Goal: Task Accomplishment & Management: Use online tool/utility

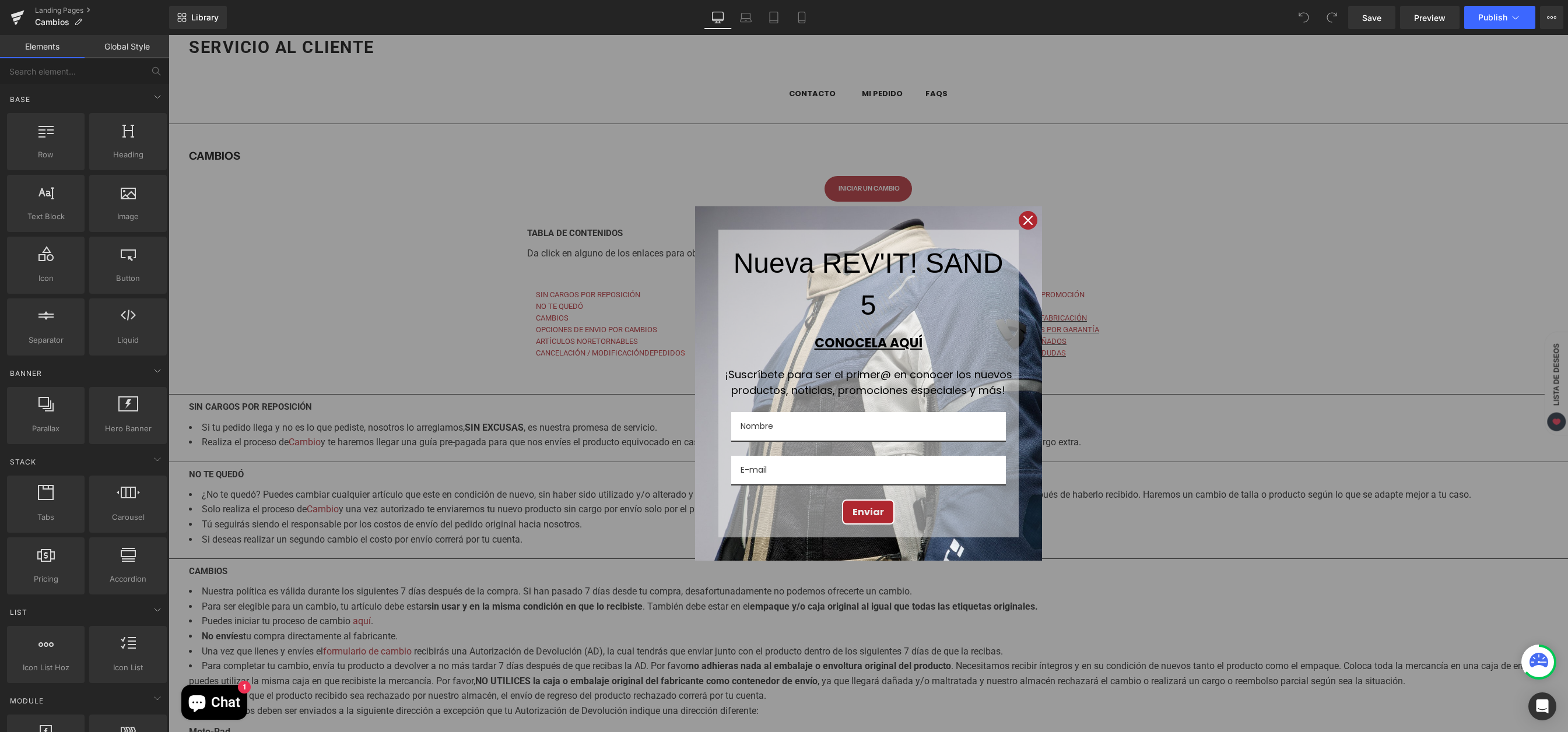
scroll to position [395, 0]
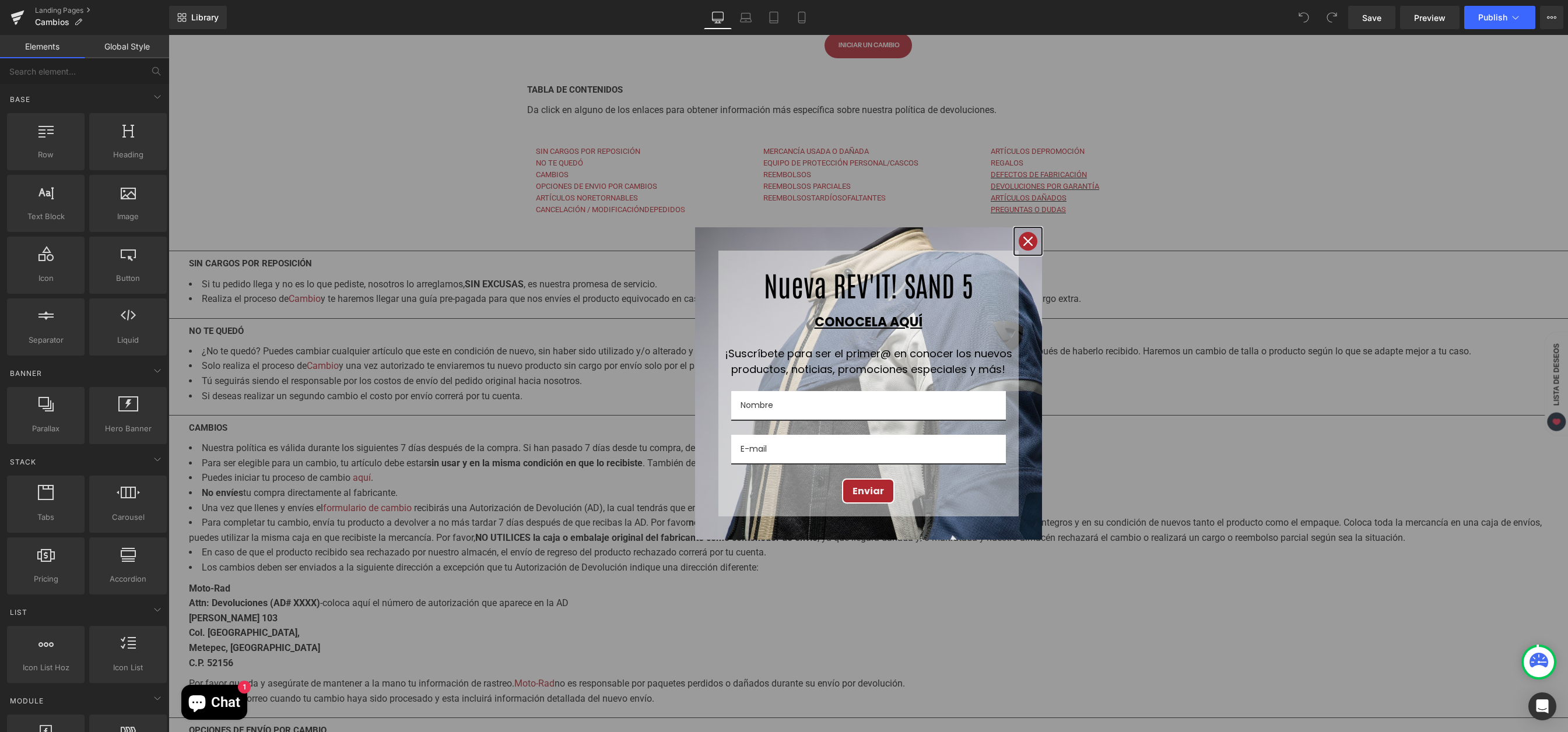
click at [1019, 246] on div "Close" at bounding box center [1028, 242] width 19 height 19
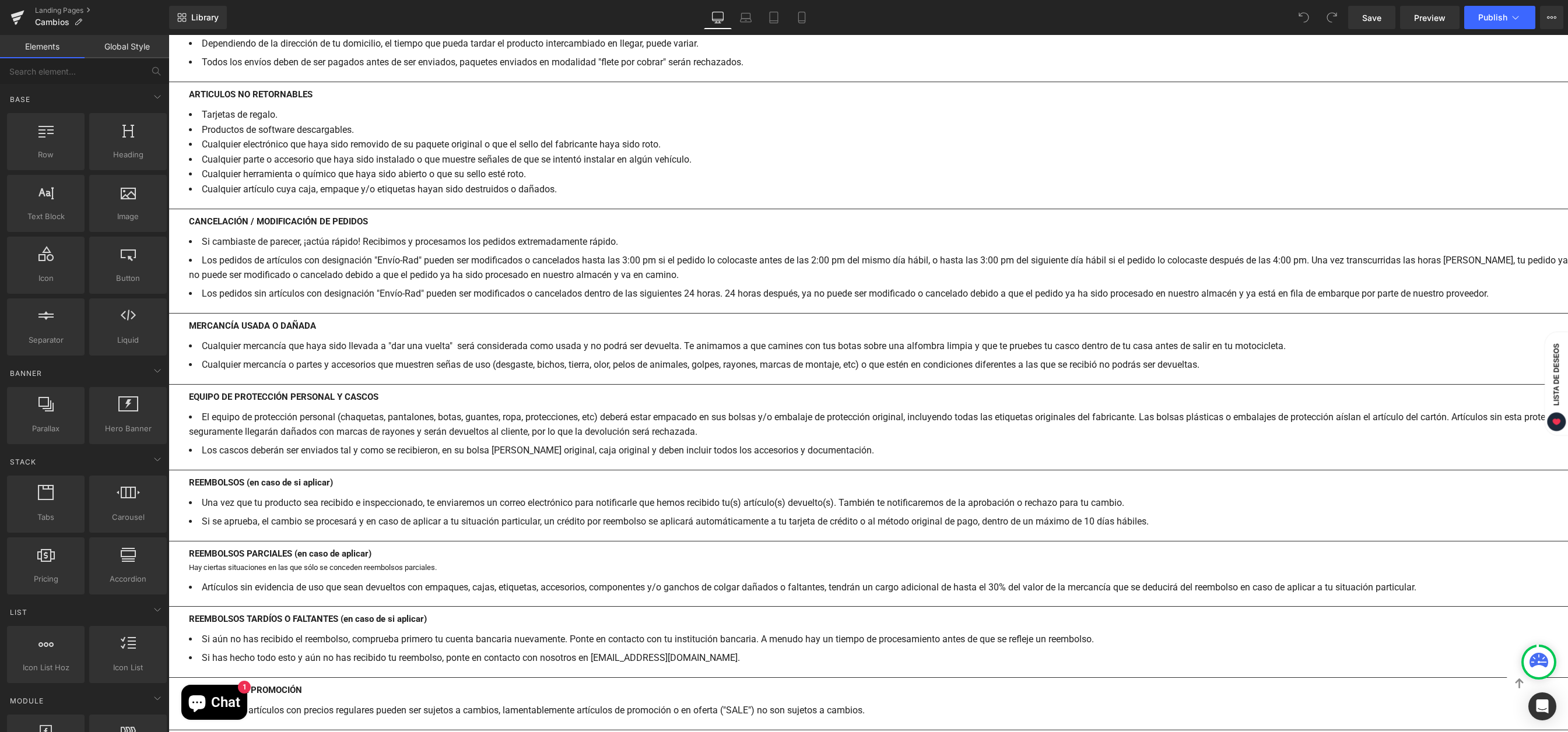
scroll to position [1166, 0]
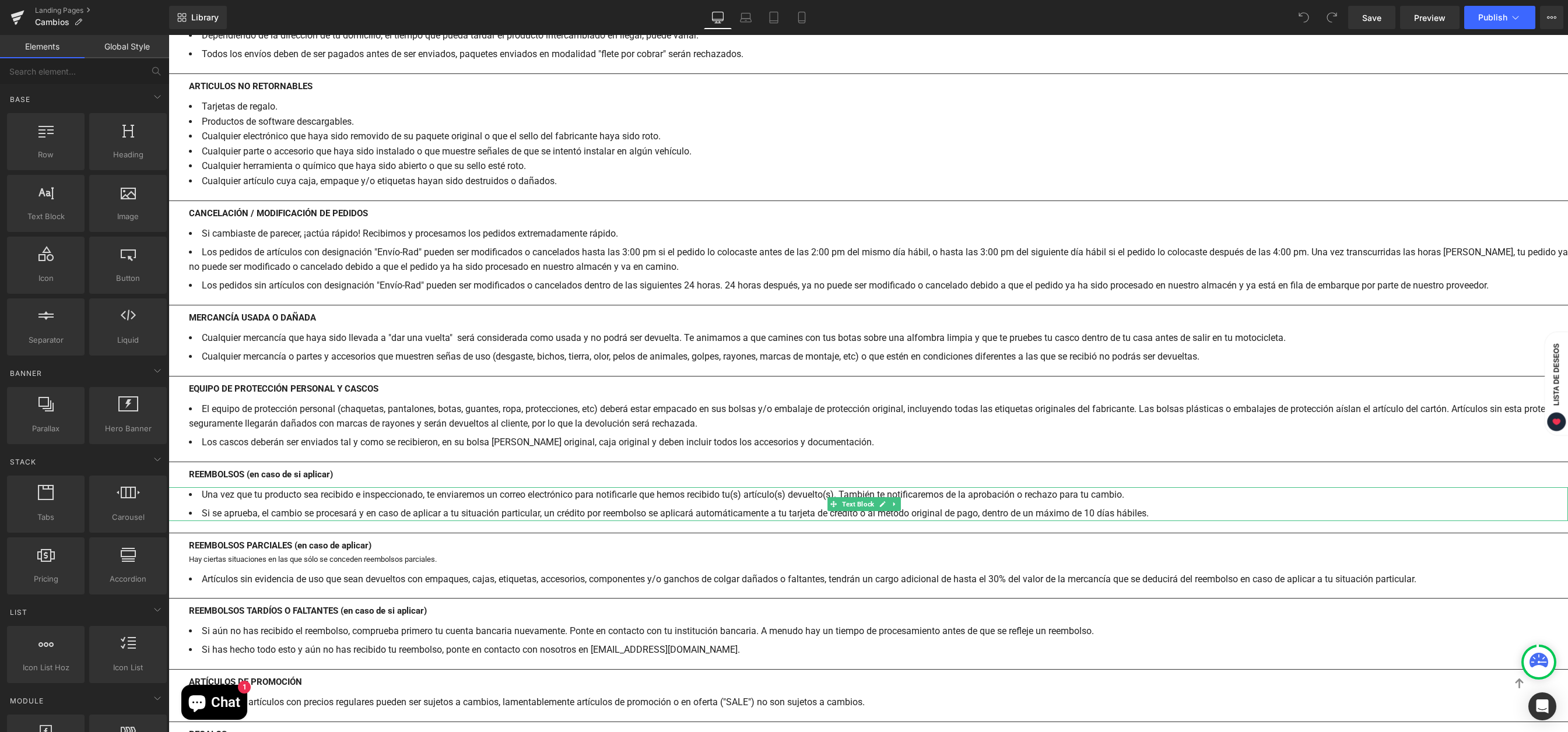
click at [204, 496] on li "Una vez que tu producto sea recibido e inspeccionado, te enviaremos un correo e…" at bounding box center [878, 495] width 1379 height 15
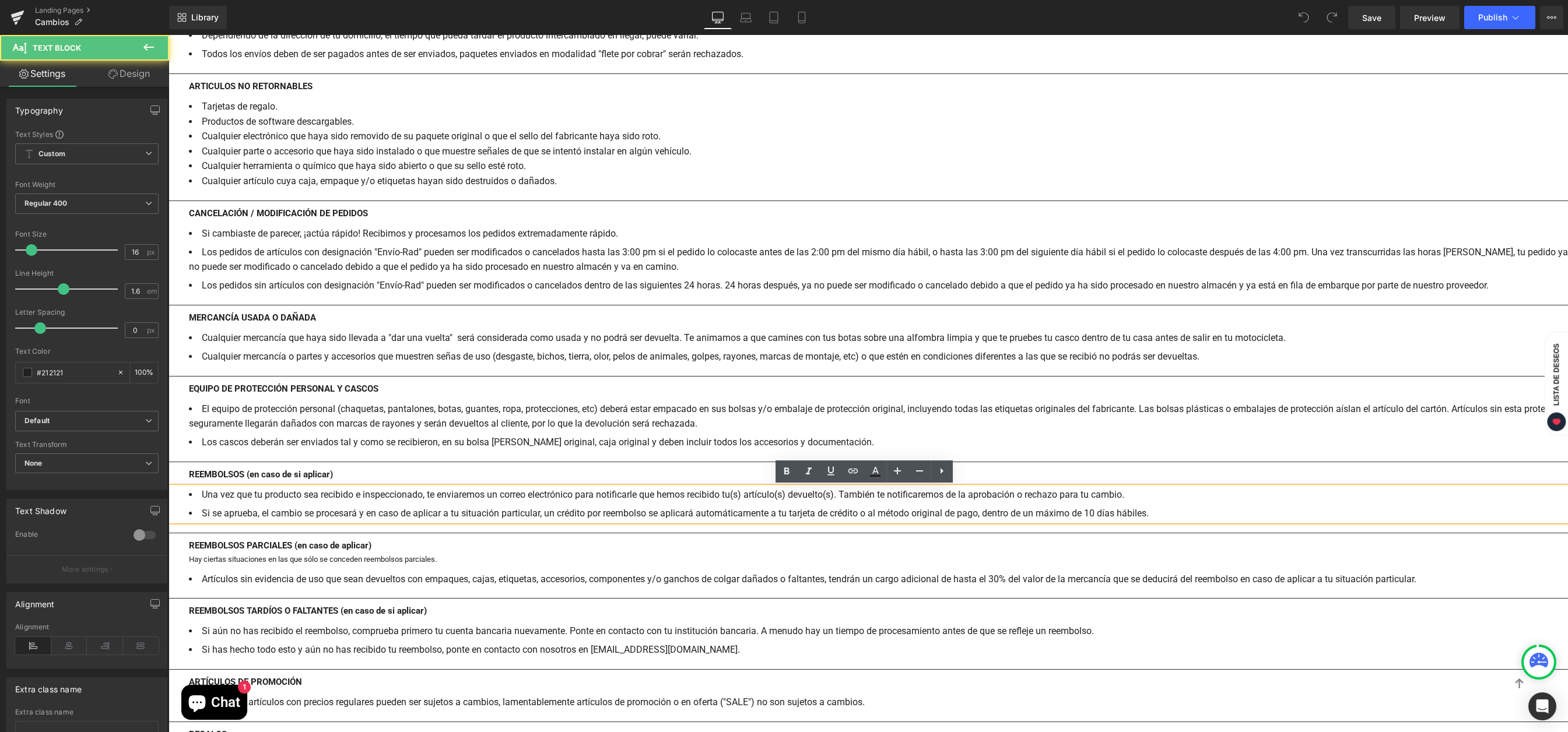
click at [201, 494] on li "Una vez que tu producto sea recibido e inspeccionado, te enviaremos un correo e…" at bounding box center [878, 495] width 1379 height 15
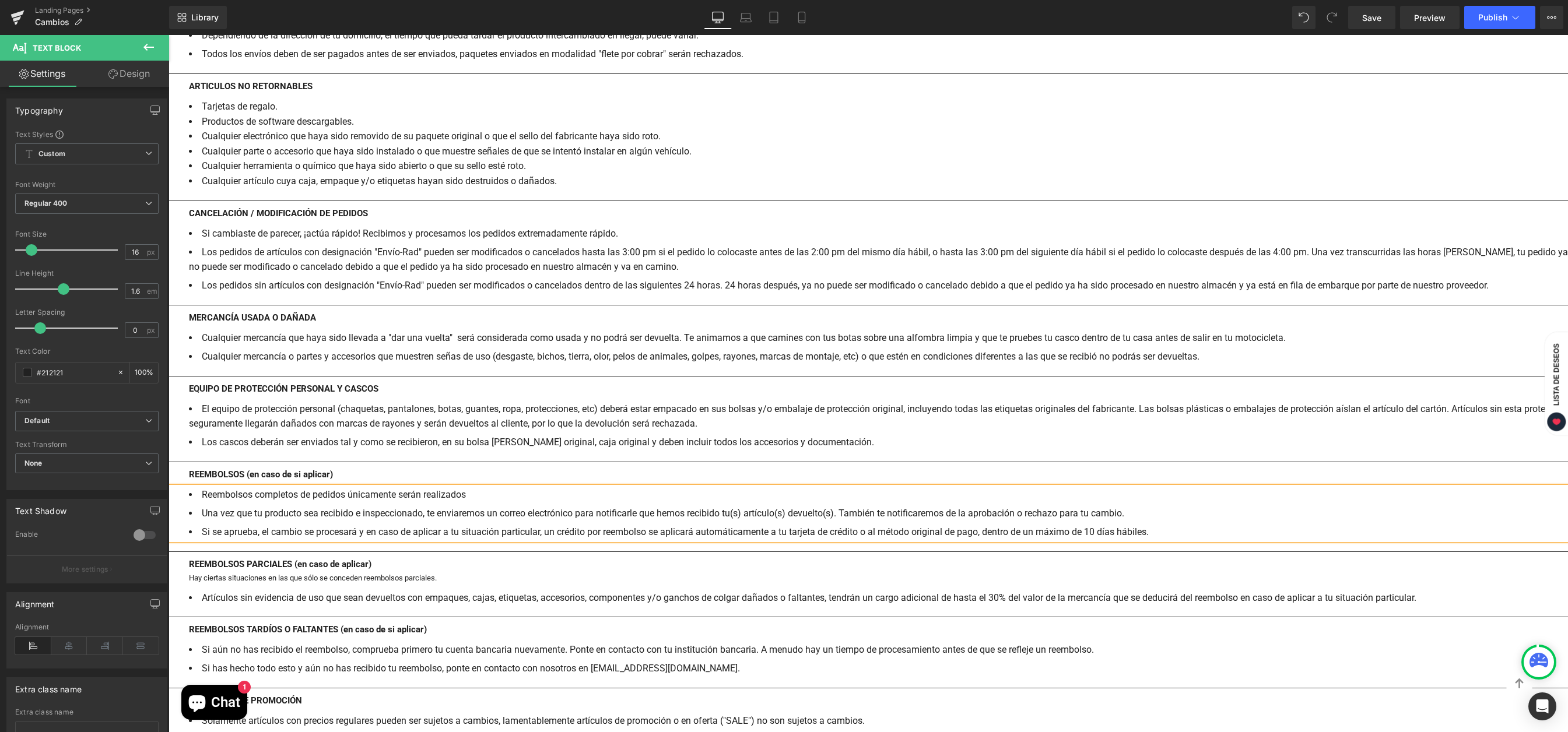
click at [274, 498] on li "Reembolsos completos de pedidos únicamente serán realizados" at bounding box center [878, 495] width 1379 height 15
click at [435, 499] on li "Reembolsos de pedidos únicamente serán realizados" at bounding box center [878, 495] width 1379 height 15
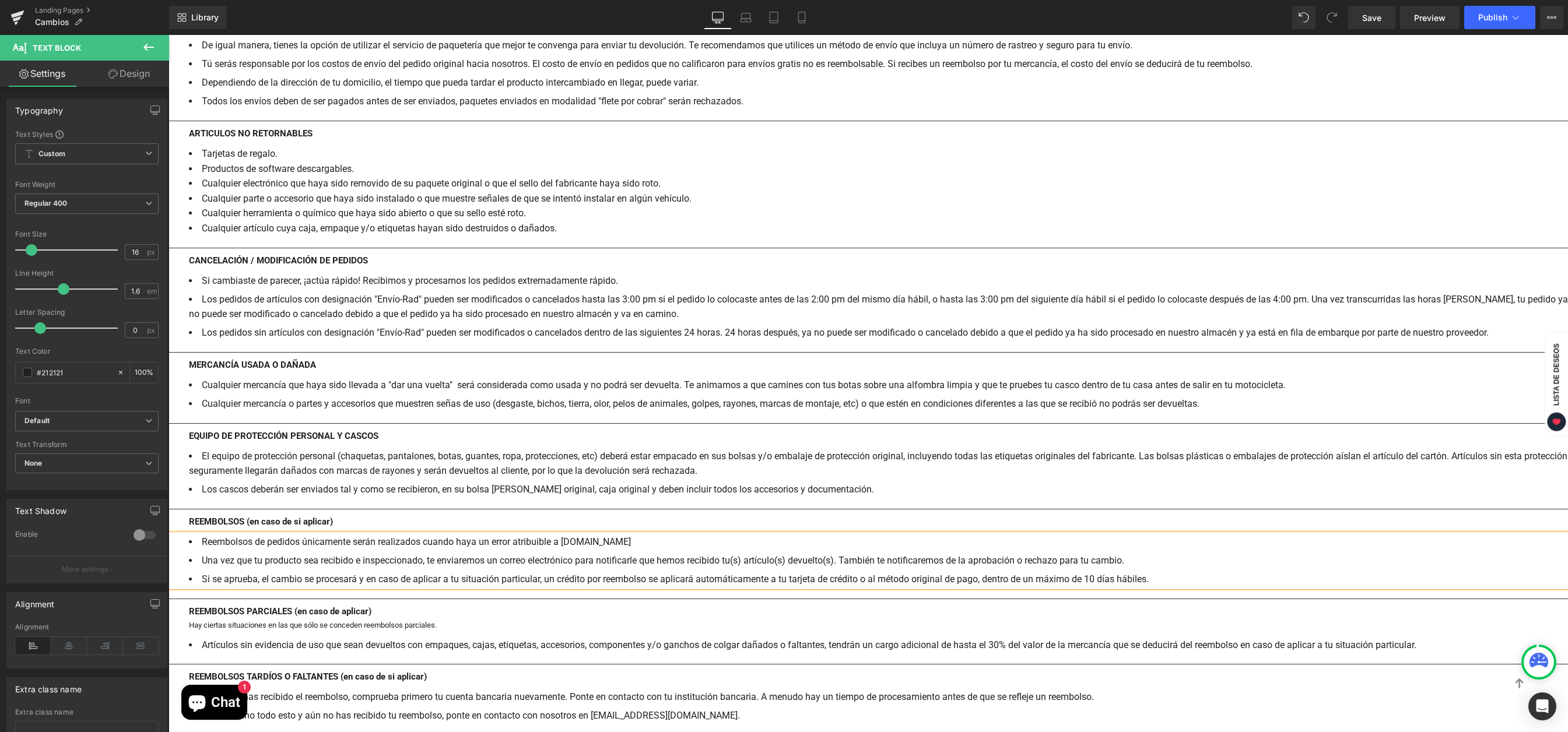
scroll to position [1143, 0]
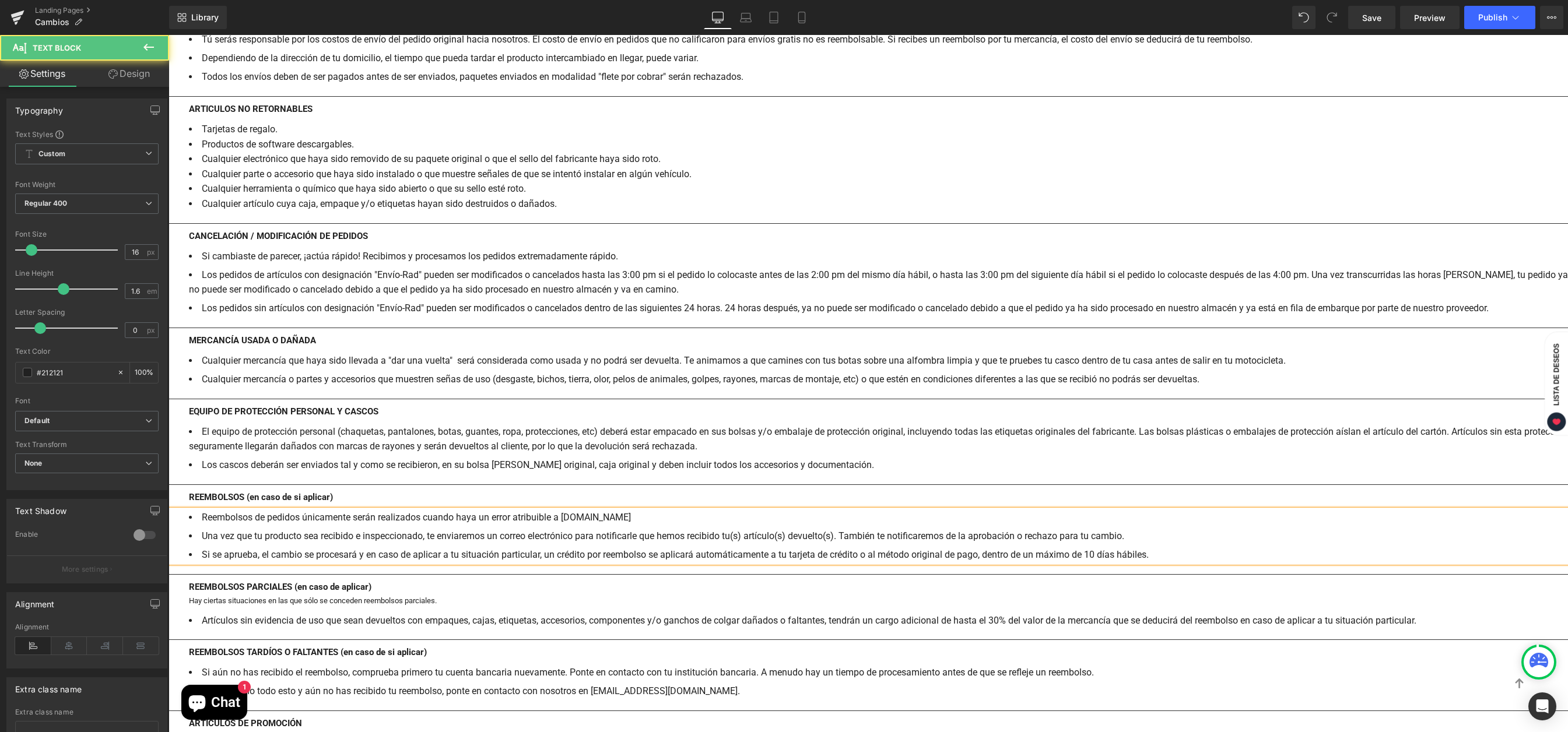
click at [256, 519] on li "Reembolsos de pedidos únicamente serán realizados cuando haya un error atribuib…" at bounding box center [878, 518] width 1379 height 15
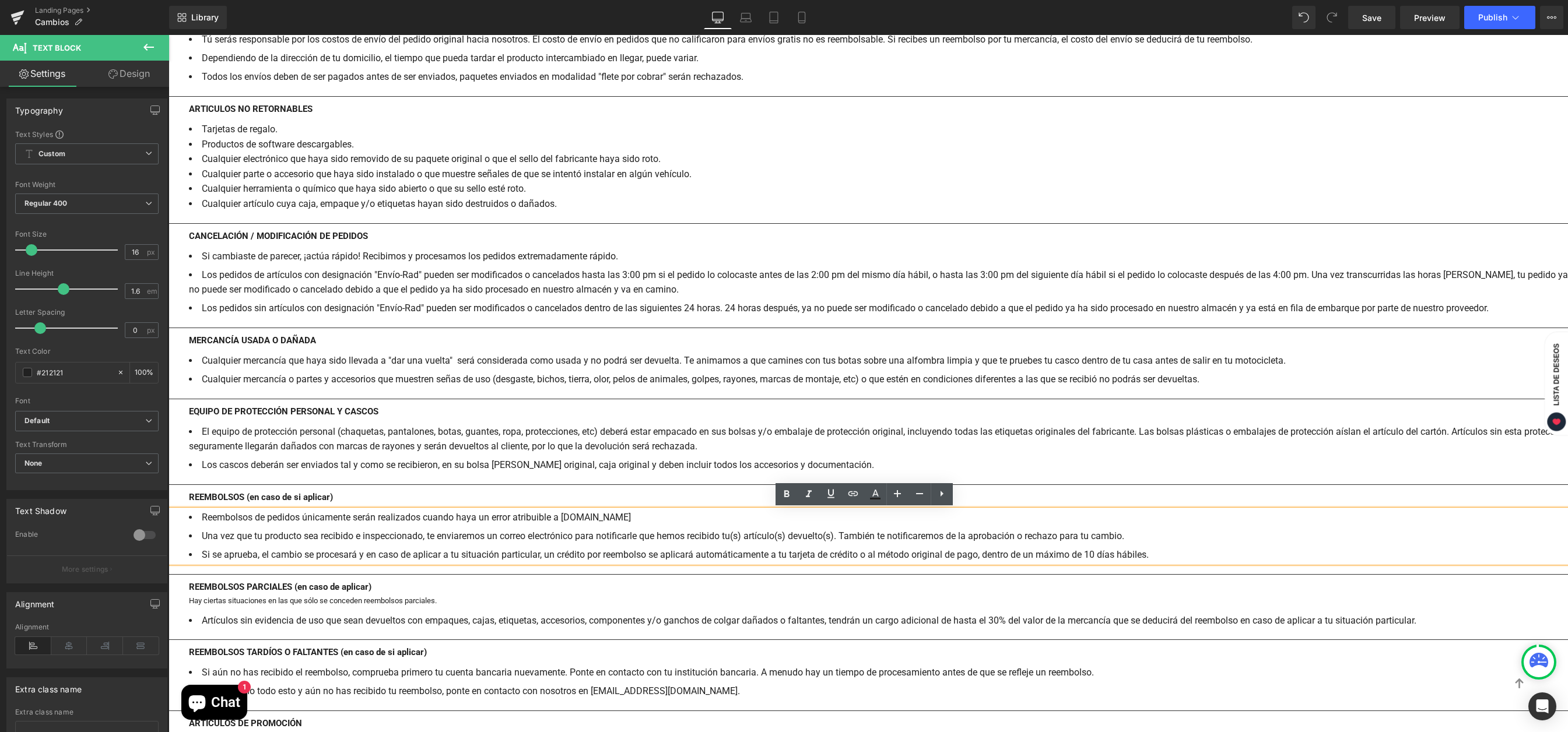
click at [312, 520] on li "Reembolsos de pedidos únicamente serán realizados cuando haya un error atribuib…" at bounding box center [878, 518] width 1379 height 15
click at [628, 517] on li "Reembolsos de pedidos únicamente serán realizados cuando haya un error atribuib…" at bounding box center [878, 518] width 1379 height 15
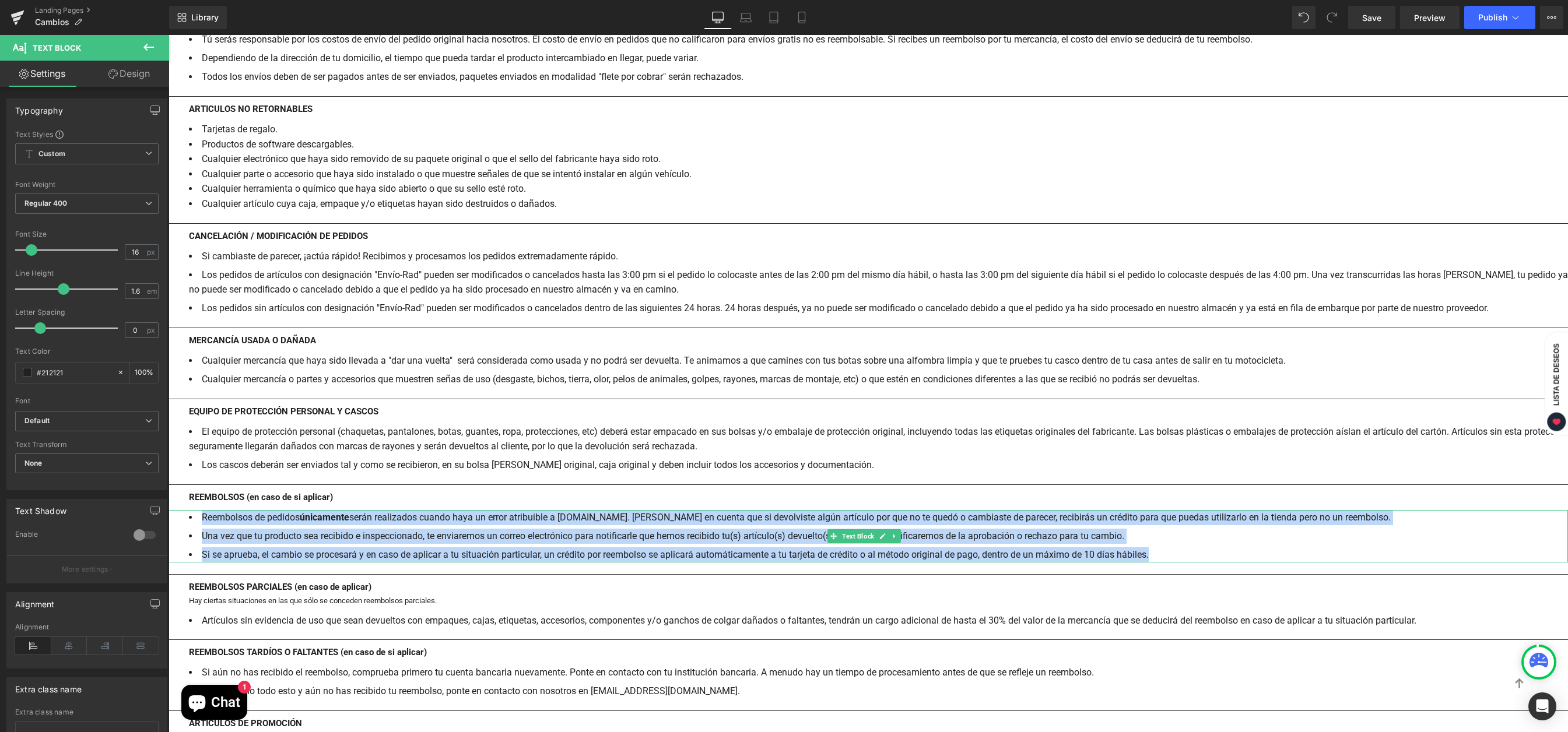
drag, startPoint x: 1172, startPoint y: 556, endPoint x: 197, endPoint y: 517, distance: 975.8
click at [197, 517] on ul "Reembolsos de pedidos únicamente serán realizados cuando haya un error atribuib…" at bounding box center [878, 536] width 1379 height 52
copy ul "Reembolsos de pedidos únicamente serán realizados cuando haya un error atribuib…"
click at [339, 530] on li "Una vez que tu producto sea recibido e inspeccionado, te enviaremos un correo e…" at bounding box center [878, 536] width 1379 height 15
drag, startPoint x: 1172, startPoint y: 555, endPoint x: 199, endPoint y: 522, distance: 973.6
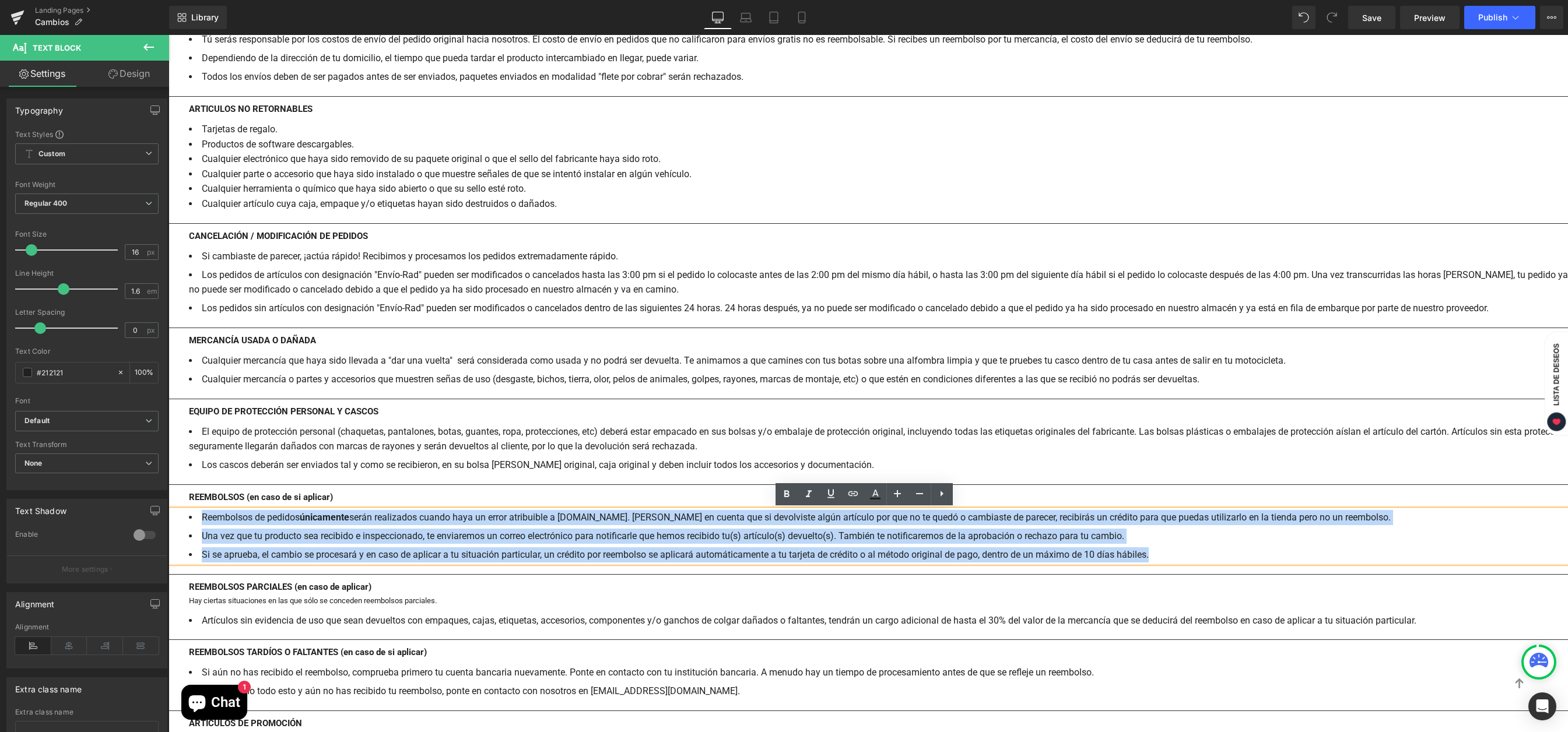
click at [199, 522] on ul "Reembolsos de pedidos únicamente serán realizados cuando haya un error atribuib…" at bounding box center [878, 536] width 1379 height 52
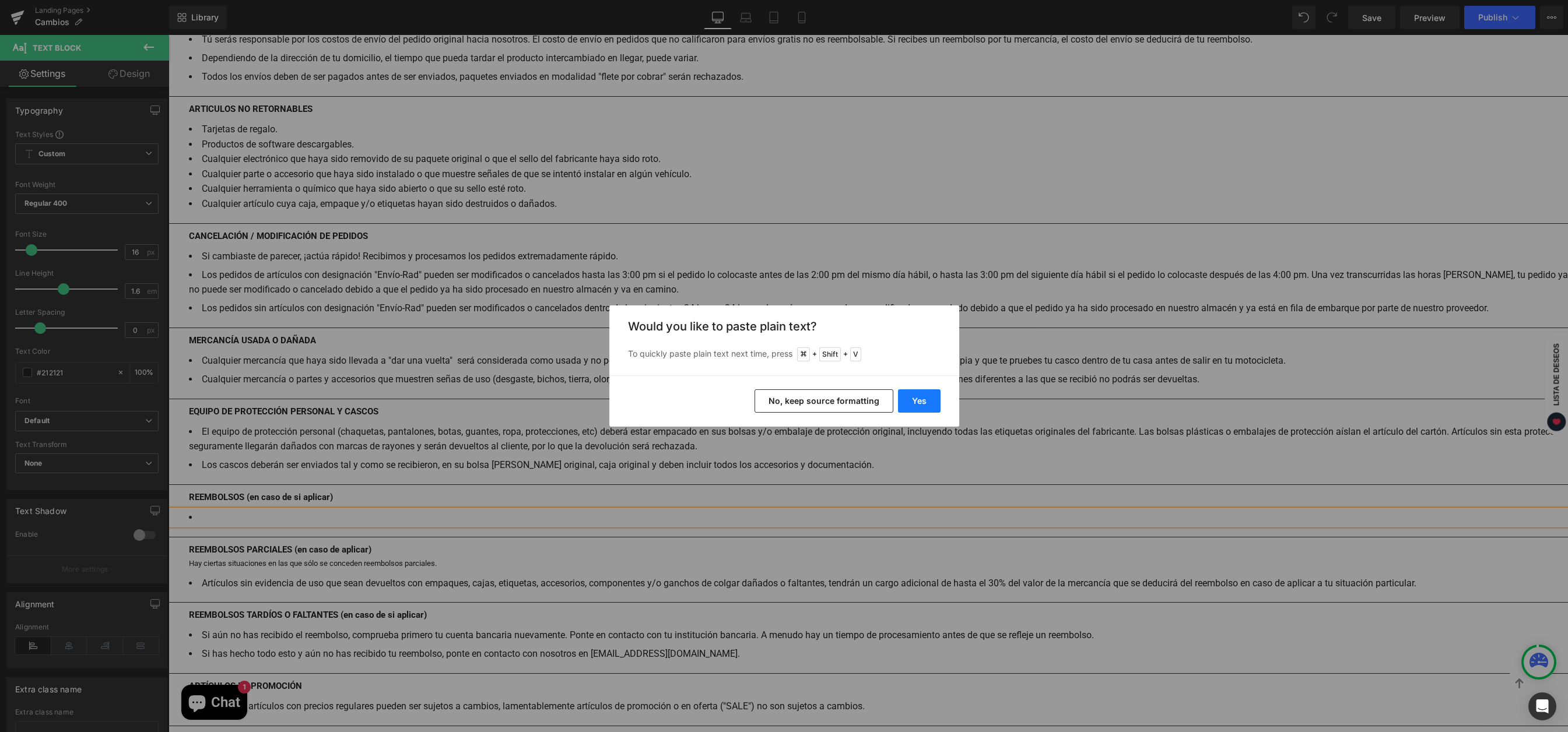
drag, startPoint x: 927, startPoint y: 403, endPoint x: 419, endPoint y: 427, distance: 508.6
click at [927, 403] on button "Yes" at bounding box center [918, 401] width 42 height 23
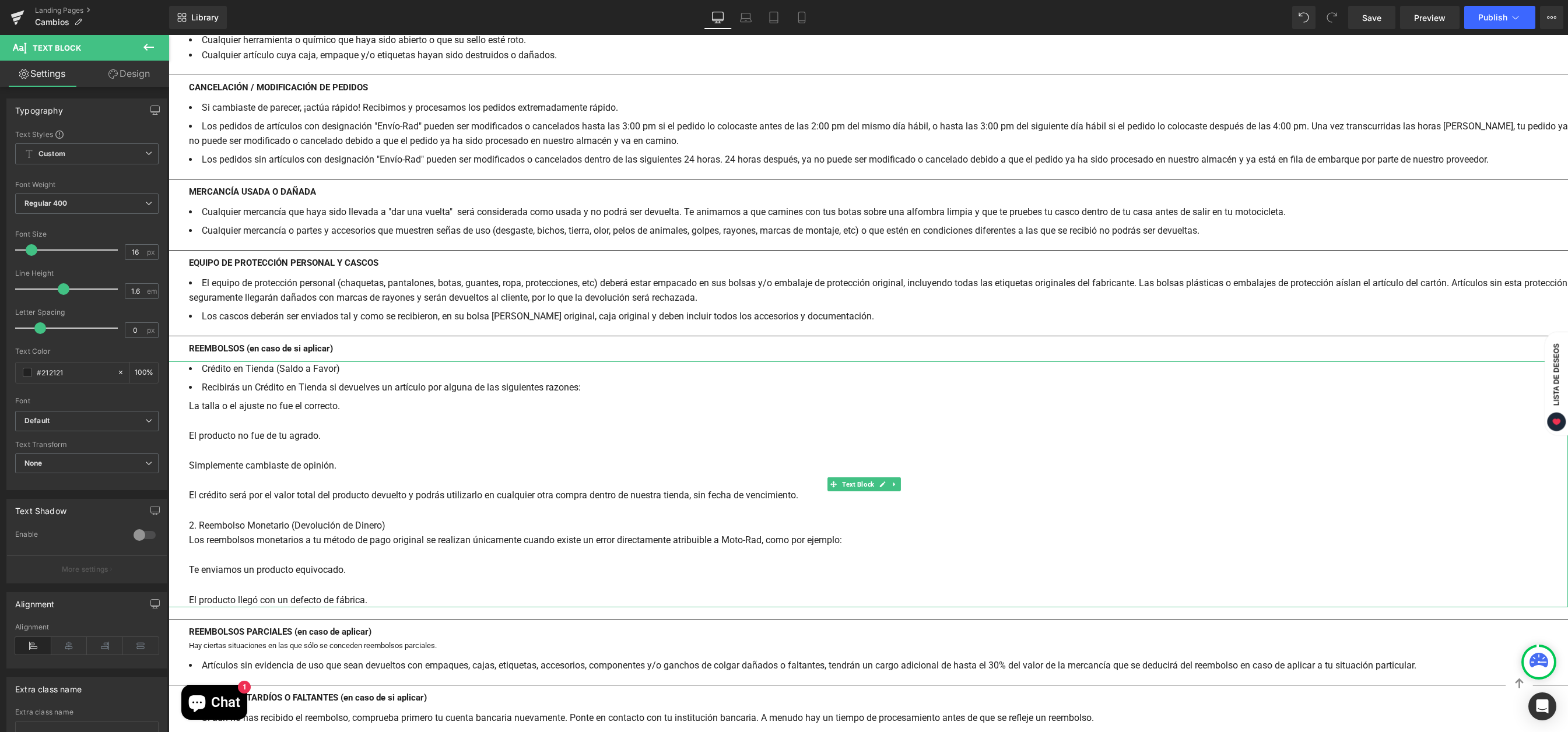
scroll to position [1300, 0]
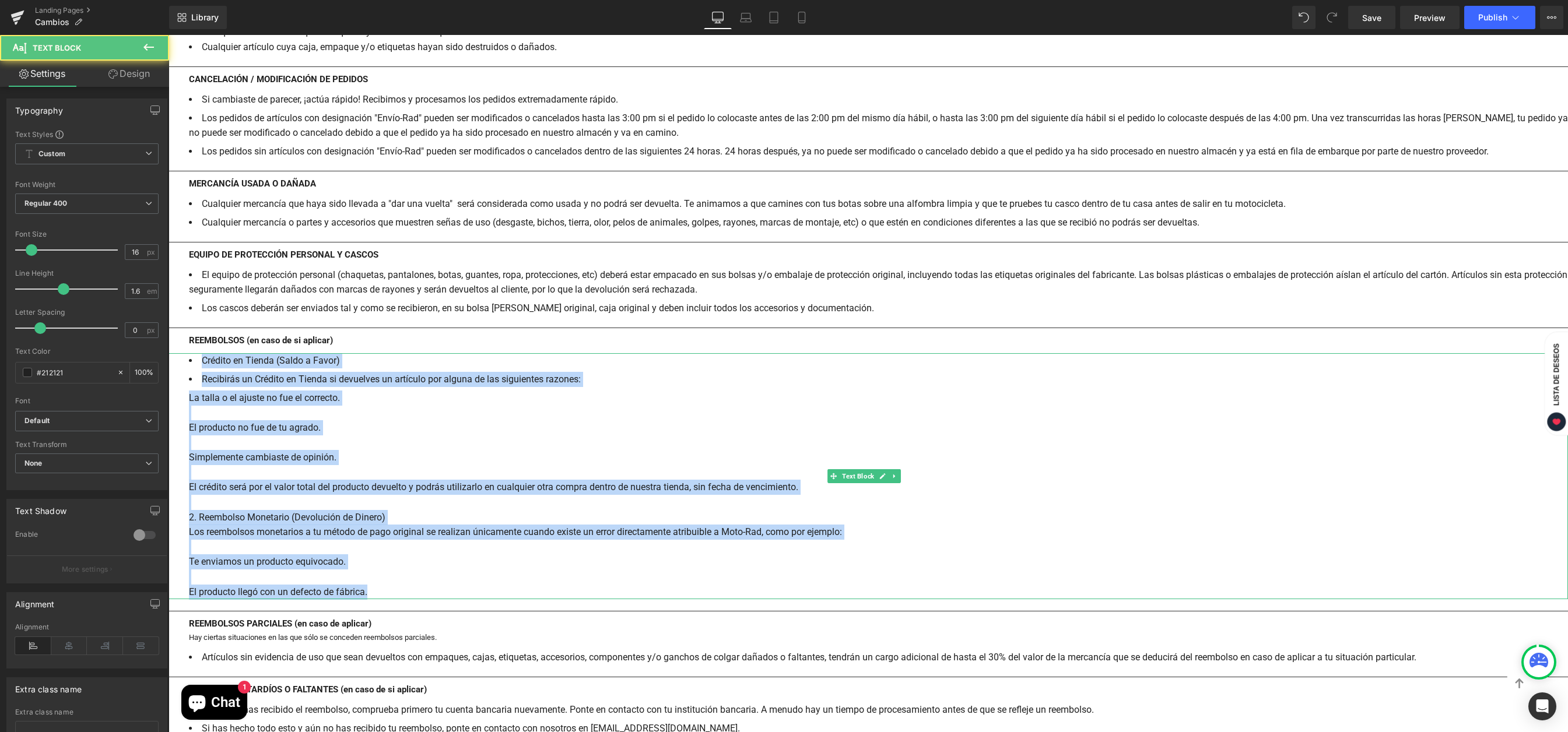
drag, startPoint x: 385, startPoint y: 594, endPoint x: 197, endPoint y: 363, distance: 297.8
click at [197, 363] on div "Crédito en Tienda (Saldo a Favor) Recibirás un Crédito en Tienda si devuelves u…" at bounding box center [868, 476] width 1399 height 246
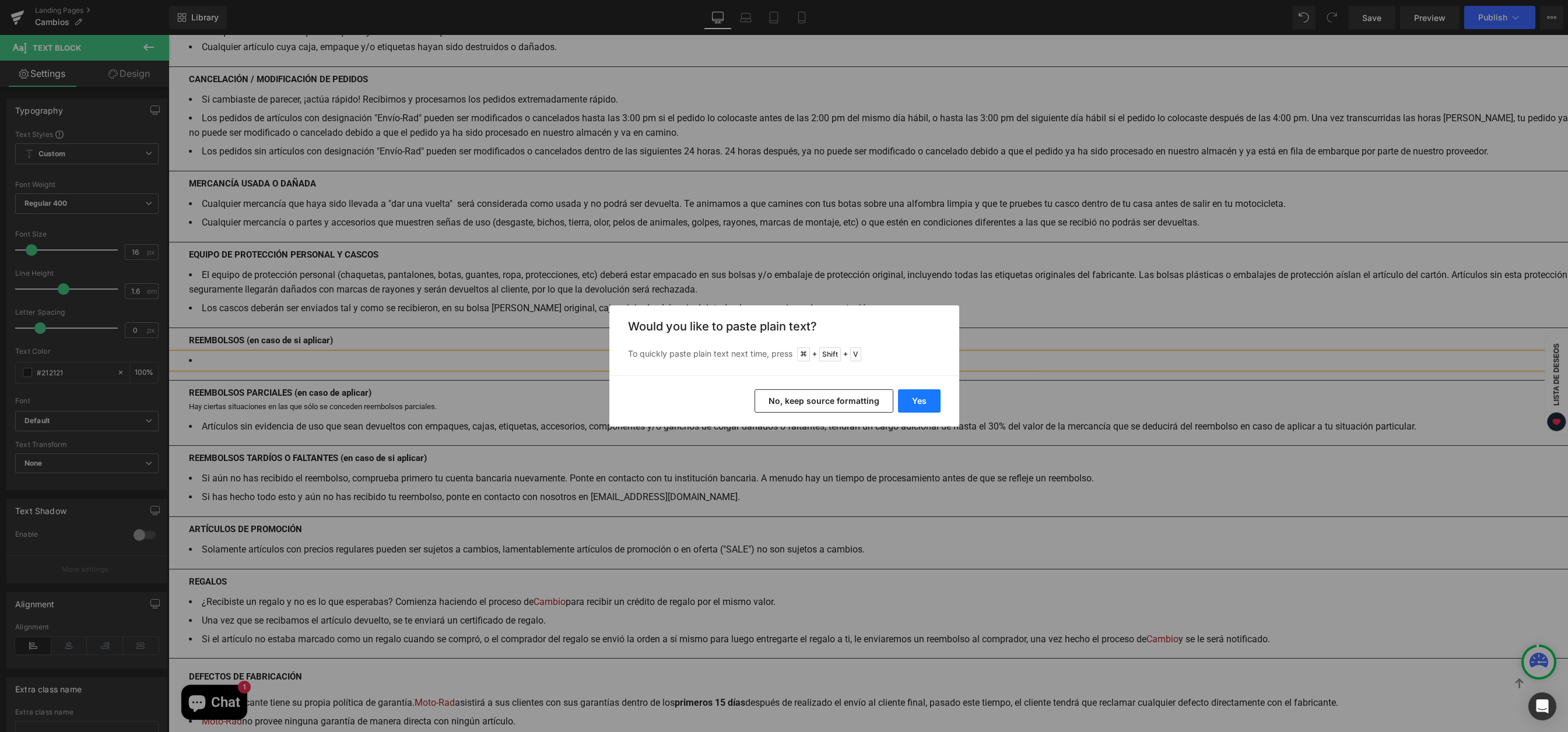
click at [923, 402] on button "Yes" at bounding box center [918, 401] width 42 height 23
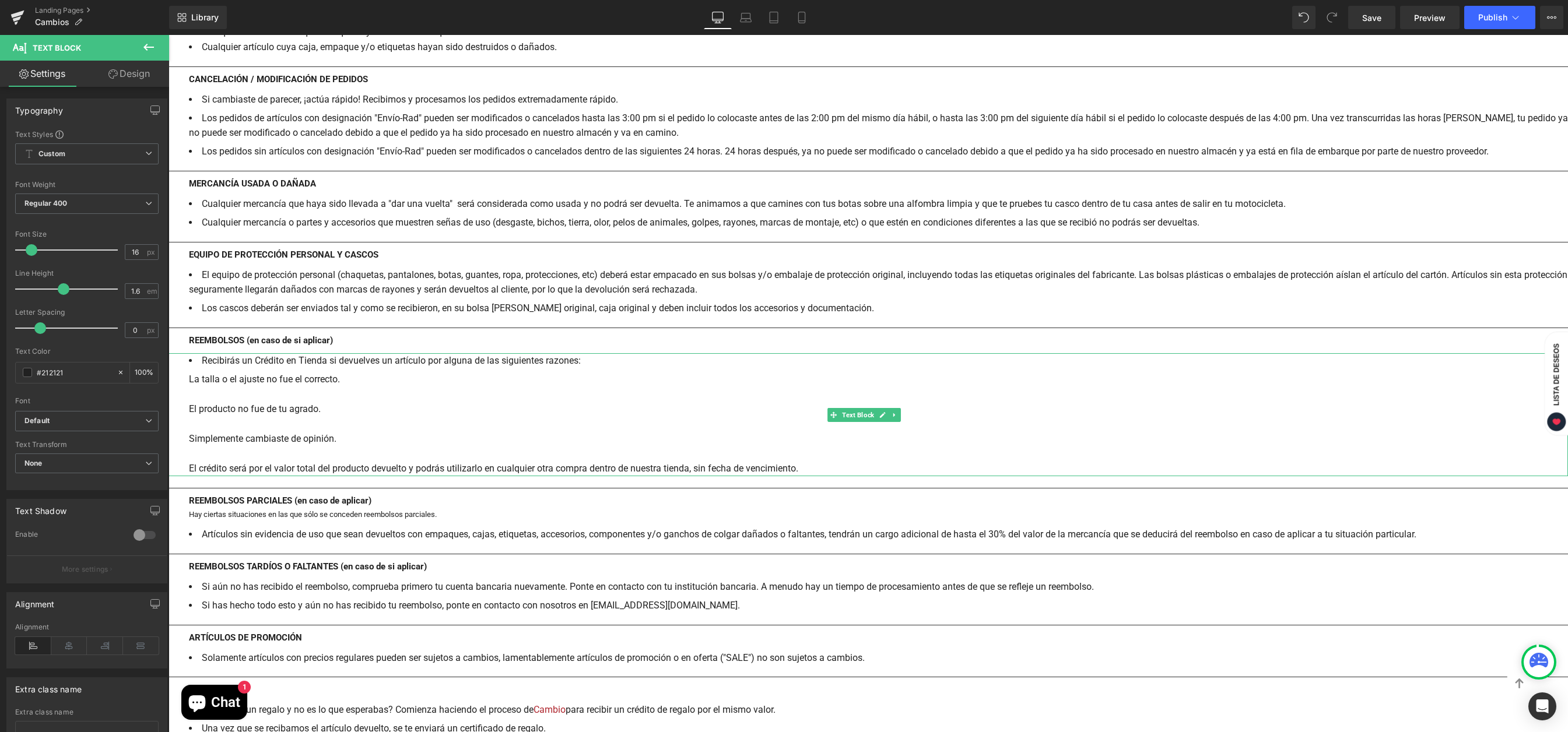
click at [604, 360] on li "Recibirás un Crédito en Tienda si devuelves un artículo por alguna de las sigui…" at bounding box center [878, 360] width 1379 height 15
click at [189, 381] on div "La talla o el ajuste no fue el correcto." at bounding box center [878, 379] width 1379 height 15
click at [943, 341] on icon at bounding box center [941, 336] width 14 height 14
click at [934, 338] on icon at bounding box center [941, 336] width 14 height 14
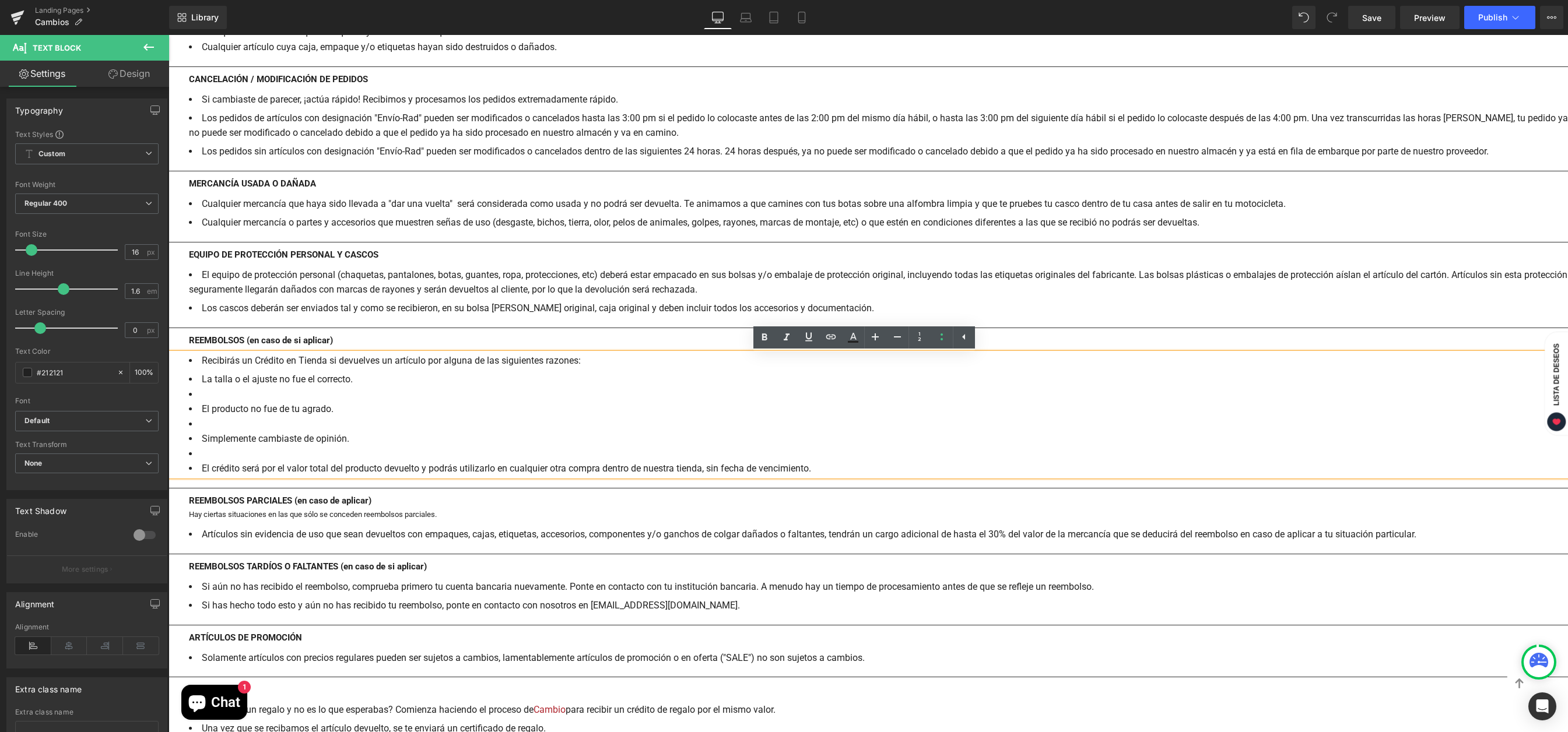
click at [198, 383] on li "La talla o el ajuste no fue el correcto." at bounding box center [878, 379] width 1379 height 15
click at [203, 378] on li "La talla o el ajuste no fue el correcto." at bounding box center [878, 379] width 1379 height 15
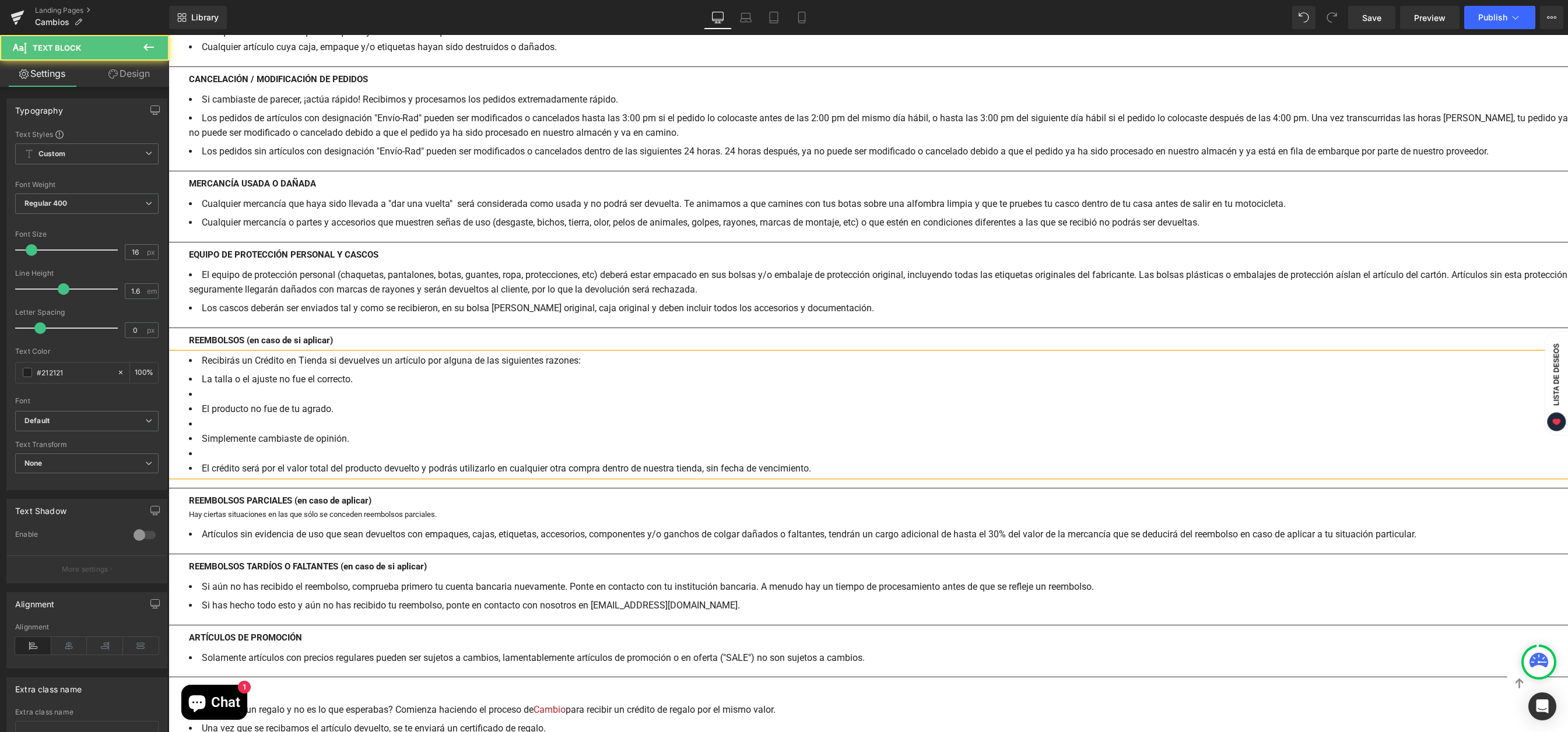
click at [185, 381] on div "Recibirás un Crédito en Tienda si devuelves un artículo por alguna de las sigui…" at bounding box center [868, 414] width 1399 height 123
click at [203, 379] on li "La talla o el ajuste no fue el correcto." at bounding box center [878, 379] width 1379 height 15
click at [264, 390] on li at bounding box center [878, 395] width 1379 height 15
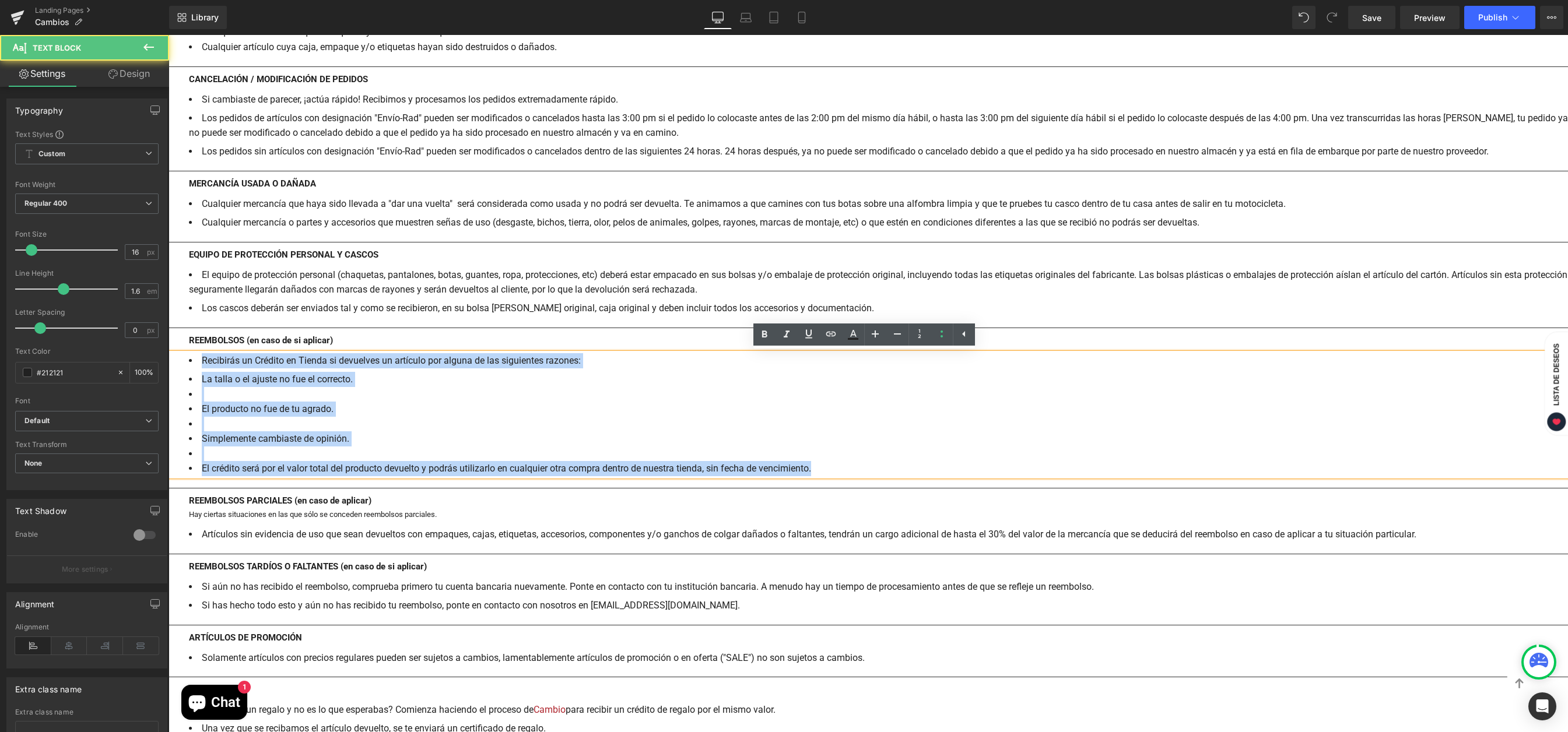
drag, startPoint x: 839, startPoint y: 472, endPoint x: 183, endPoint y: 362, distance: 665.2
click at [183, 362] on div "Recibirás un Crédito en Tienda si devuelves un artículo por alguna de las sigui…" at bounding box center [868, 414] width 1399 height 123
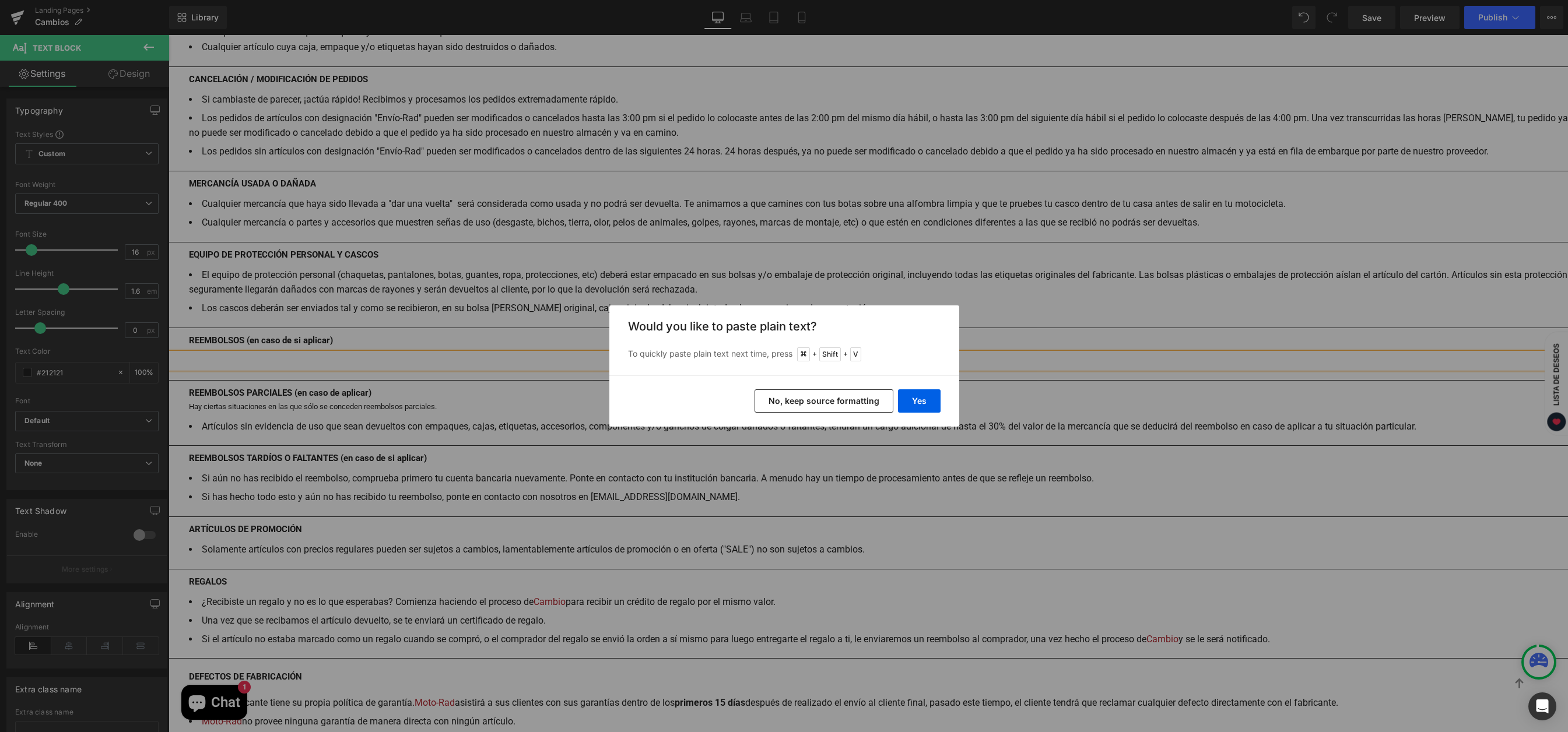
drag, startPoint x: 866, startPoint y: 402, endPoint x: 561, endPoint y: 358, distance: 308.2
click at [866, 402] on button "No, keep source formatting" at bounding box center [824, 401] width 139 height 23
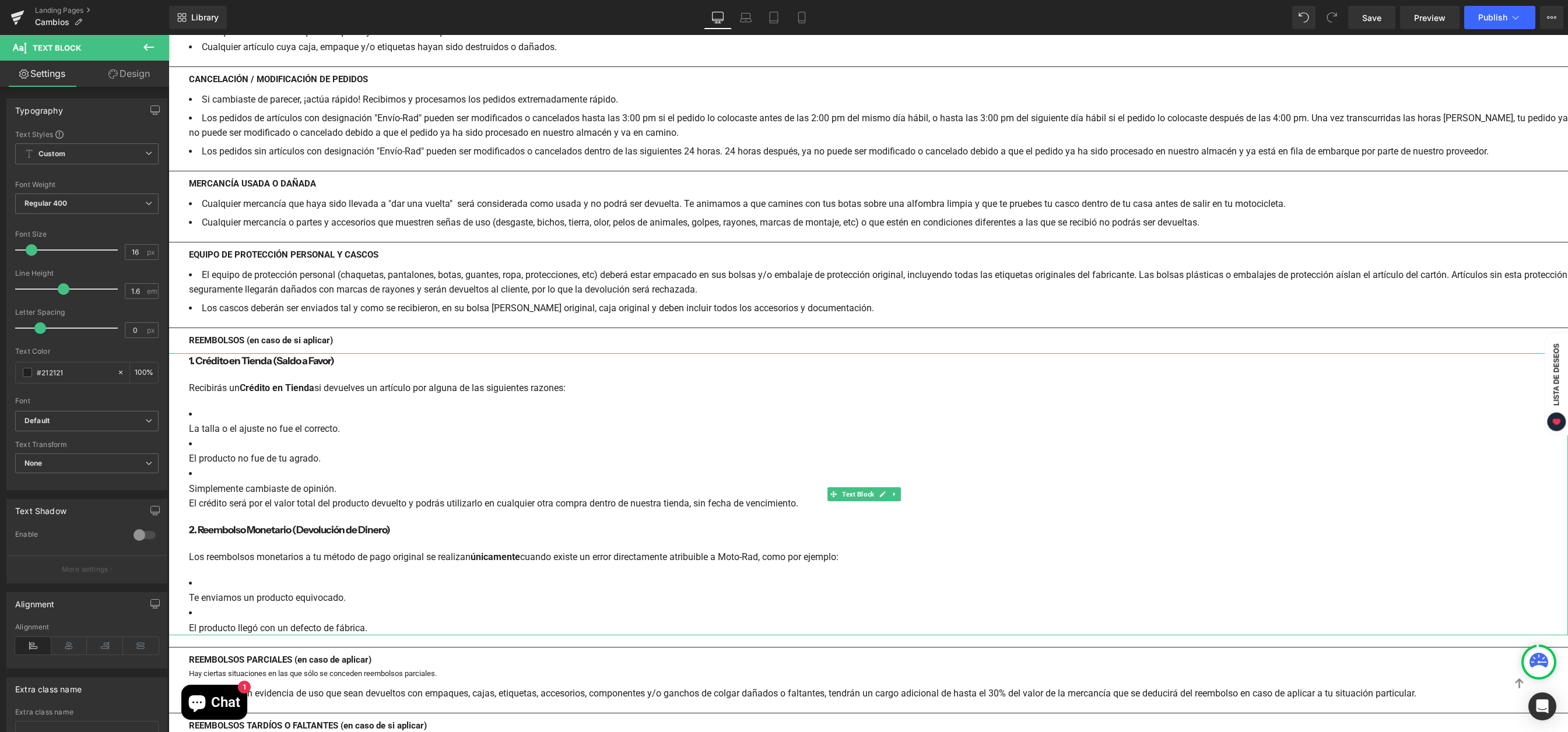
click at [224, 408] on li "La talla o el ajuste no fue el correcto." at bounding box center [878, 422] width 1379 height 30
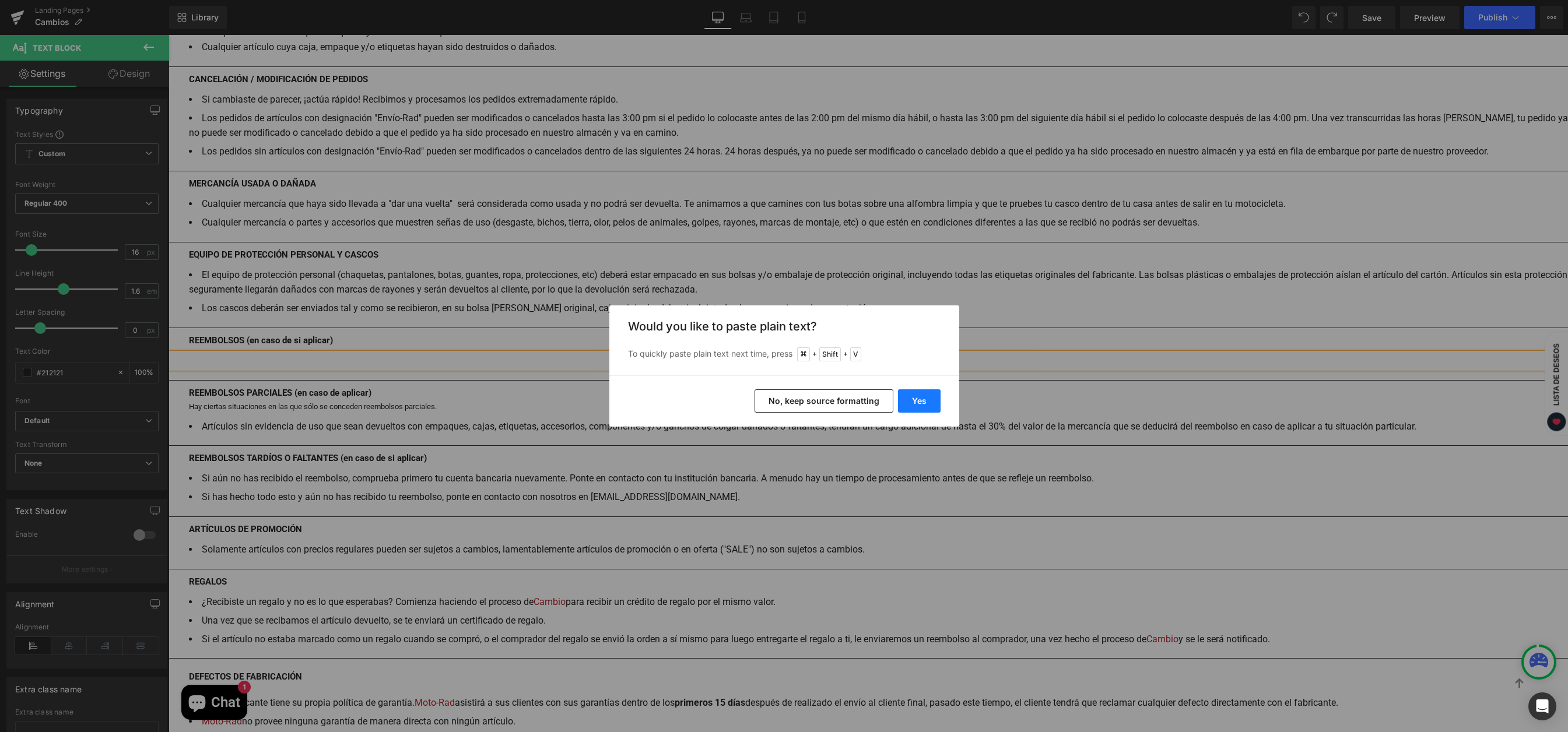
click at [906, 404] on button "Yes" at bounding box center [918, 401] width 42 height 23
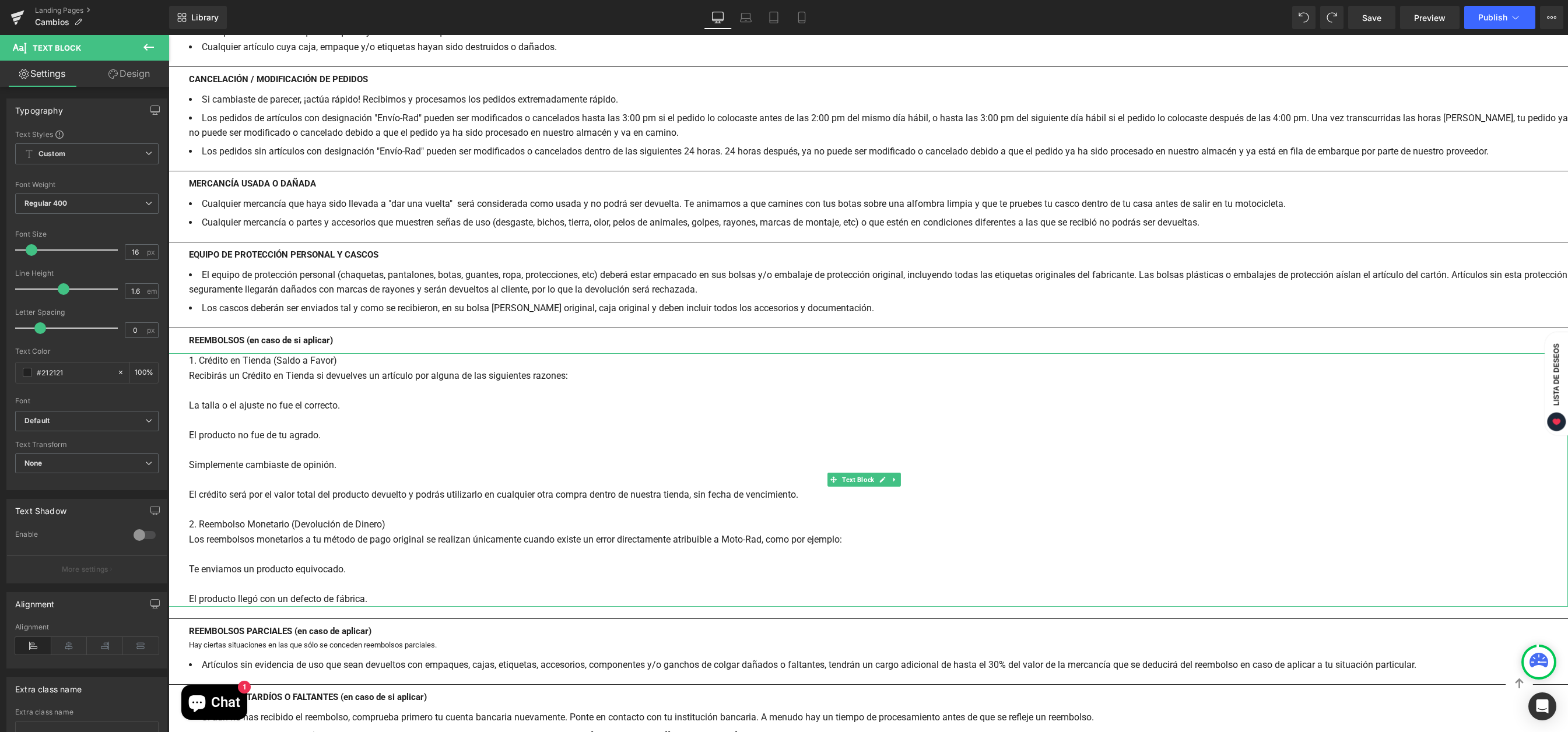
click at [189, 374] on div "Recibirás un Crédito en Tienda si devuelves un artículo por alguna de las sigui…" at bounding box center [878, 376] width 1379 height 15
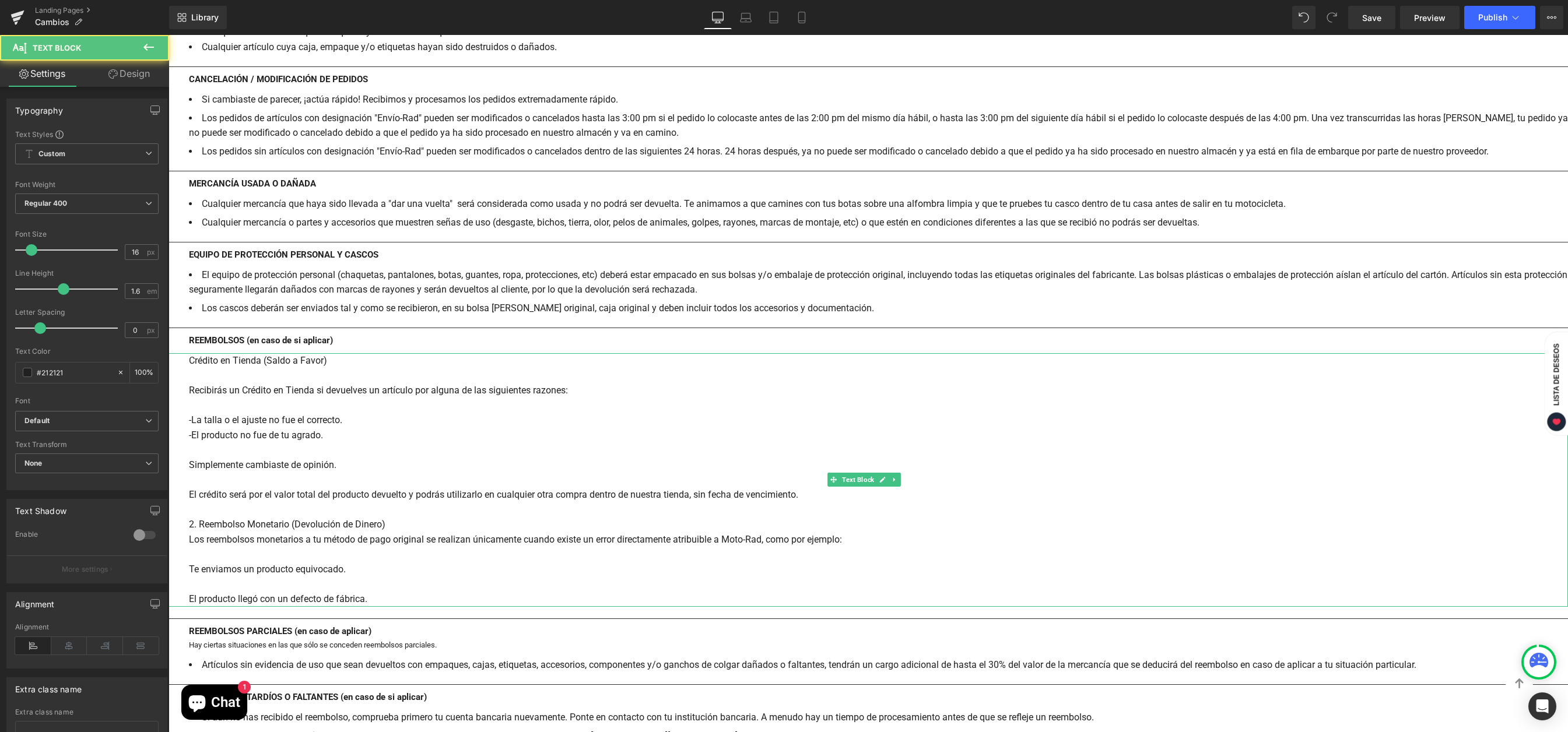
click at [189, 360] on div "Crédito en Tienda (Saldo a Favor)" at bounding box center [878, 360] width 1379 height 15
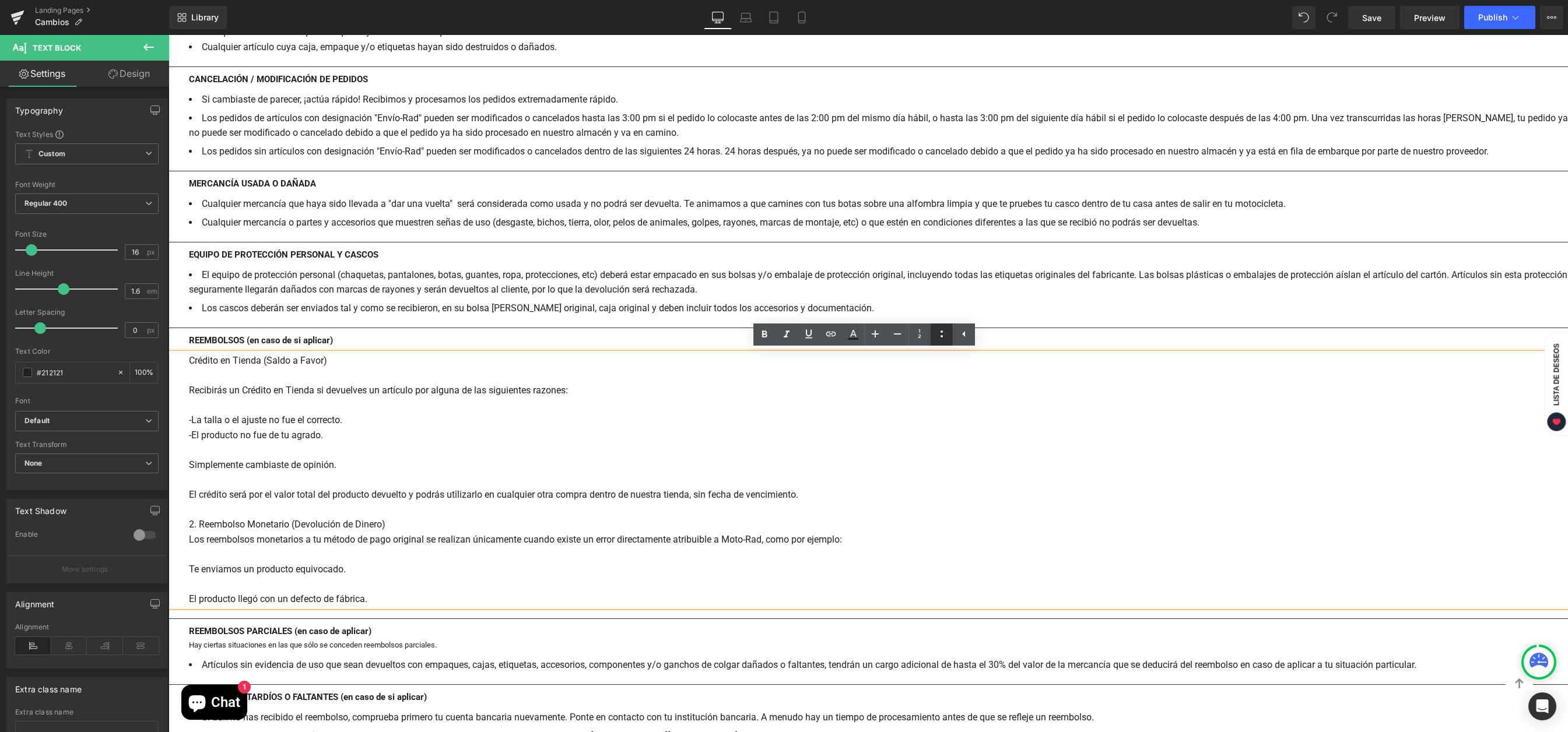
click at [936, 332] on icon at bounding box center [941, 333] width 14 height 14
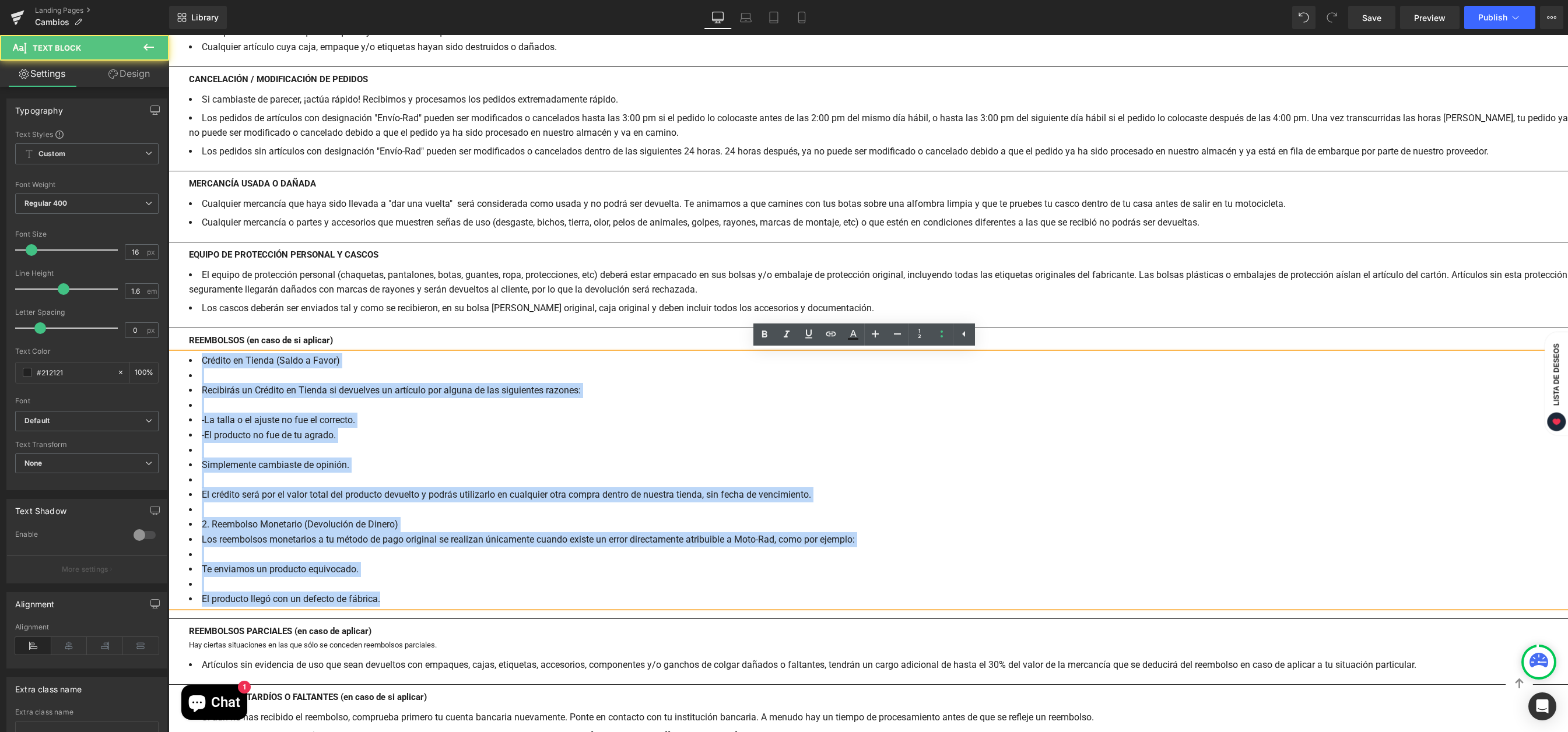
click at [276, 373] on li at bounding box center [878, 376] width 1379 height 15
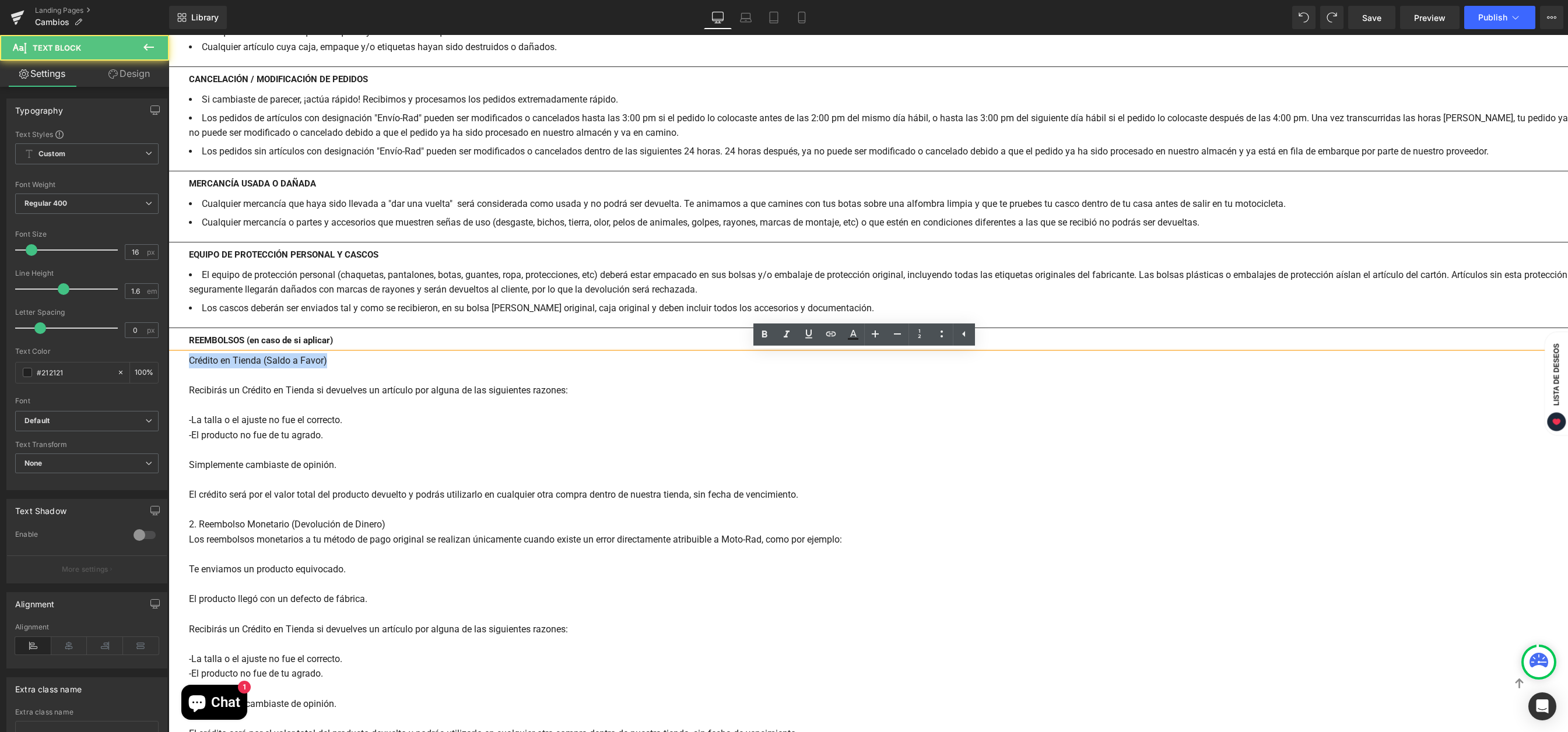
drag, startPoint x: 338, startPoint y: 364, endPoint x: 189, endPoint y: 362, distance: 149.0
click at [189, 362] on div "Crédito en Tienda (Saldo a Favor)" at bounding box center [878, 360] width 1379 height 15
click at [942, 338] on icon at bounding box center [941, 333] width 14 height 14
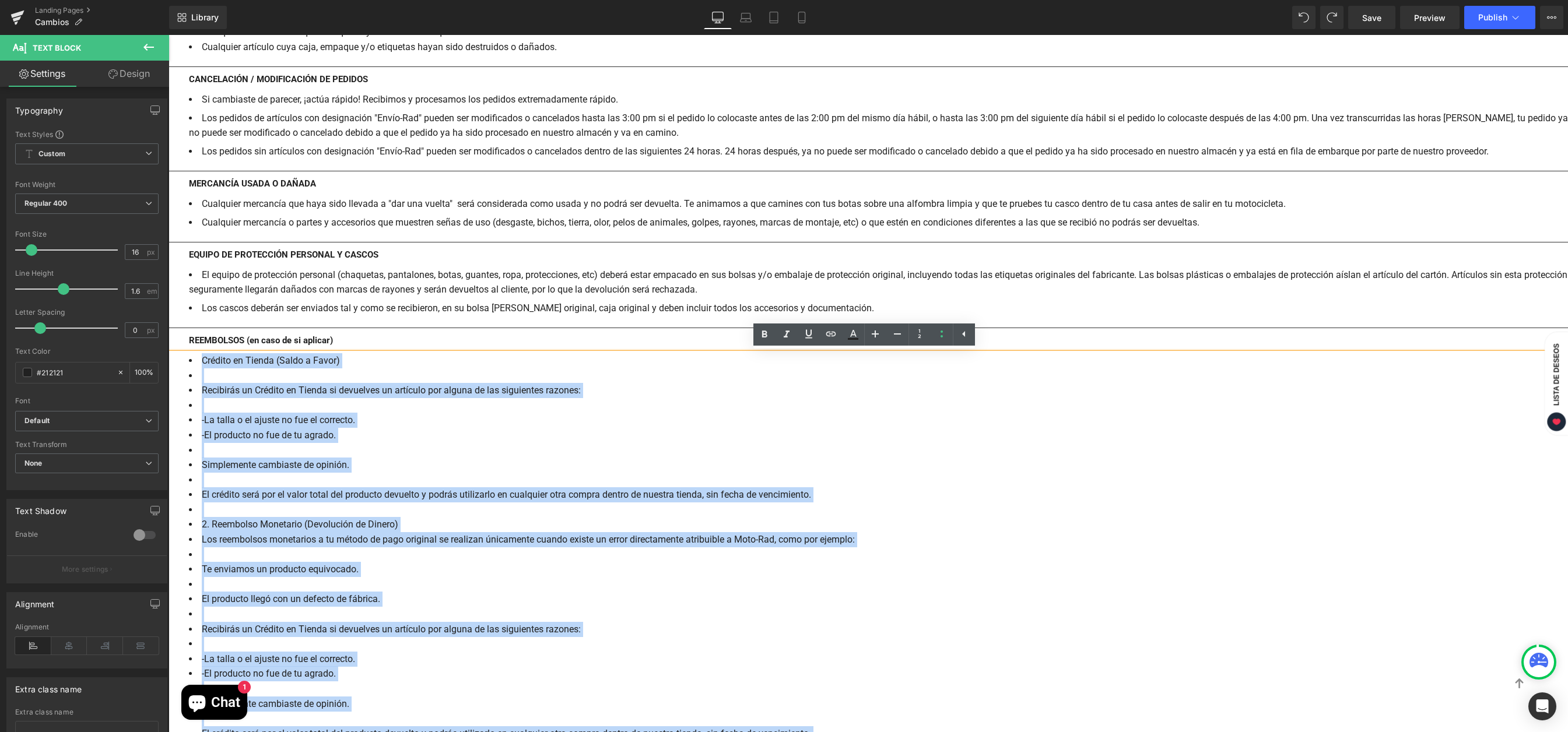
click at [238, 382] on li at bounding box center [878, 376] width 1379 height 15
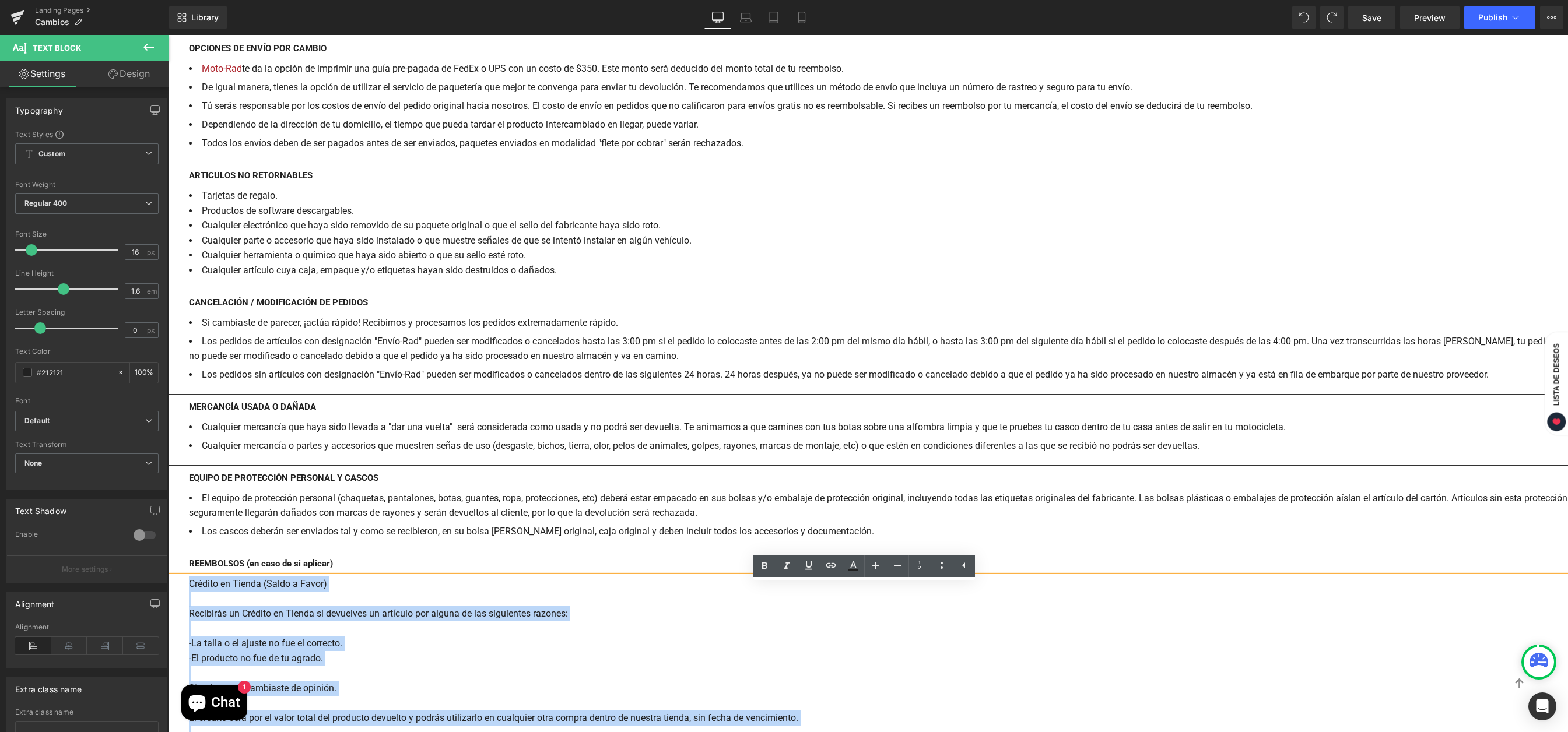
scroll to position [1069, 0]
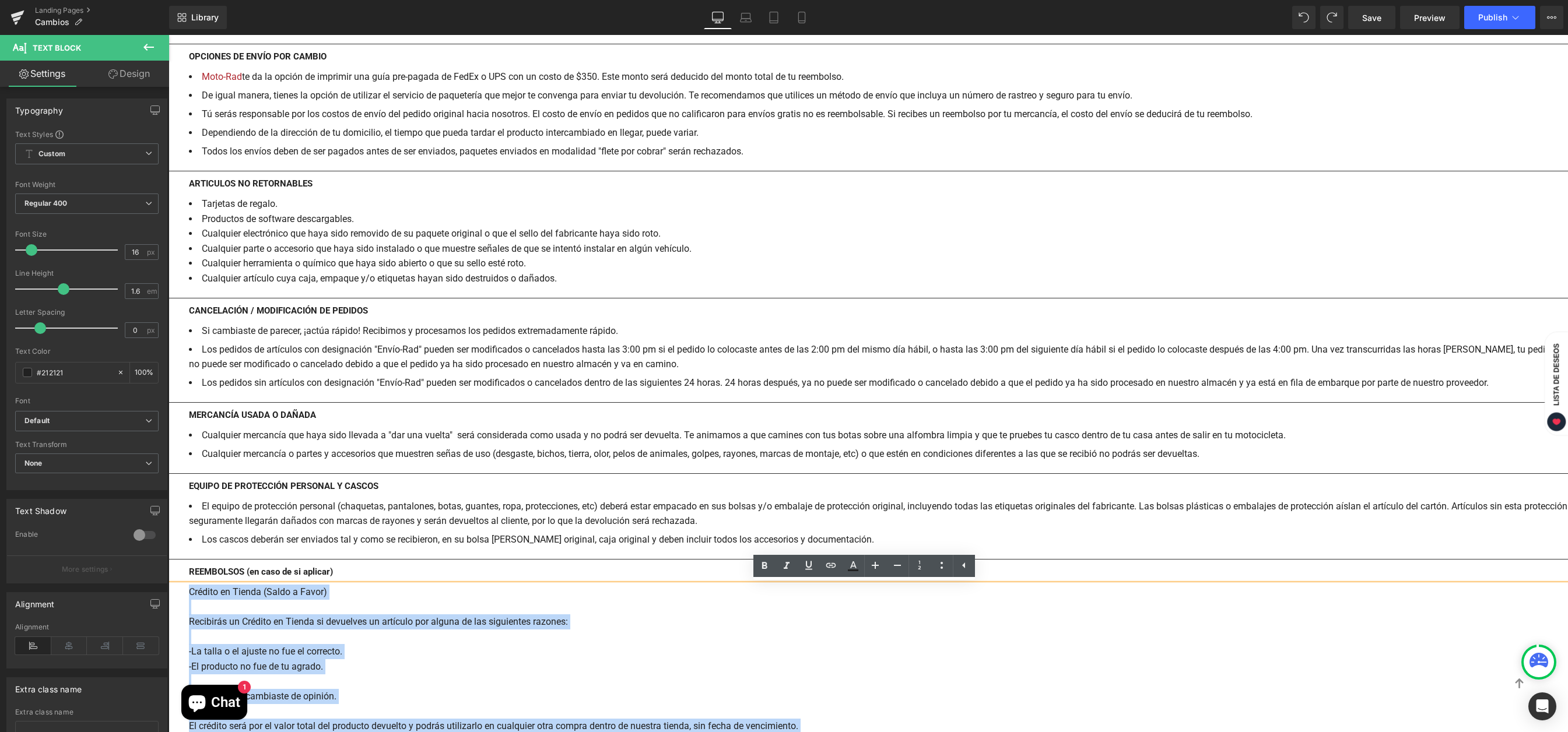
drag, startPoint x: 383, startPoint y: 254, endPoint x: 374, endPoint y: 578, distance: 324.1
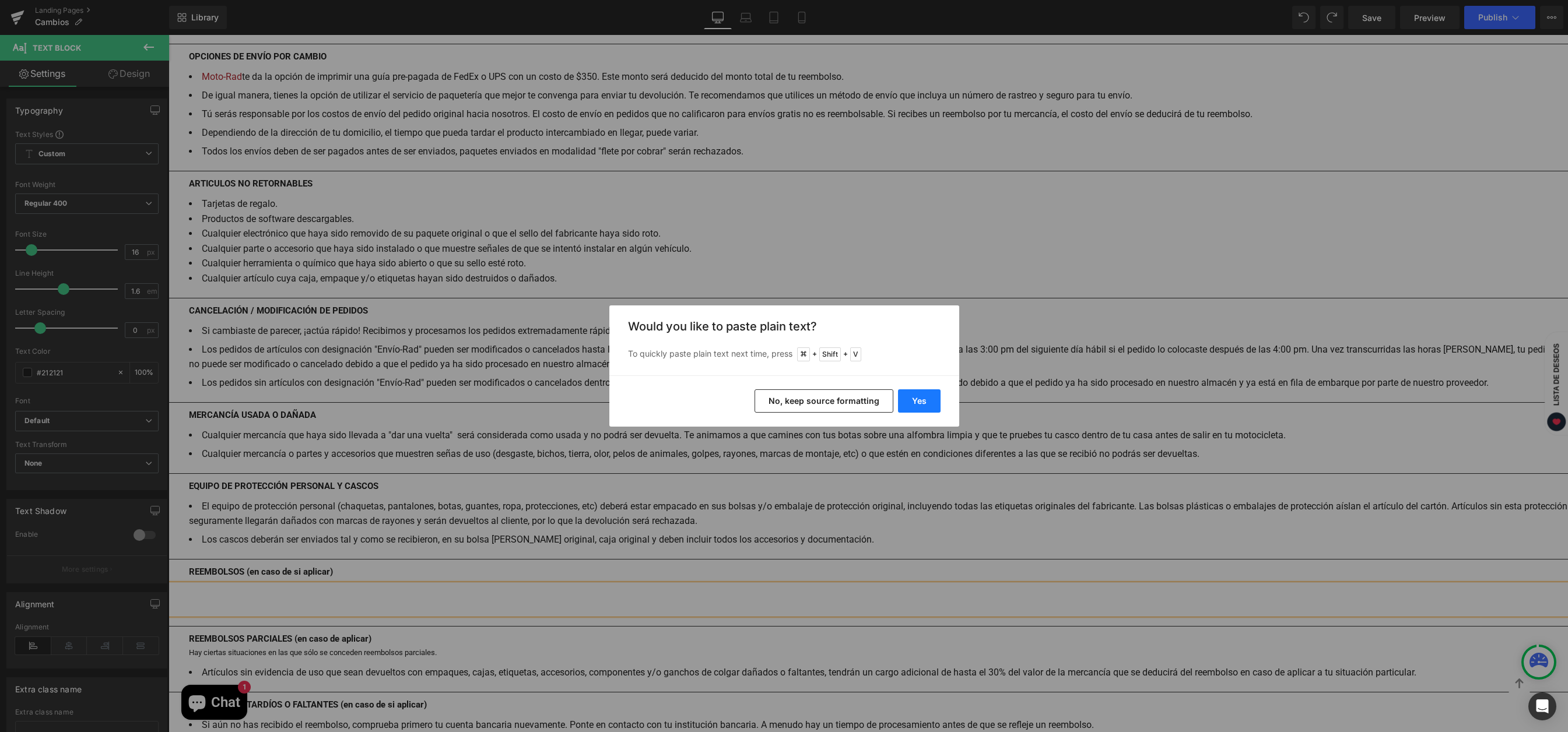
click at [931, 401] on button "Yes" at bounding box center [918, 401] width 42 height 23
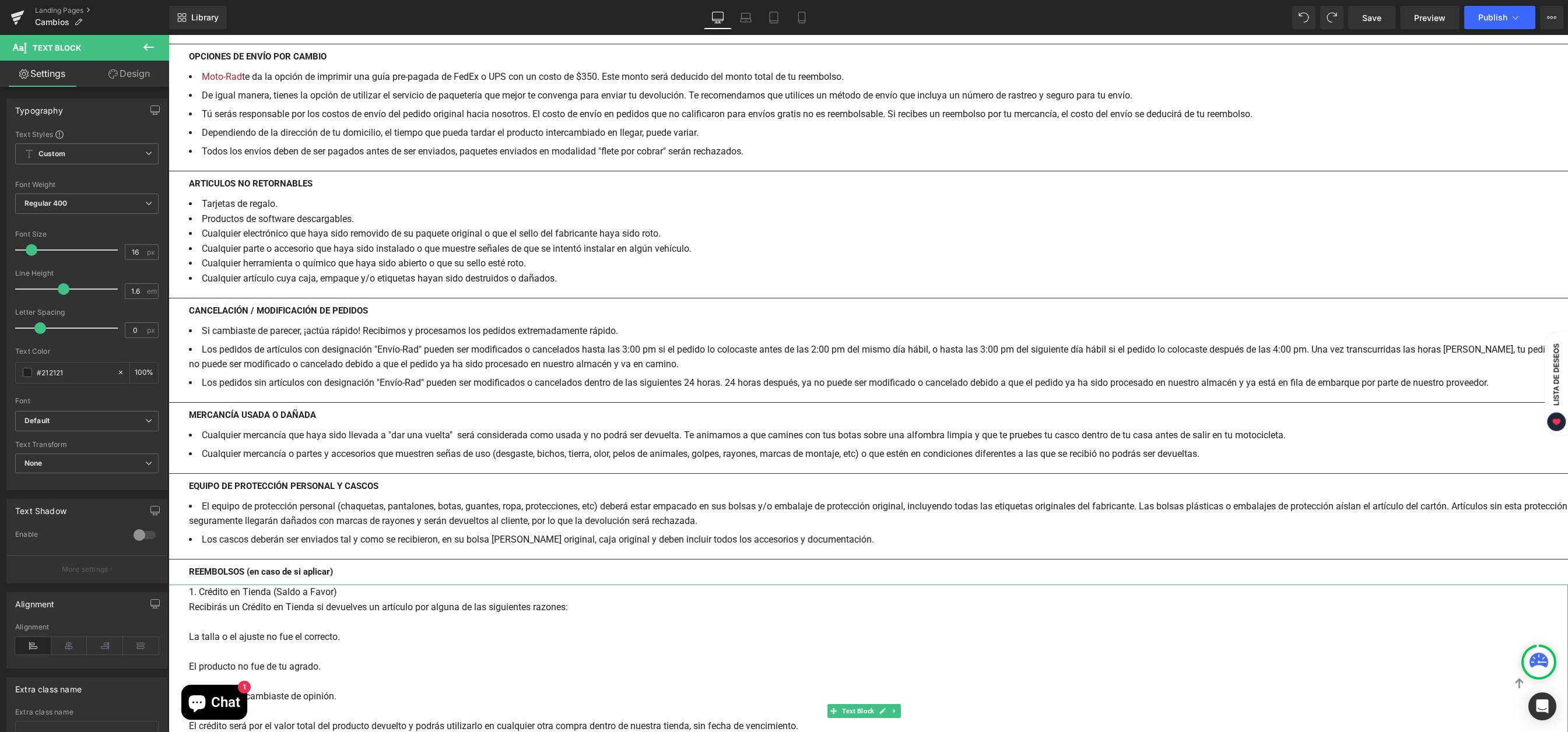
drag, startPoint x: 199, startPoint y: 591, endPoint x: 236, endPoint y: 585, distance: 37.5
click at [200, 591] on div "1. Crédito en Tienda (Saldo a Favor) Recibirás un Crédito en Tienda si devuelve…" at bounding box center [868, 711] width 1399 height 254
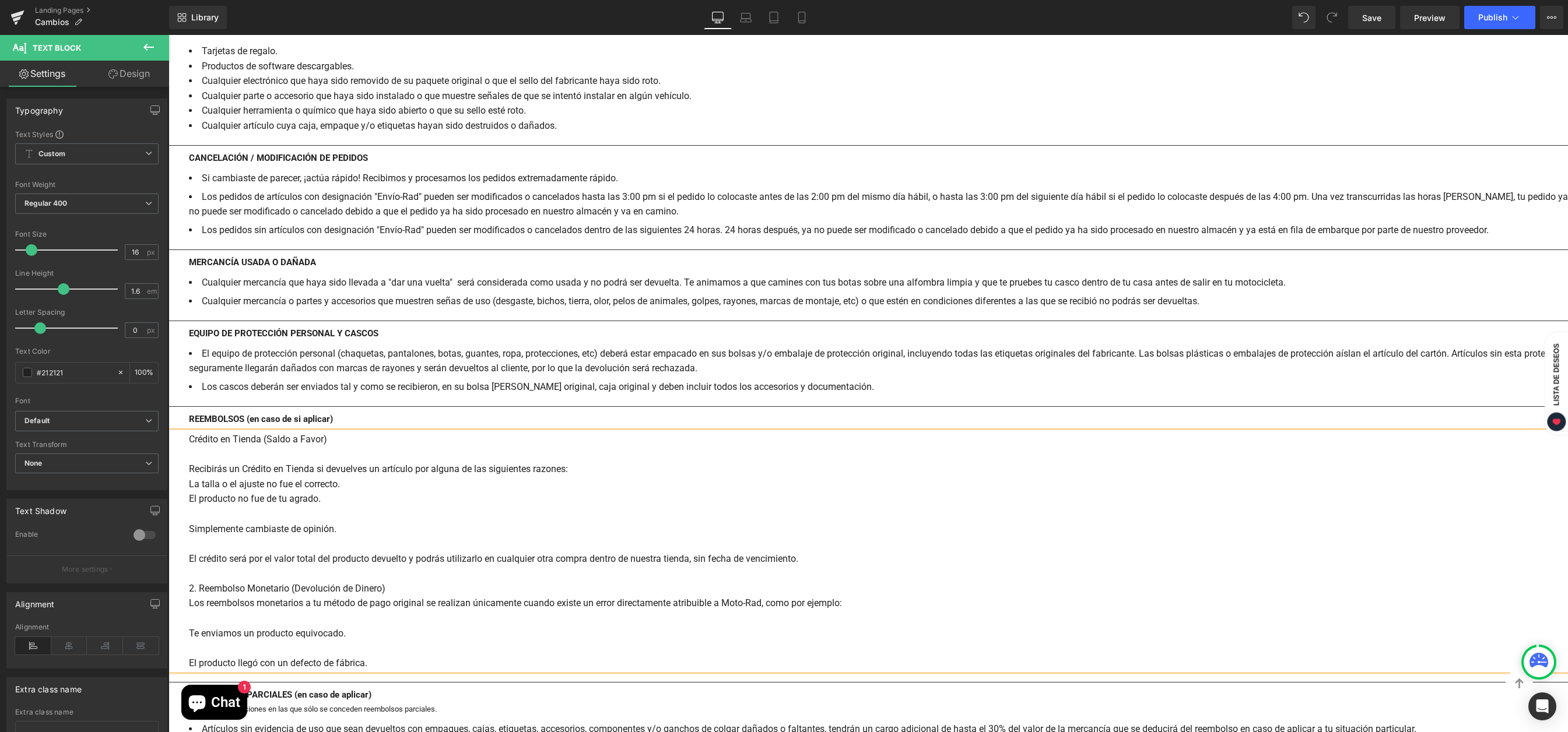
scroll to position [1295, 0]
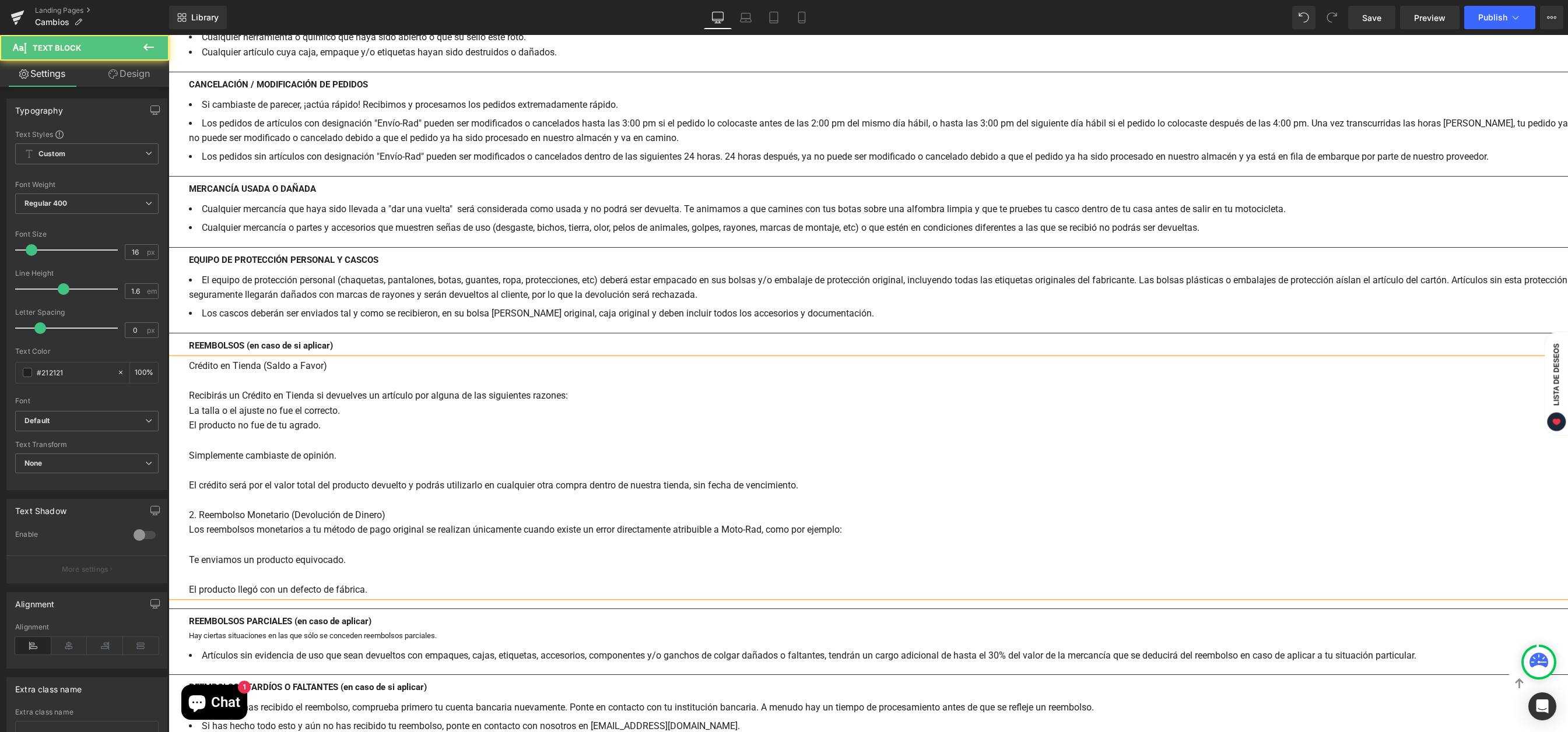
click at [197, 431] on div "El producto no fue de tu agrado." at bounding box center [878, 426] width 1379 height 15
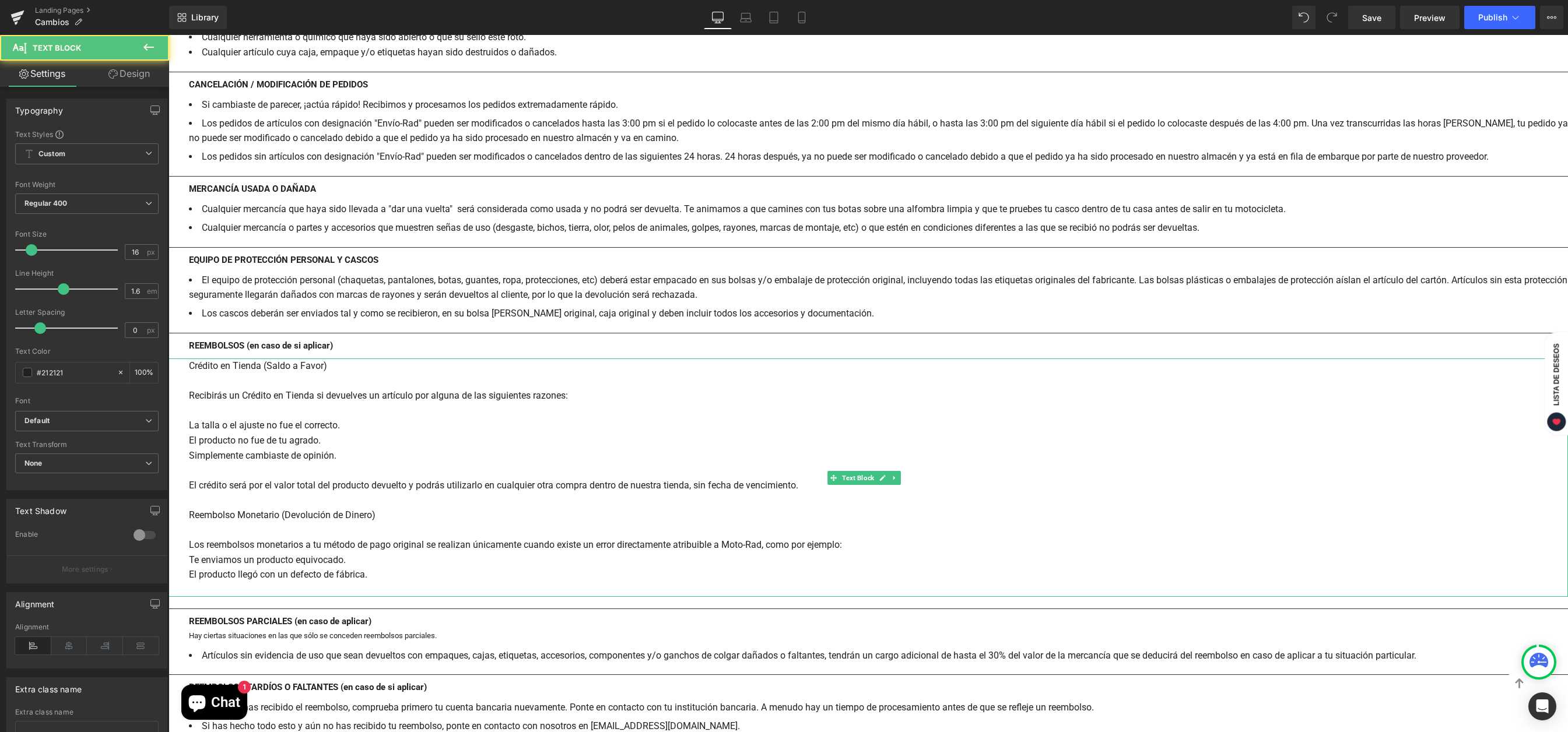
click at [191, 423] on div "La talla o el ajuste no fue el correcto." at bounding box center [878, 426] width 1379 height 15
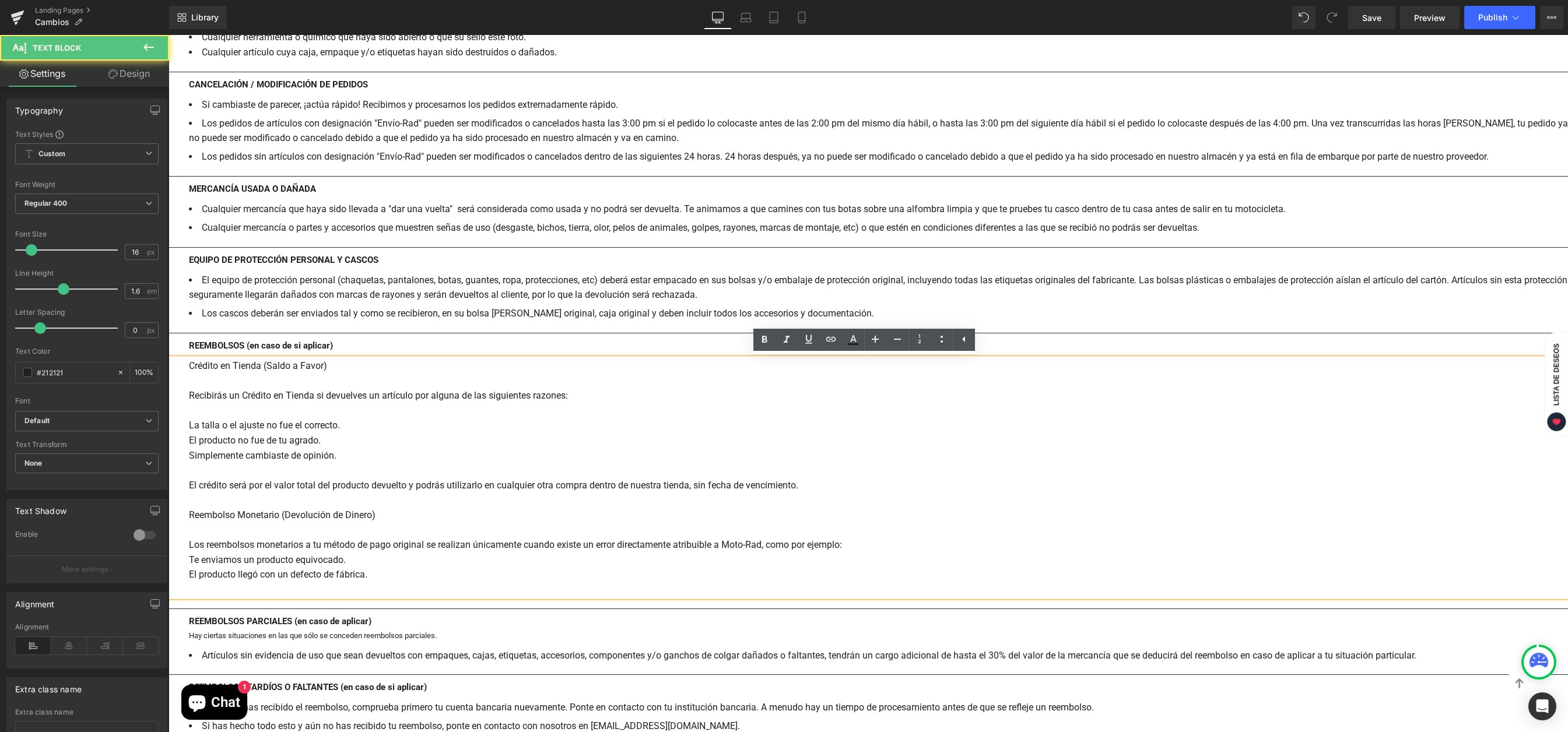
click at [189, 396] on div "Recibirás un Crédito en Tienda si devuelves un artículo por alguna de las sigui…" at bounding box center [878, 396] width 1379 height 15
click at [187, 426] on div "Crédito en Tienda (Saldo a Favor) Recibirás un Crédito en Tienda si devuelves u…" at bounding box center [868, 477] width 1399 height 239
click at [189, 442] on div "El producto no fue de tu agrado." at bounding box center [878, 441] width 1379 height 15
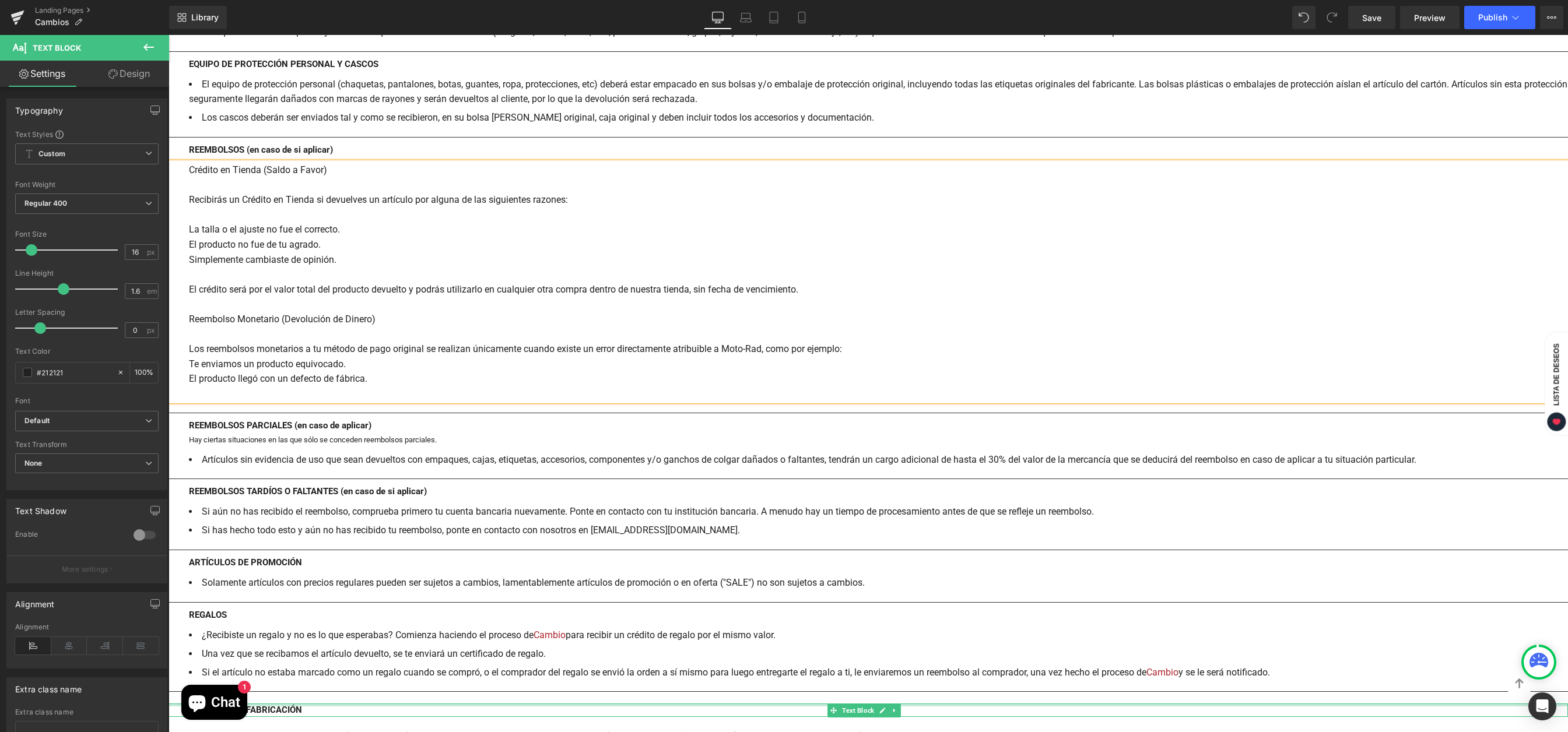
scroll to position [1347, 0]
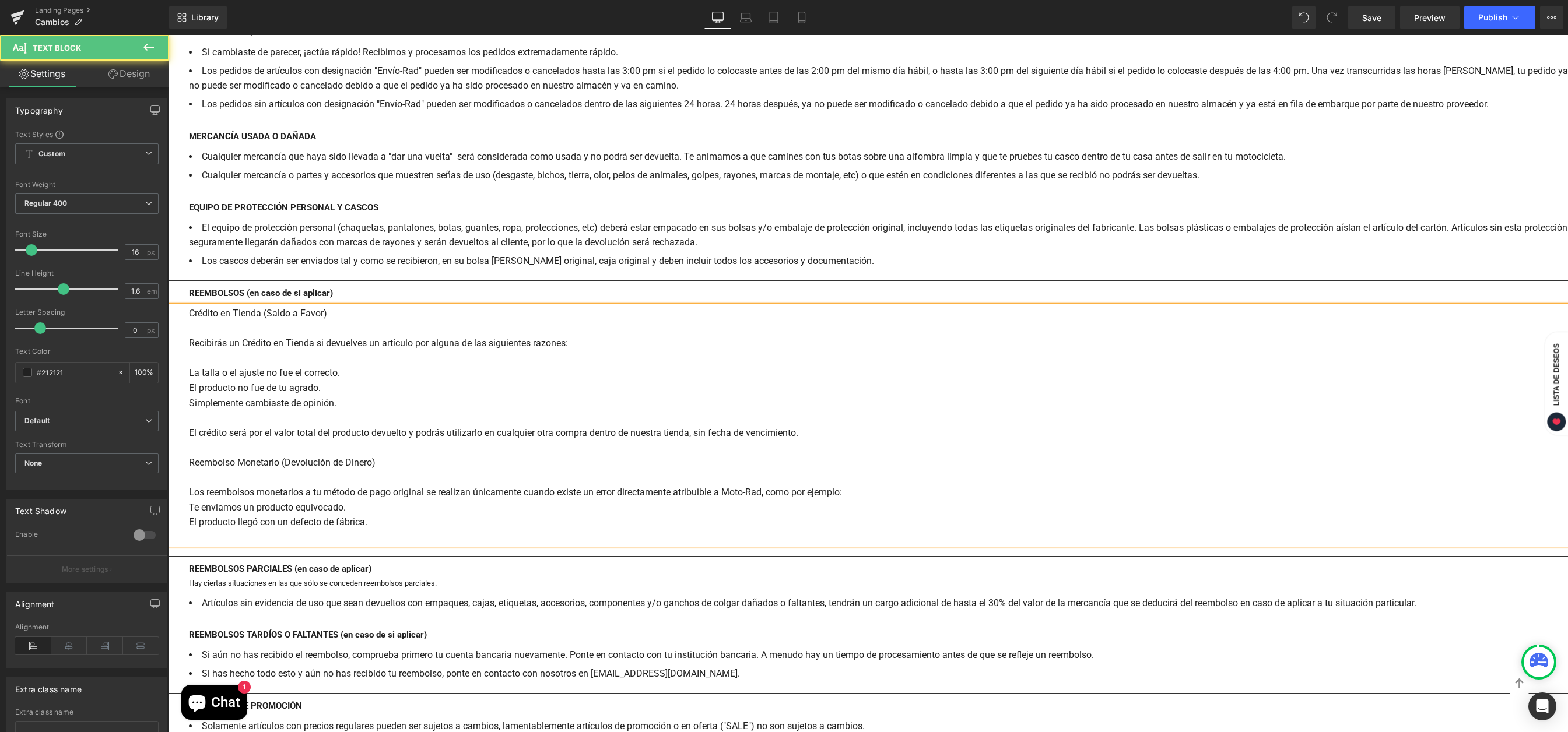
click at [187, 388] on div "Crédito en Tienda (Saldo a Favor) Recibirás un Crédito en Tienda si devuelves u…" at bounding box center [868, 425] width 1399 height 239
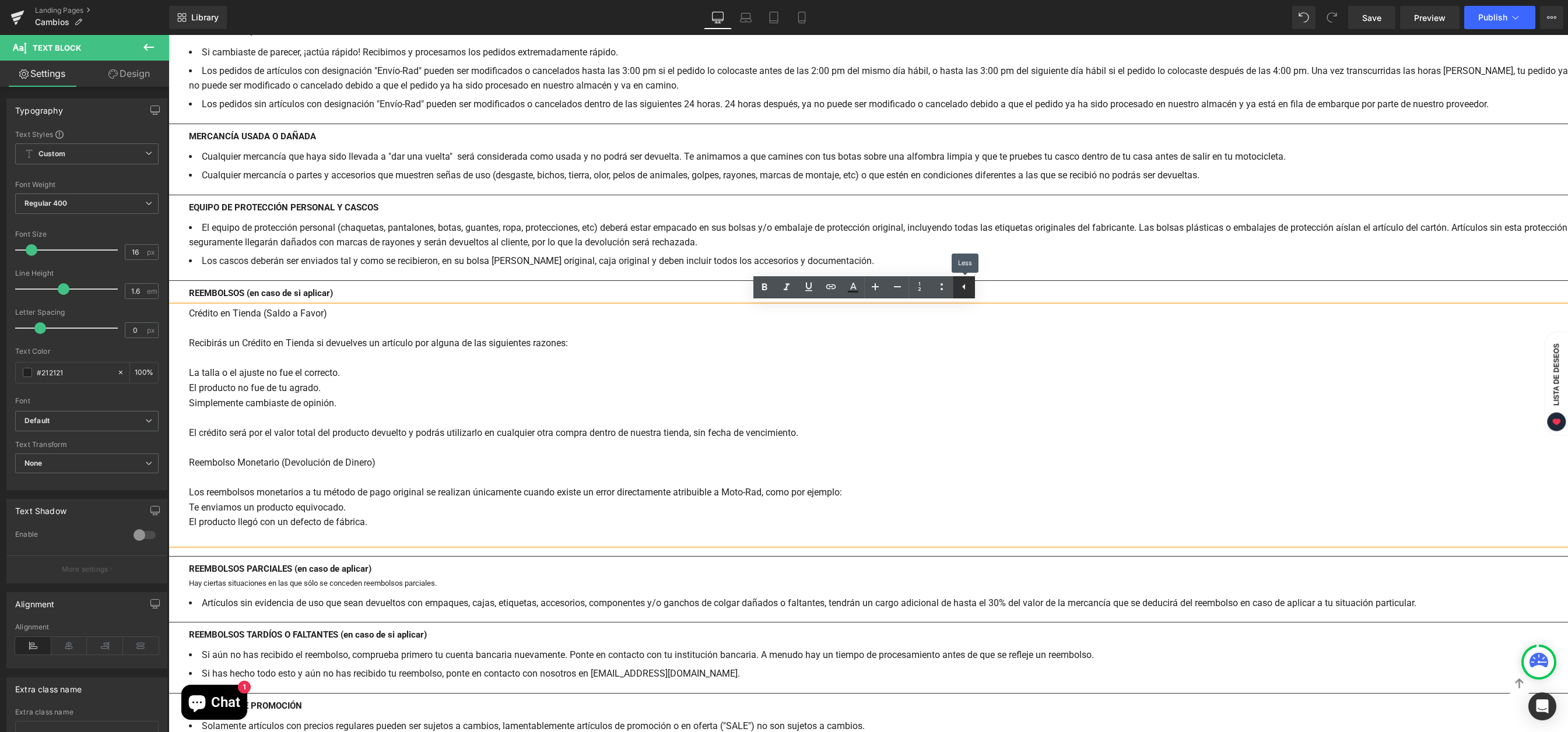
click at [967, 286] on icon at bounding box center [963, 286] width 14 height 14
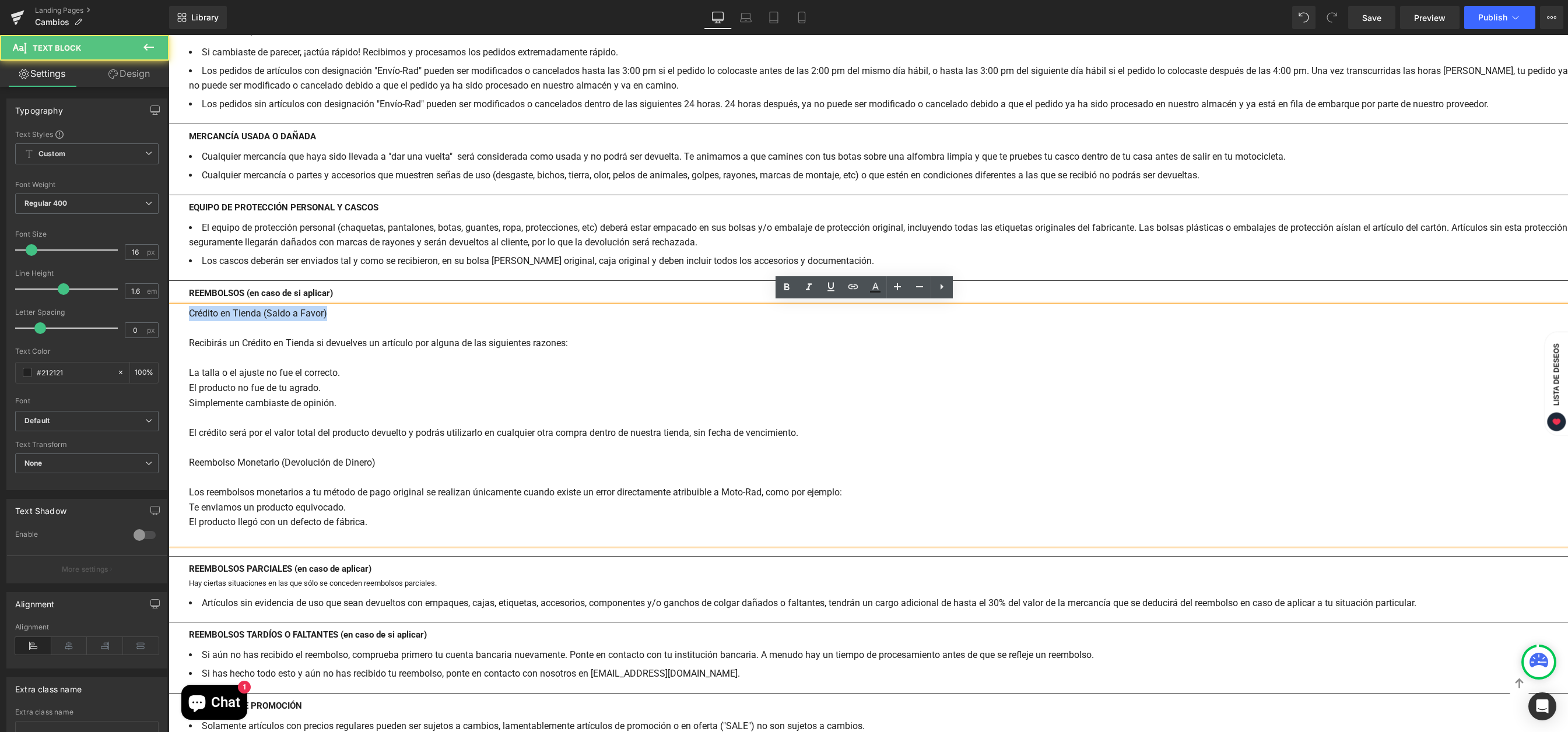
drag, startPoint x: 186, startPoint y: 315, endPoint x: 342, endPoint y: 317, distance: 156.0
click at [342, 317] on div "Crédito en Tienda (Saldo a Favor) Recibirás un Crédito en Tienda si devuelves u…" at bounding box center [868, 425] width 1399 height 239
drag, startPoint x: 187, startPoint y: 461, endPoint x: 391, endPoint y: 462, distance: 204.0
click at [391, 462] on div "Crédito en Tienda (Saldo a Favor) Recibirás un Crédito en Tienda si devuelves u…" at bounding box center [868, 425] width 1399 height 239
click at [194, 486] on div "Los reembolsos monetarios a tu método de pago original se realizan únicamente c…" at bounding box center [878, 492] width 1379 height 15
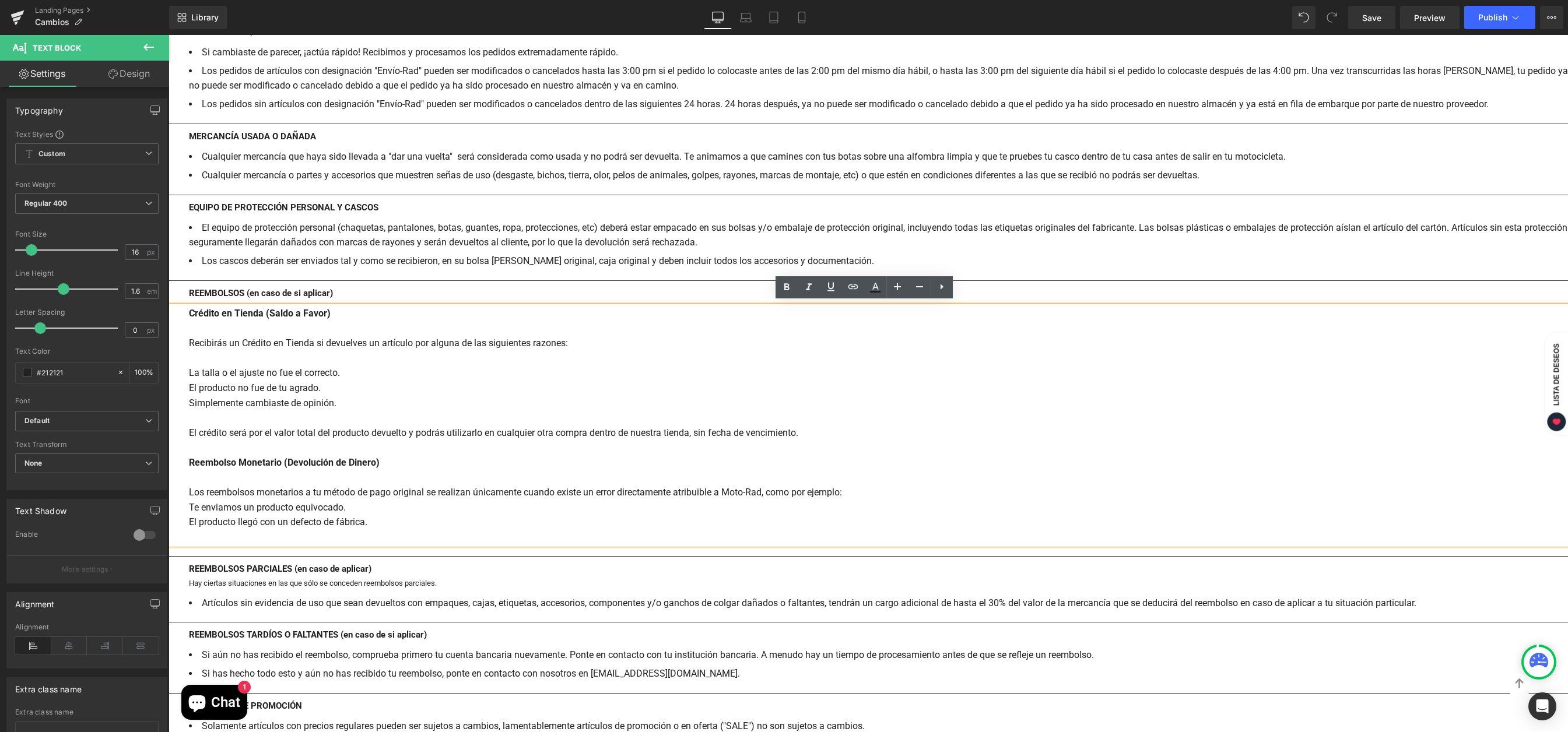
click at [192, 476] on div at bounding box center [878, 477] width 1379 height 15
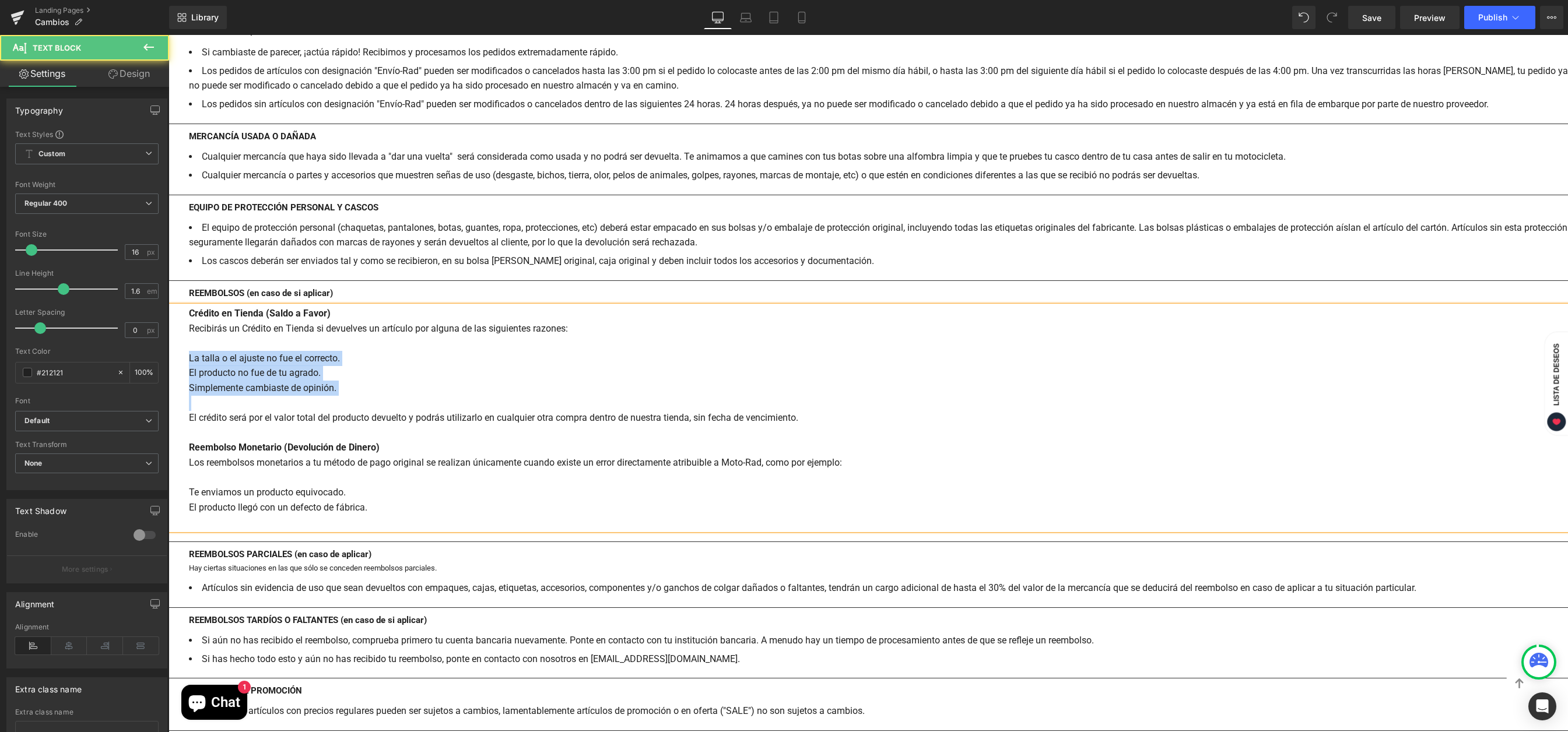
click at [274, 367] on div "El producto no fue de tu agrado." at bounding box center [878, 373] width 1379 height 15
drag, startPoint x: 186, startPoint y: 358, endPoint x: 339, endPoint y: 387, distance: 155.7
click at [339, 387] on div "Crédito en Tienda (Saldo a Favor) Recibirás un Crédito en Tienda si devuelves u…" at bounding box center [868, 417] width 1399 height 224
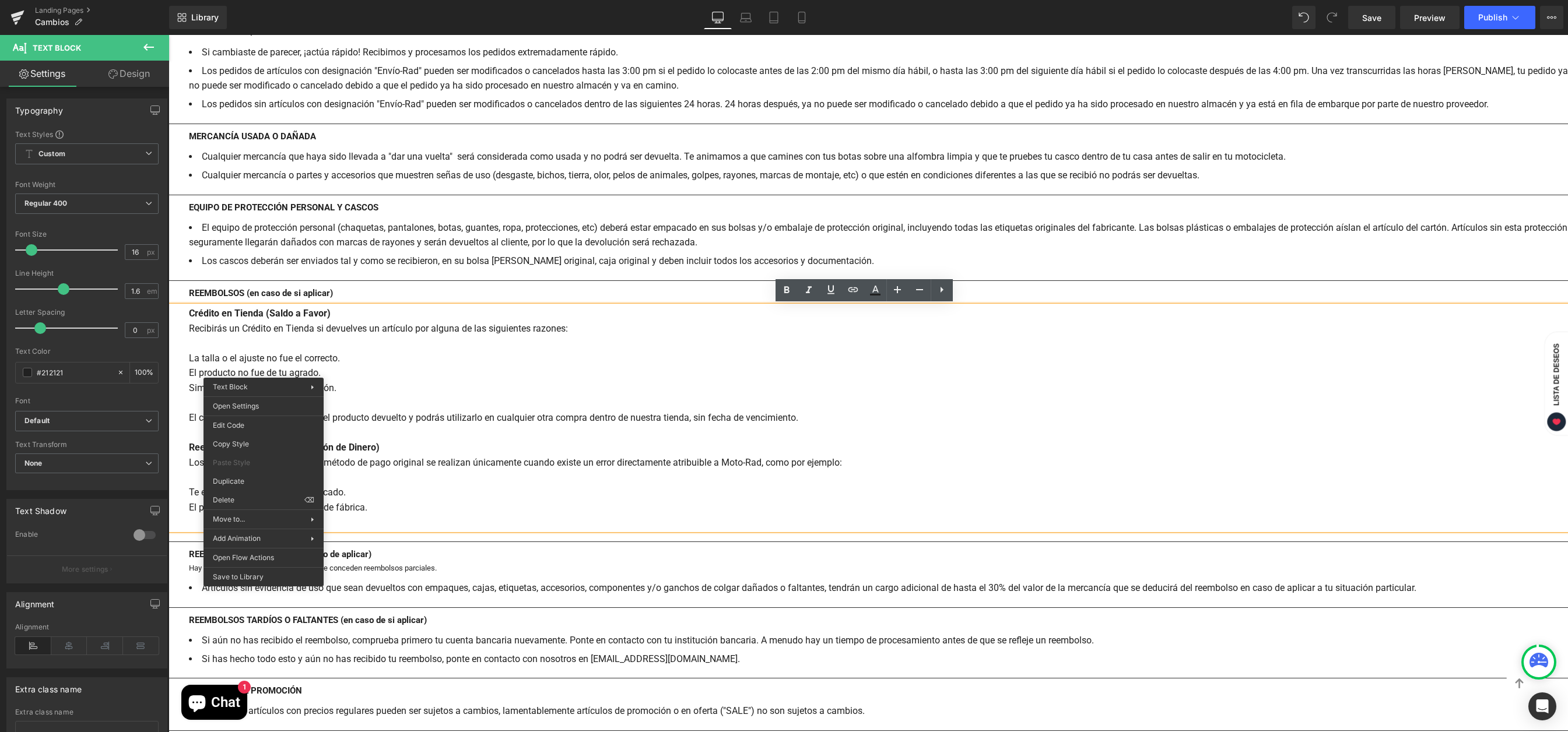
click at [493, 348] on div at bounding box center [878, 344] width 1379 height 15
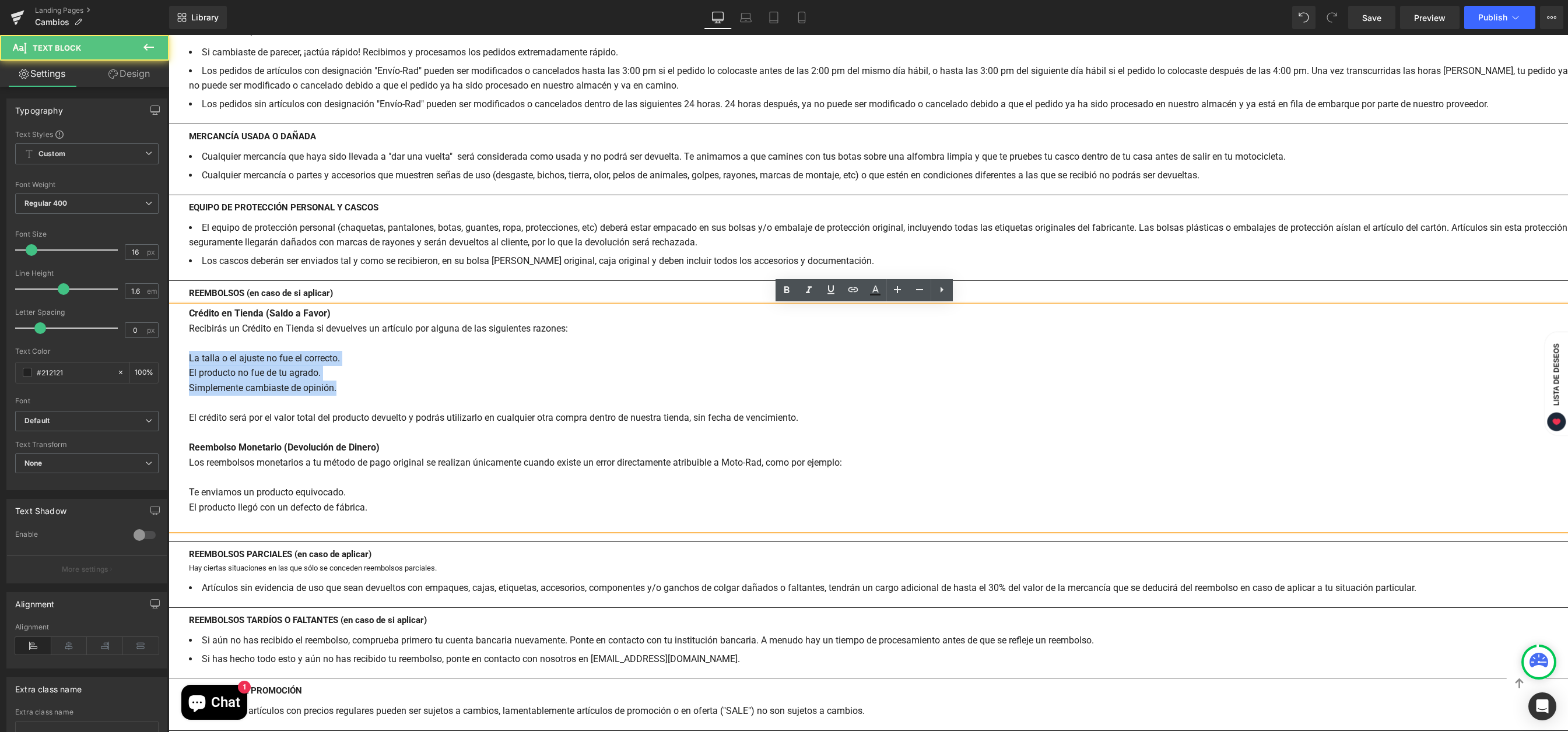
drag, startPoint x: 189, startPoint y: 358, endPoint x: 390, endPoint y: 383, distance: 202.5
click at [390, 382] on div "Crédito en Tienda (Saldo a Favor) Recibirás un Crédito en Tienda si devuelves u…" at bounding box center [868, 417] width 1399 height 224
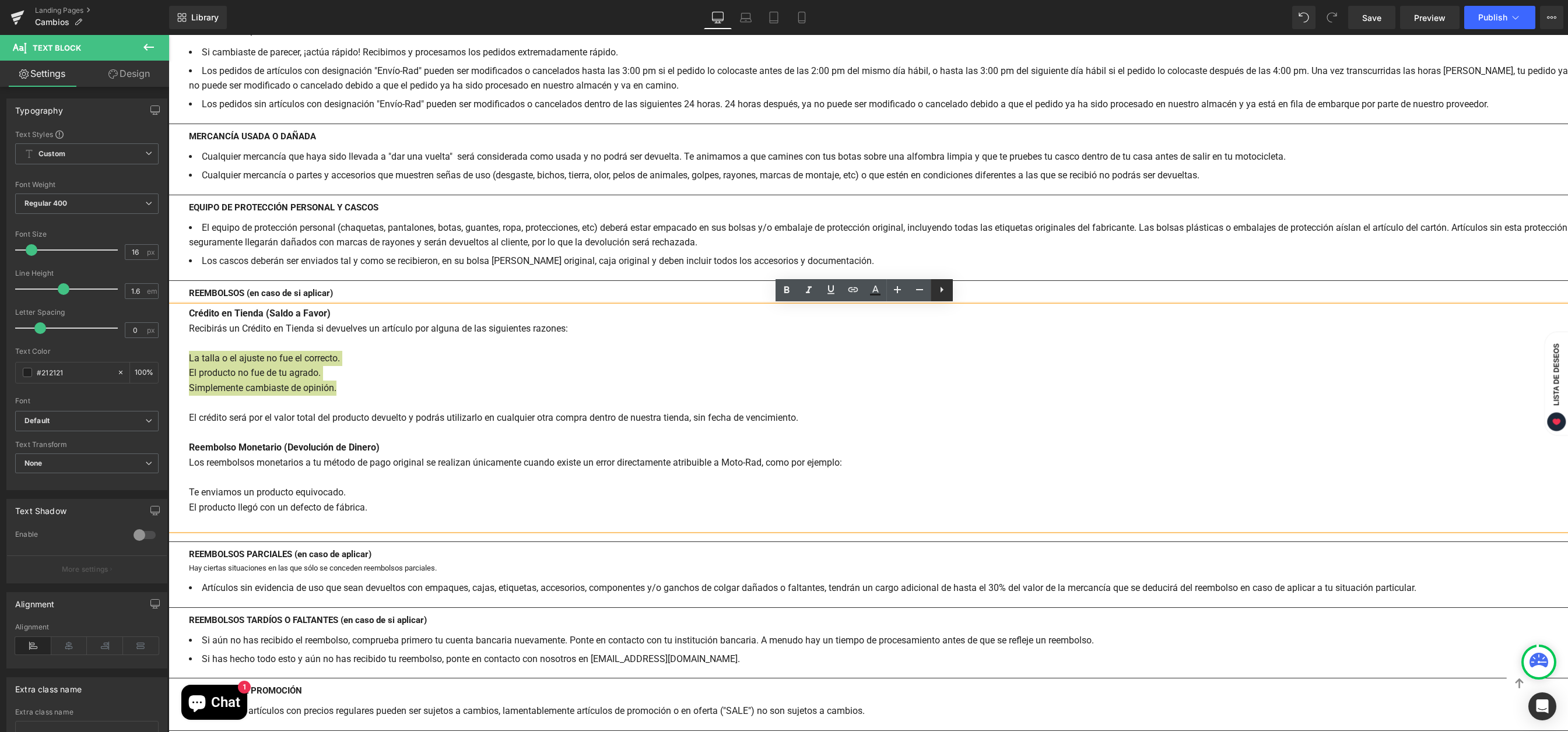
click at [941, 287] on icon at bounding box center [942, 289] width 3 height 6
click at [937, 290] on icon at bounding box center [941, 289] width 14 height 14
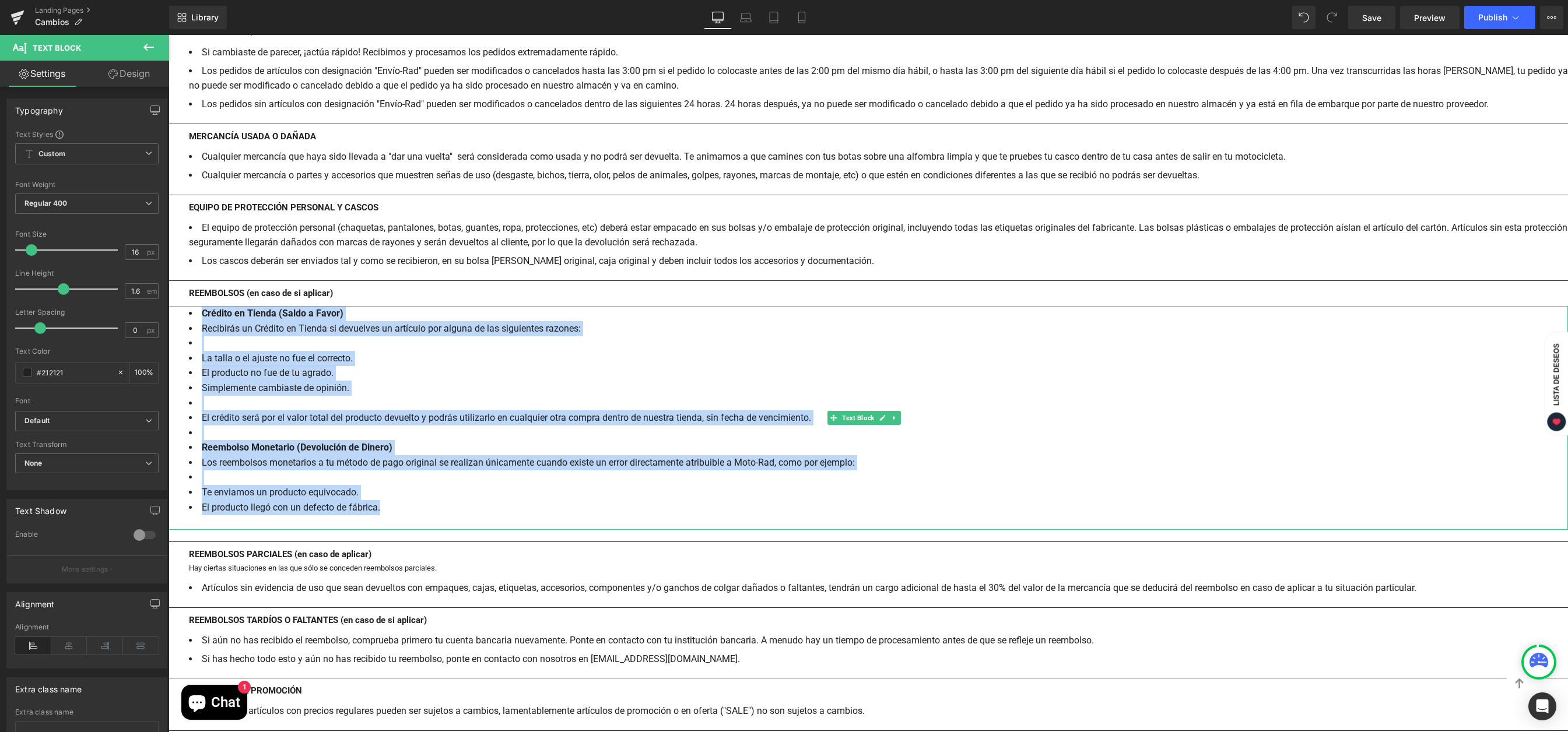
click at [239, 341] on li at bounding box center [878, 344] width 1379 height 15
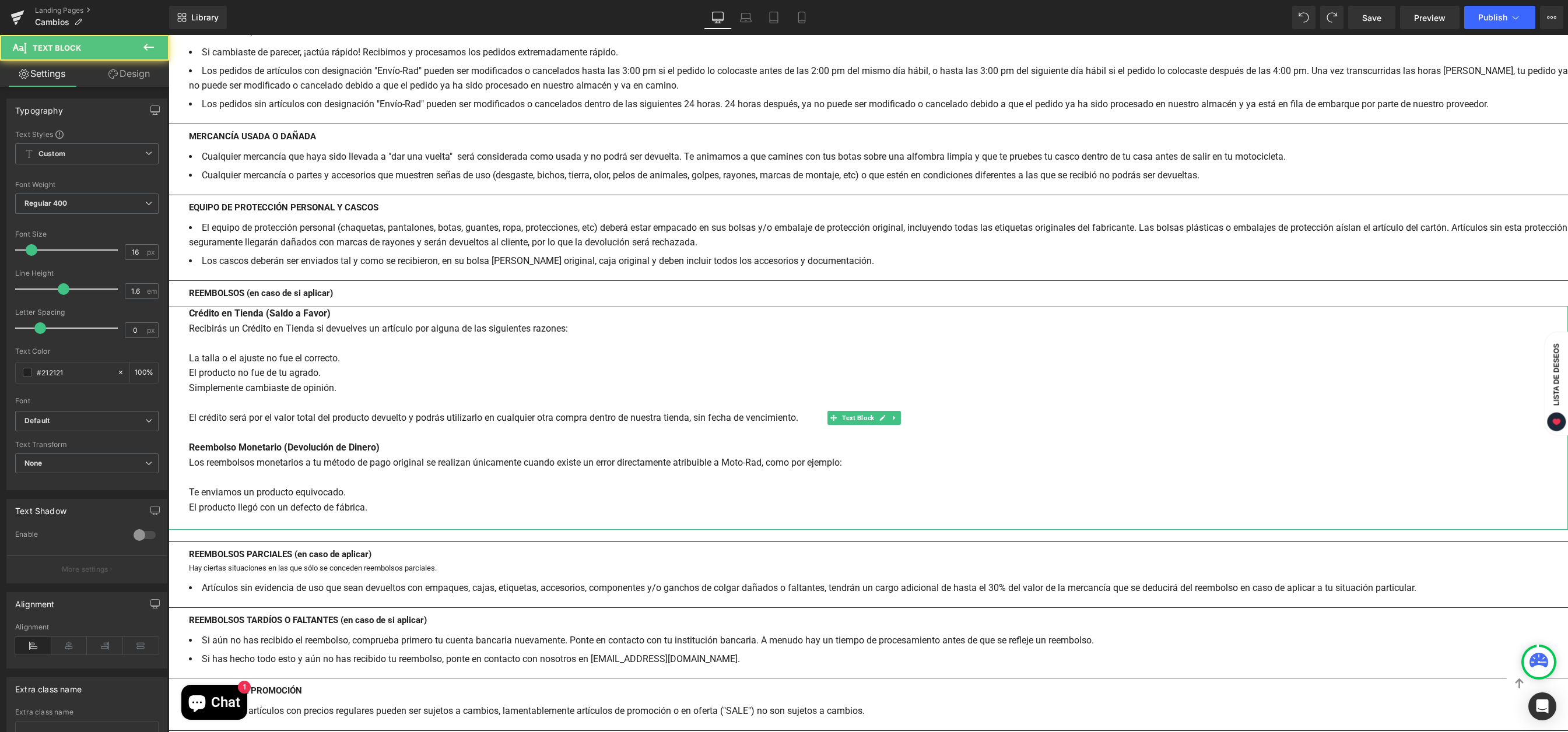
click at [401, 507] on div "El producto llegó con un defecto de fábrica." at bounding box center [878, 507] width 1379 height 15
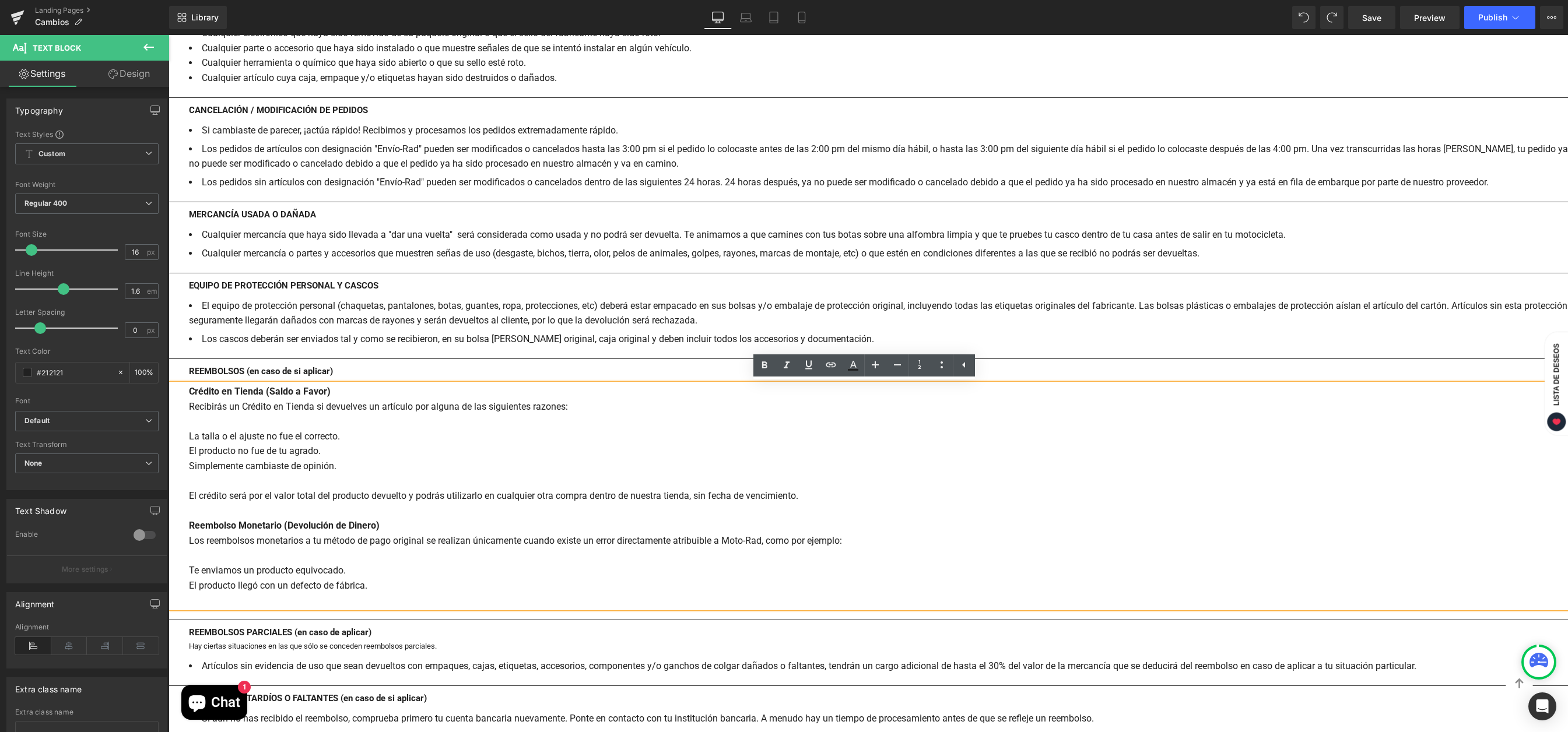
scroll to position [1483, 0]
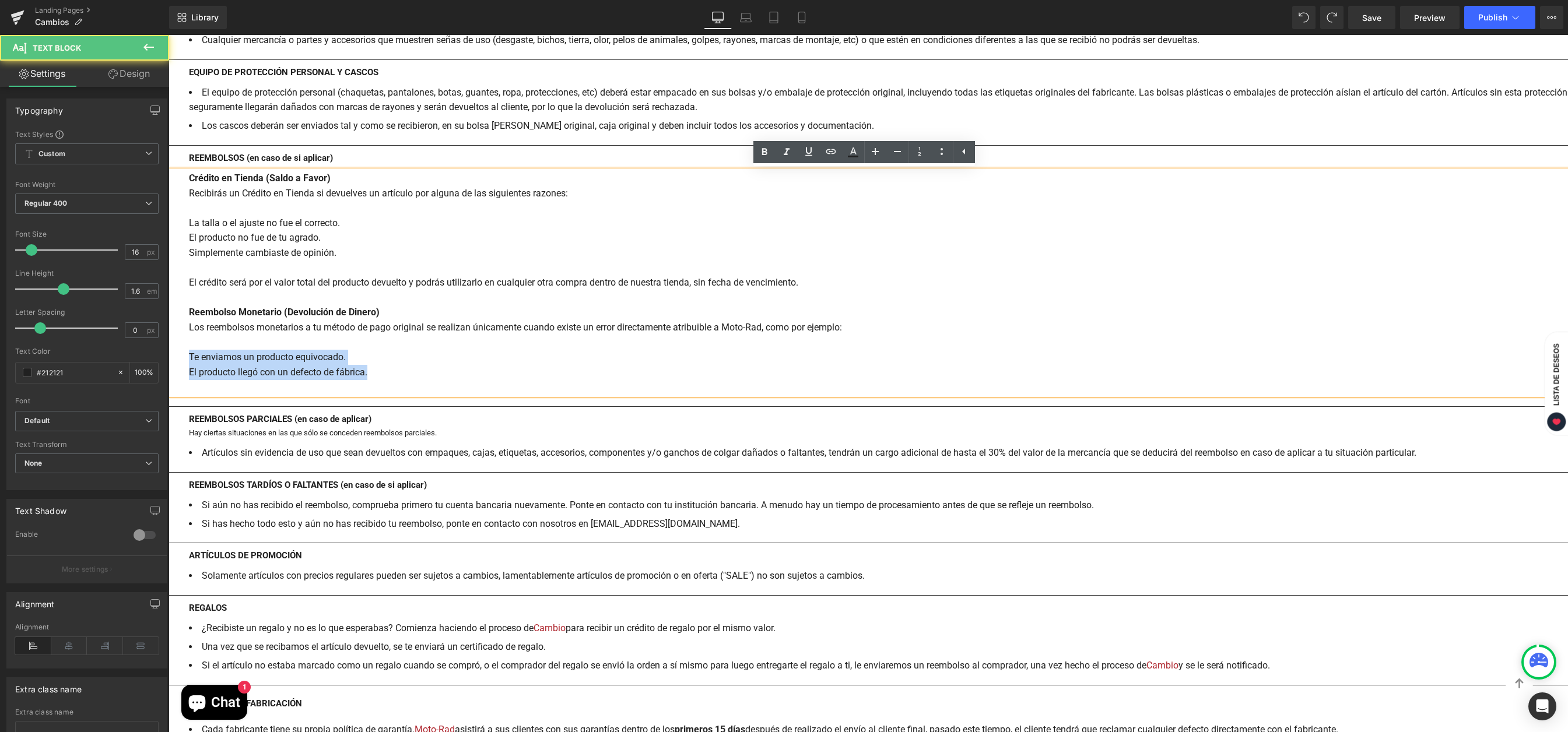
drag, startPoint x: 370, startPoint y: 373, endPoint x: 189, endPoint y: 355, distance: 181.9
click at [189, 355] on div "Crédito en Tienda (Saldo a Favor) Recibirás un Crédito en Tienda si devuelves u…" at bounding box center [868, 282] width 1399 height 224
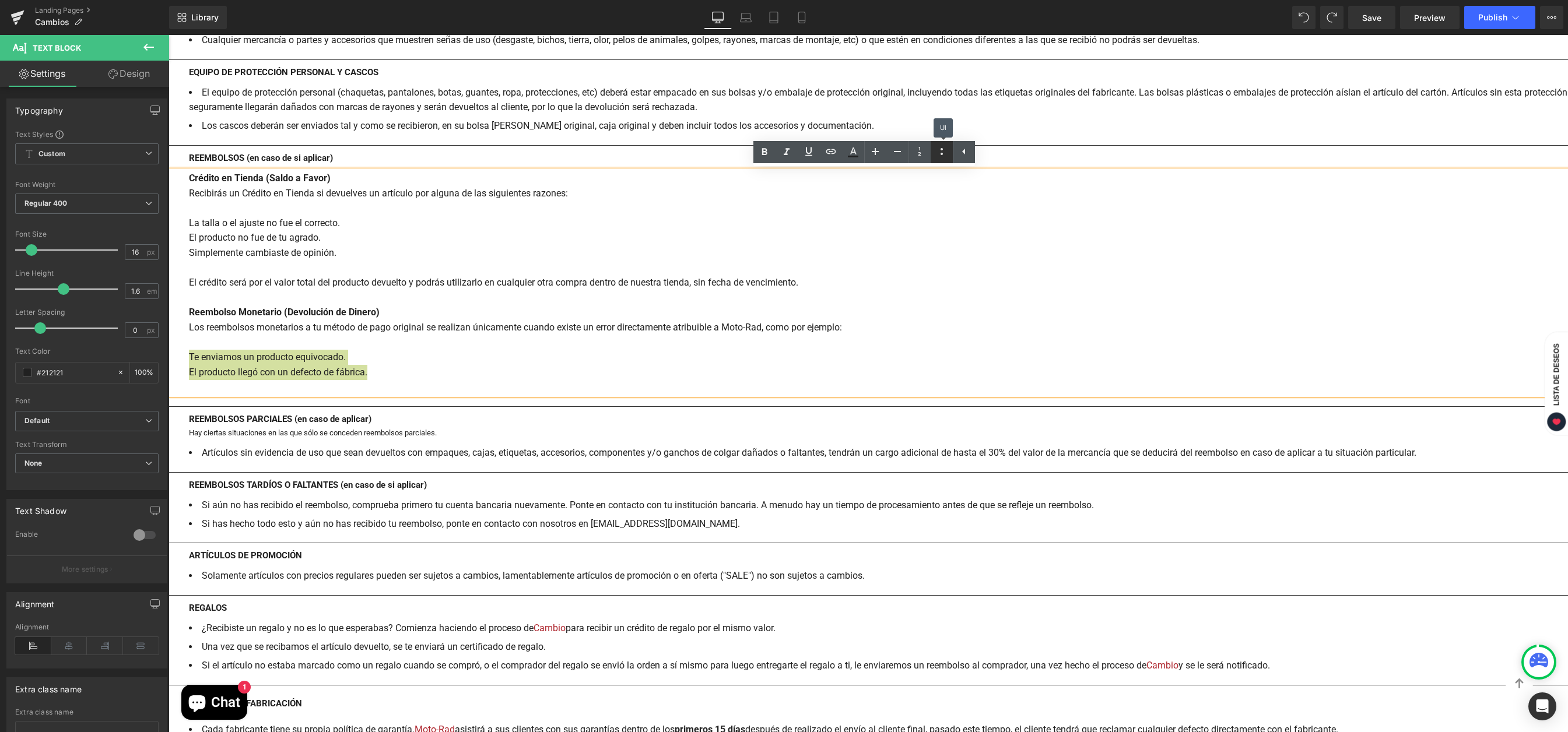
click at [940, 154] on icon at bounding box center [941, 151] width 14 height 14
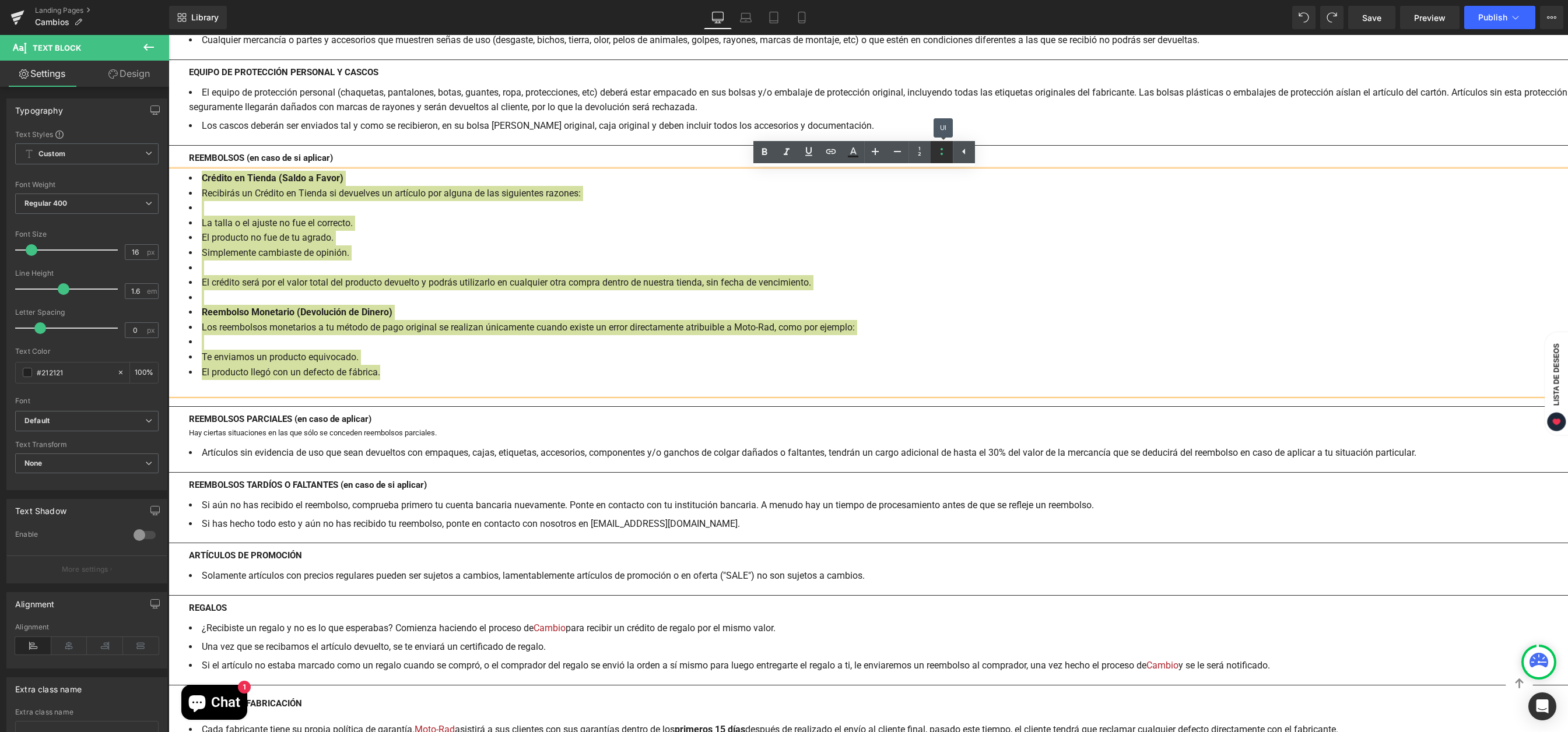
click at [940, 154] on icon at bounding box center [941, 151] width 14 height 14
click at [944, 154] on icon at bounding box center [941, 151] width 14 height 14
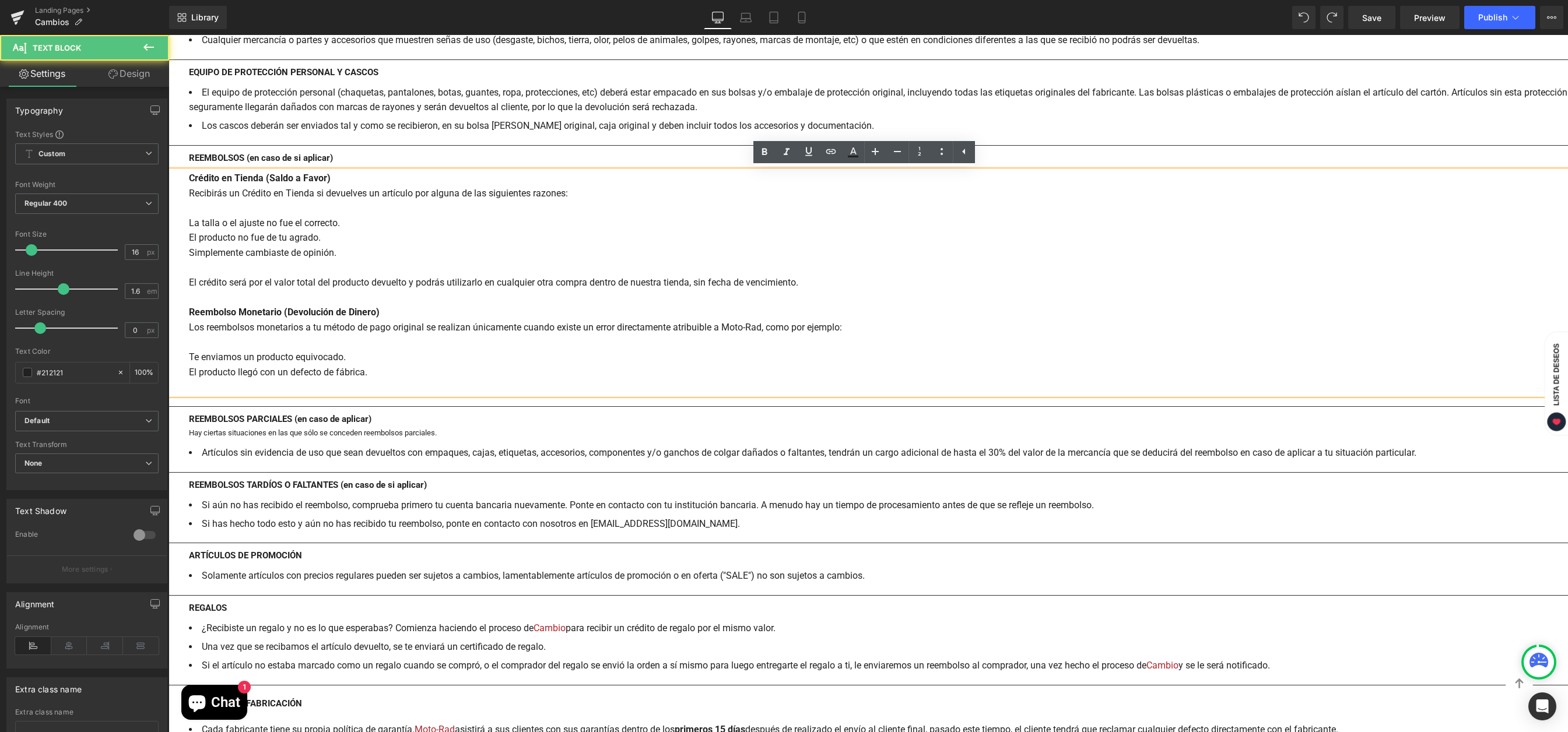
click at [351, 375] on div "Crédito en Tienda (Saldo a Favor) Recibirás un Crédito en Tienda si devuelves u…" at bounding box center [868, 282] width 1399 height 224
drag, startPoint x: 195, startPoint y: 357, endPoint x: 381, endPoint y: 370, distance: 186.5
click at [381, 370] on div "Crédito en Tienda (Saldo a Favor) Recibirás un Crédito en Tienda si devuelves u…" at bounding box center [868, 282] width 1399 height 224
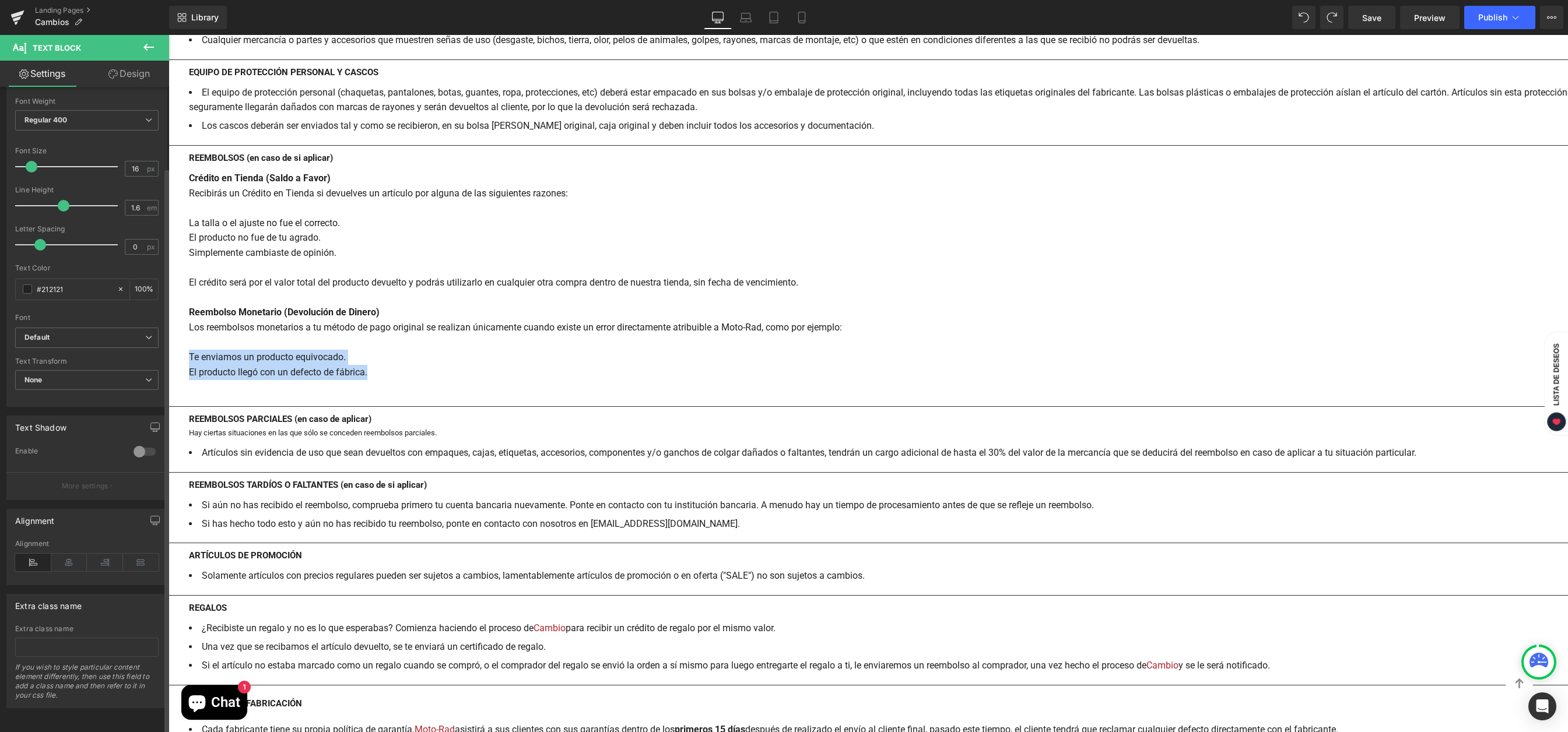
scroll to position [0, 0]
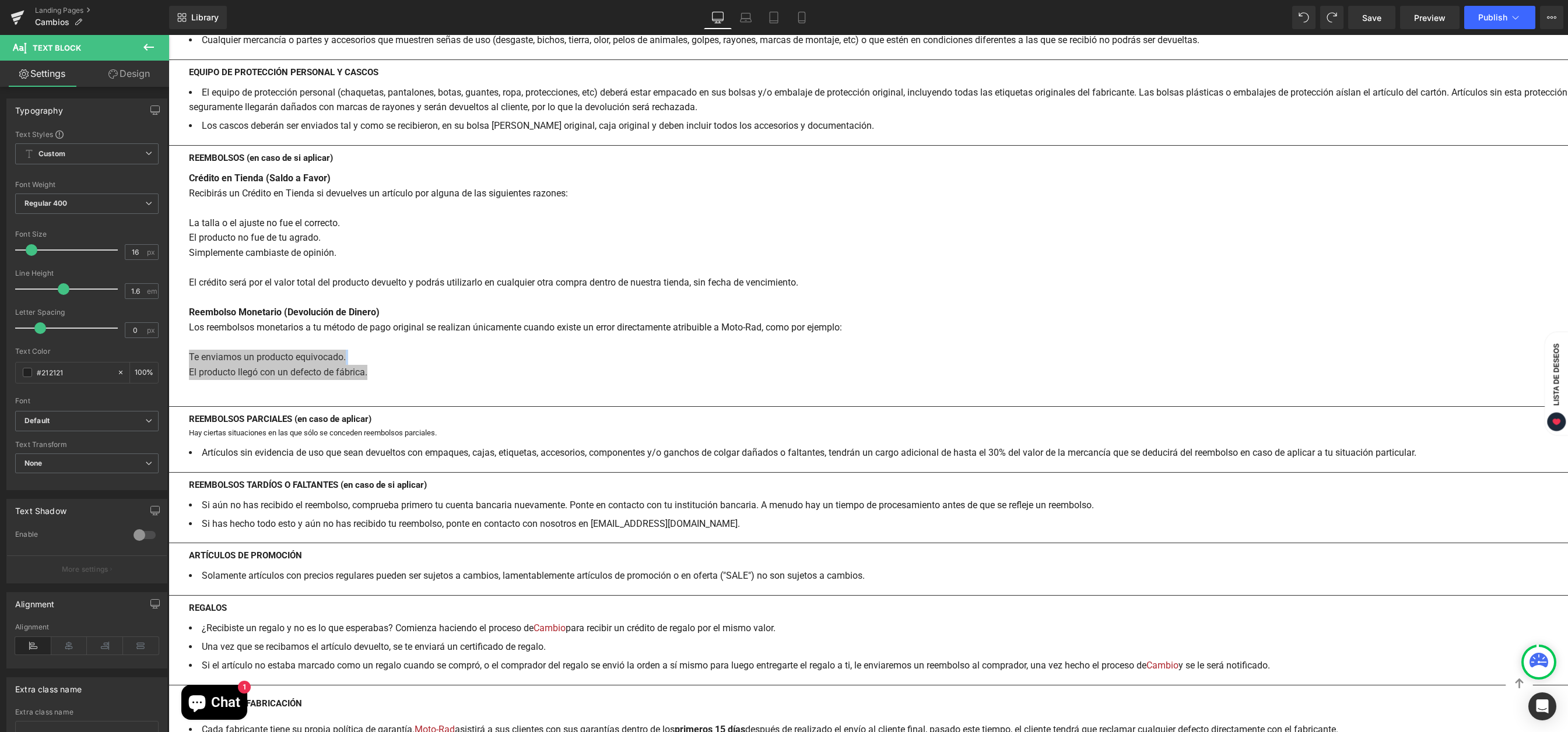
click at [120, 70] on link "Design" at bounding box center [129, 74] width 84 height 26
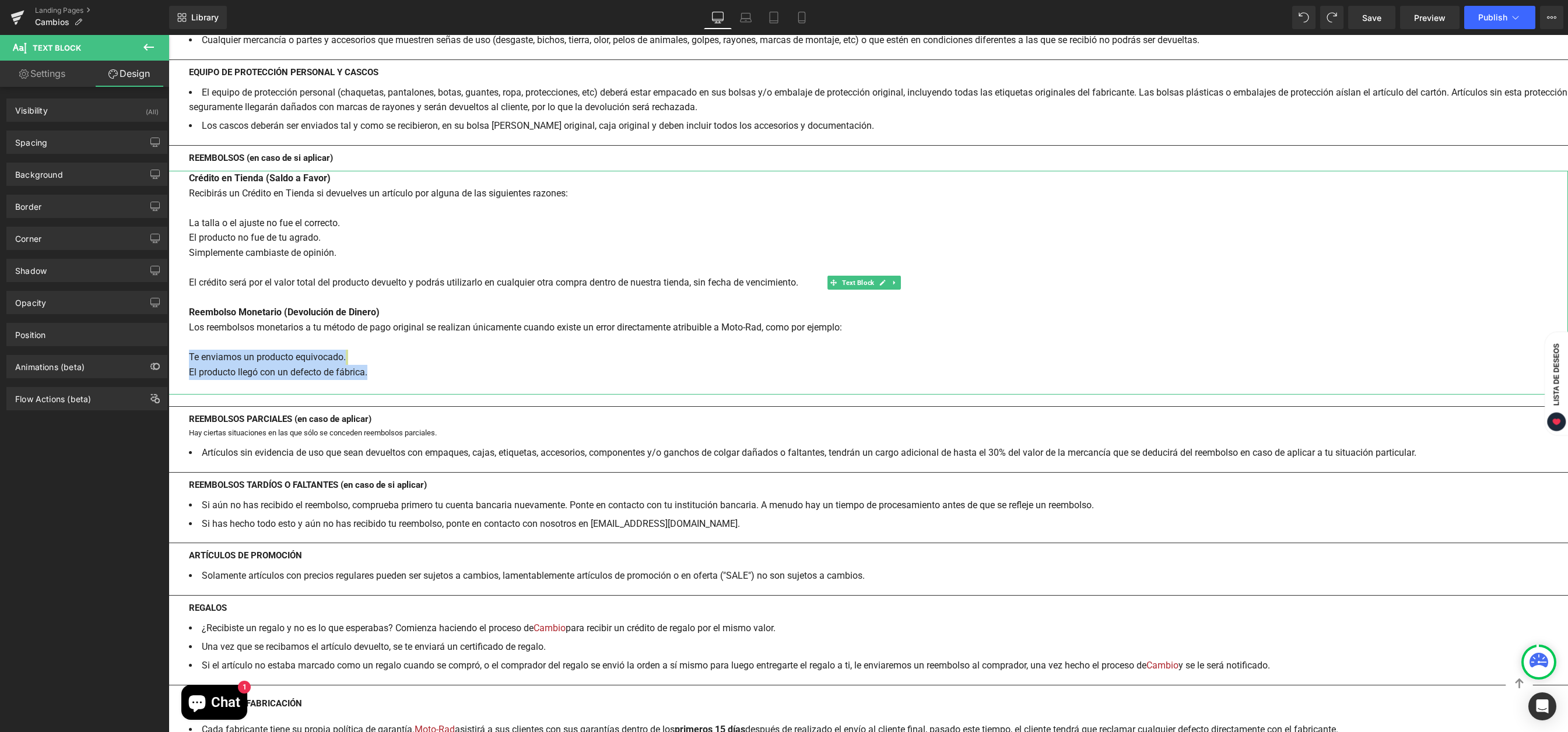
click at [306, 361] on div "Crédito en Tienda (Saldo a Favor) Recibirás un Crédito en Tienda si devuelves u…" at bounding box center [868, 282] width 1399 height 224
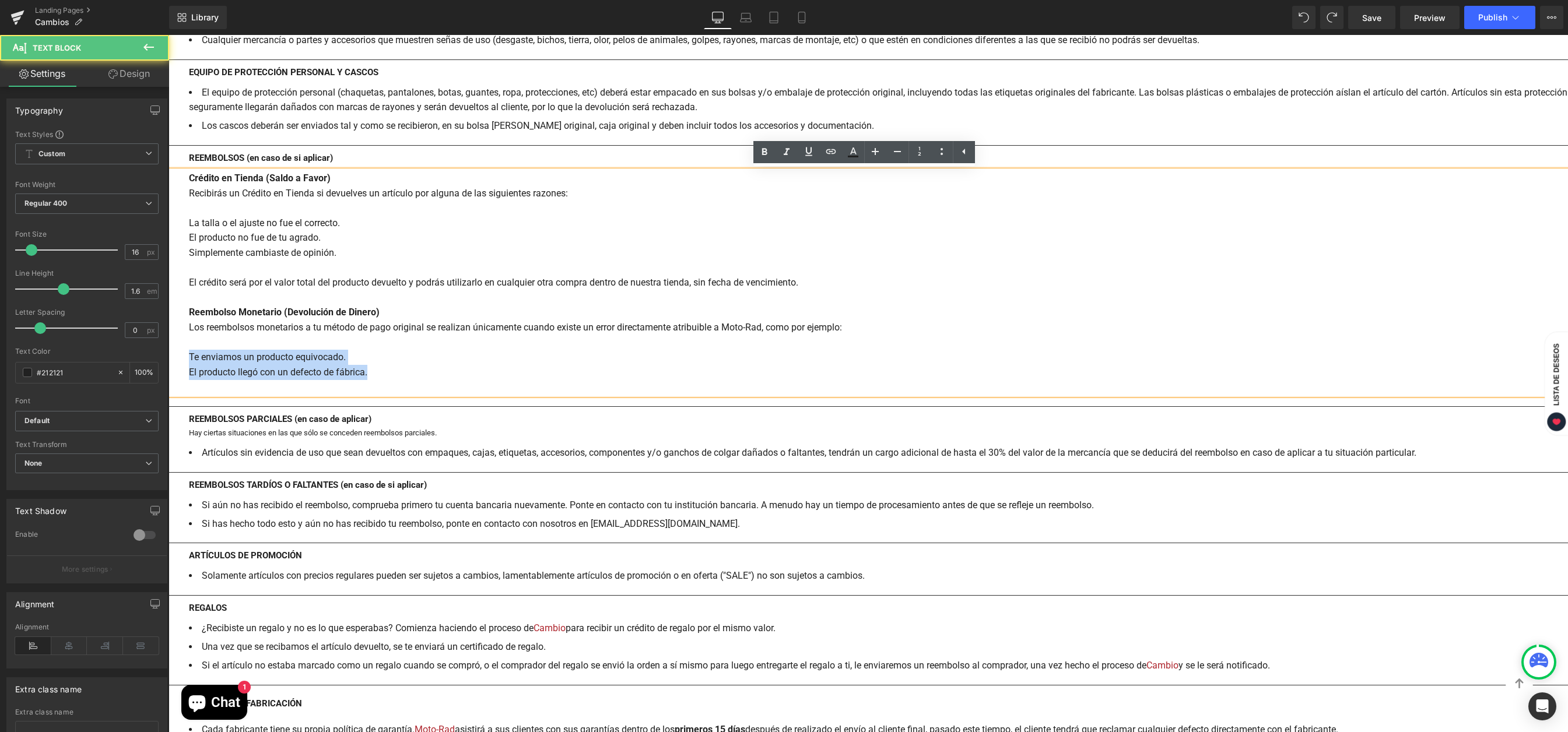
drag, startPoint x: 380, startPoint y: 373, endPoint x: 189, endPoint y: 359, distance: 191.5
click at [189, 359] on div "Crédito en Tienda (Saldo a Favor) Recibirás un Crédito en Tienda si devuelves u…" at bounding box center [868, 282] width 1399 height 224
click at [263, 363] on div "Crédito en Tienda (Saldo a Favor) Recibirás un Crédito en Tienda si devuelves u…" at bounding box center [868, 282] width 1399 height 224
drag, startPoint x: 189, startPoint y: 357, endPoint x: 390, endPoint y: 376, distance: 201.9
click at [390, 376] on div "Crédito en Tienda (Saldo a Favor) Recibirás un Crédito en Tienda si devuelves u…" at bounding box center [868, 282] width 1399 height 224
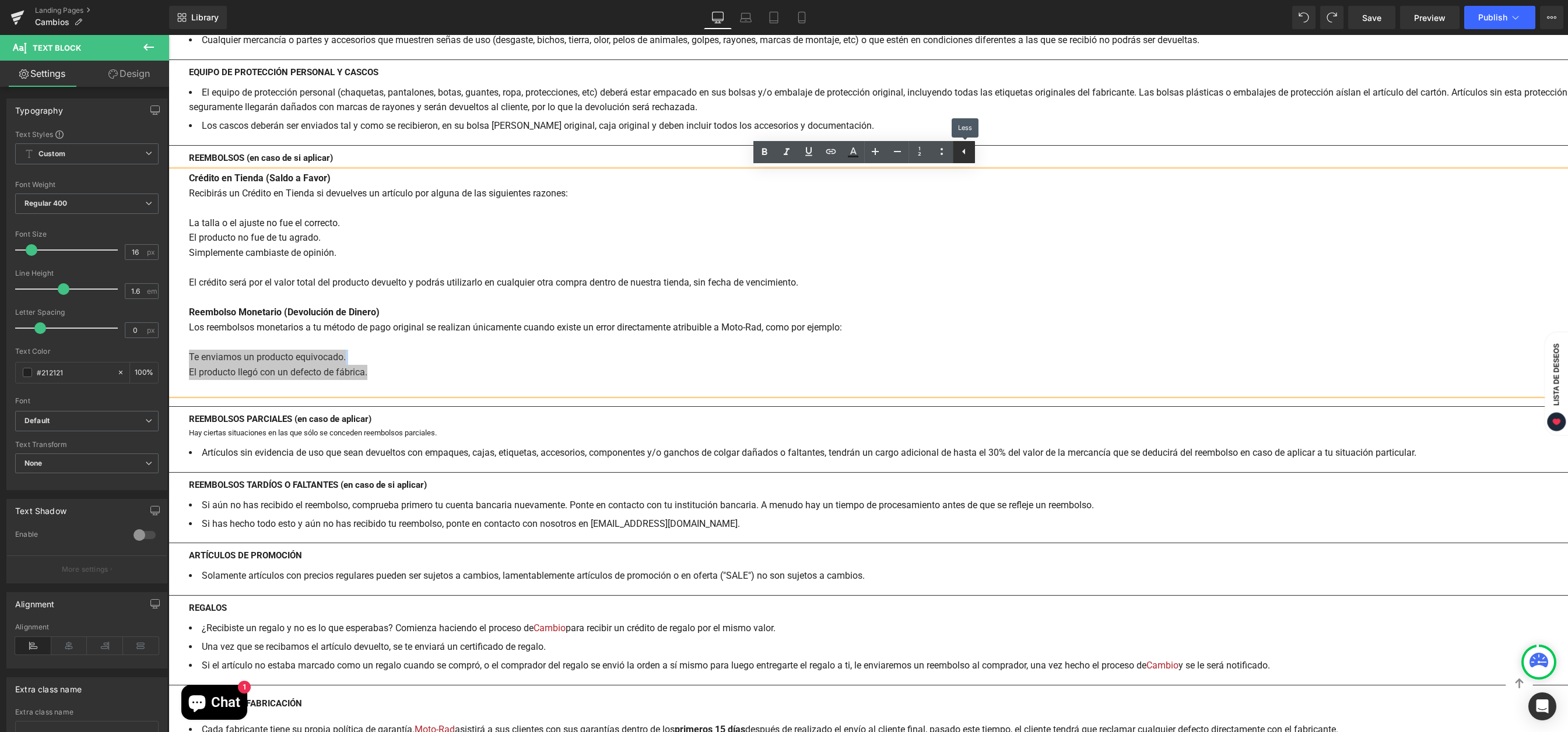
click at [960, 151] on icon at bounding box center [963, 151] width 14 height 14
click at [944, 154] on icon at bounding box center [941, 151] width 14 height 14
click at [391, 374] on div "Crédito en Tienda (Saldo a Favor) Recibirás un Crédito en Tienda si devuelves u…" at bounding box center [868, 282] width 1399 height 224
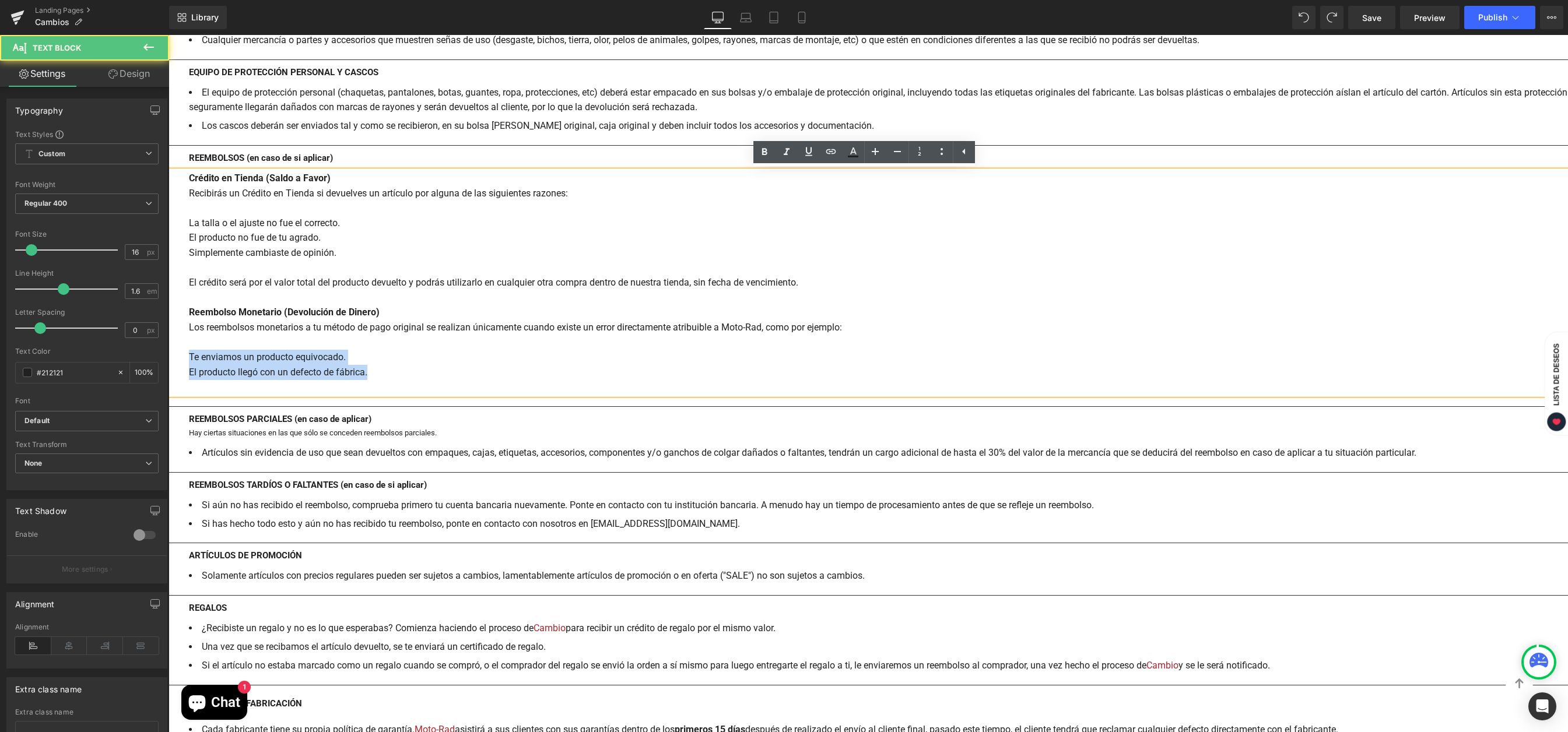
drag, startPoint x: 385, startPoint y: 370, endPoint x: 177, endPoint y: 354, distance: 208.6
click at [177, 354] on div "Crédito en Tienda (Saldo a Favor) Recibirás un Crédito en Tienda si devuelves u…" at bounding box center [868, 282] width 1399 height 224
copy div "Te enviamos un producto equivocado. El producto llegó con un defecto de fábrica."
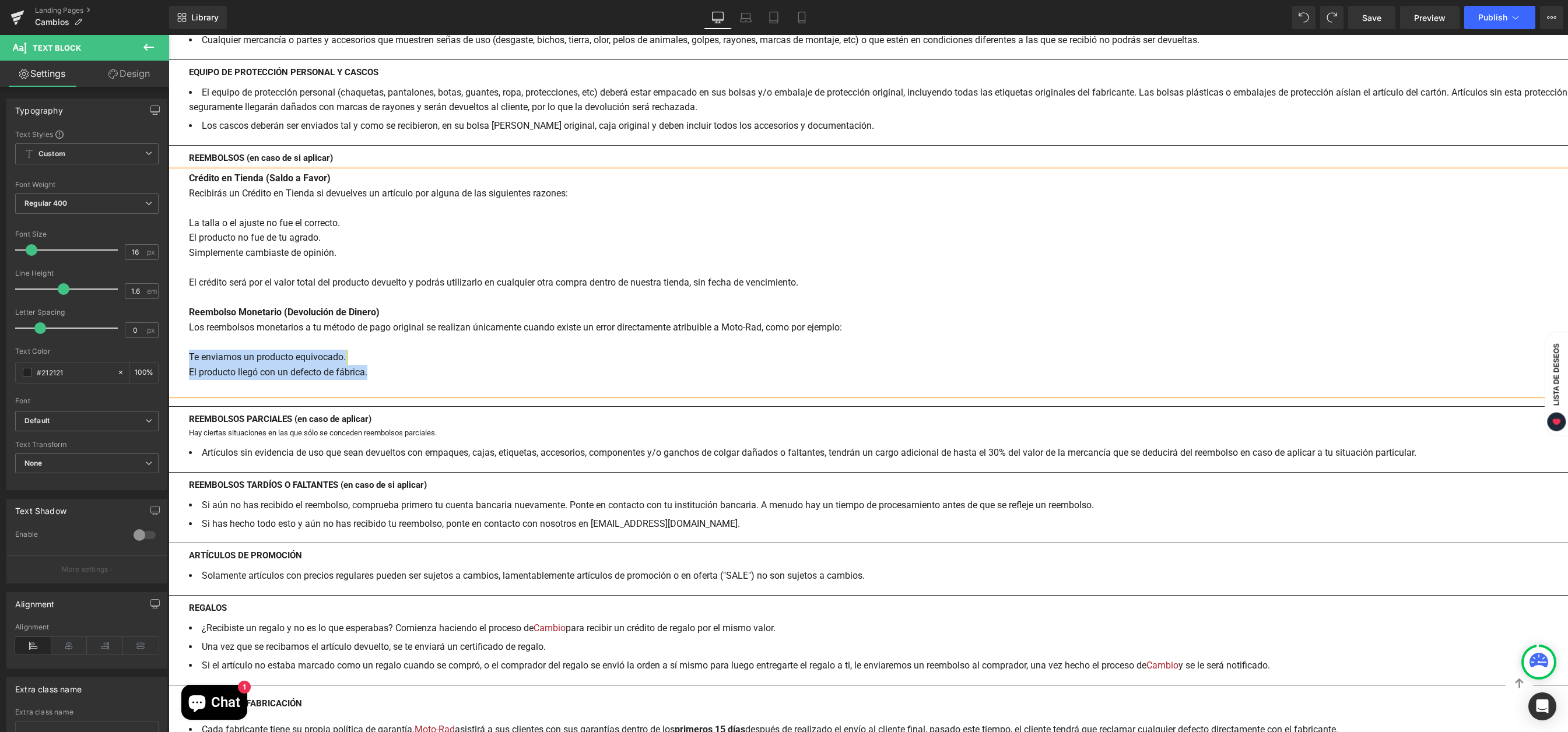
copy div "Te enviamos un producto equivocado. El producto llegó con un defecto de fábrica."
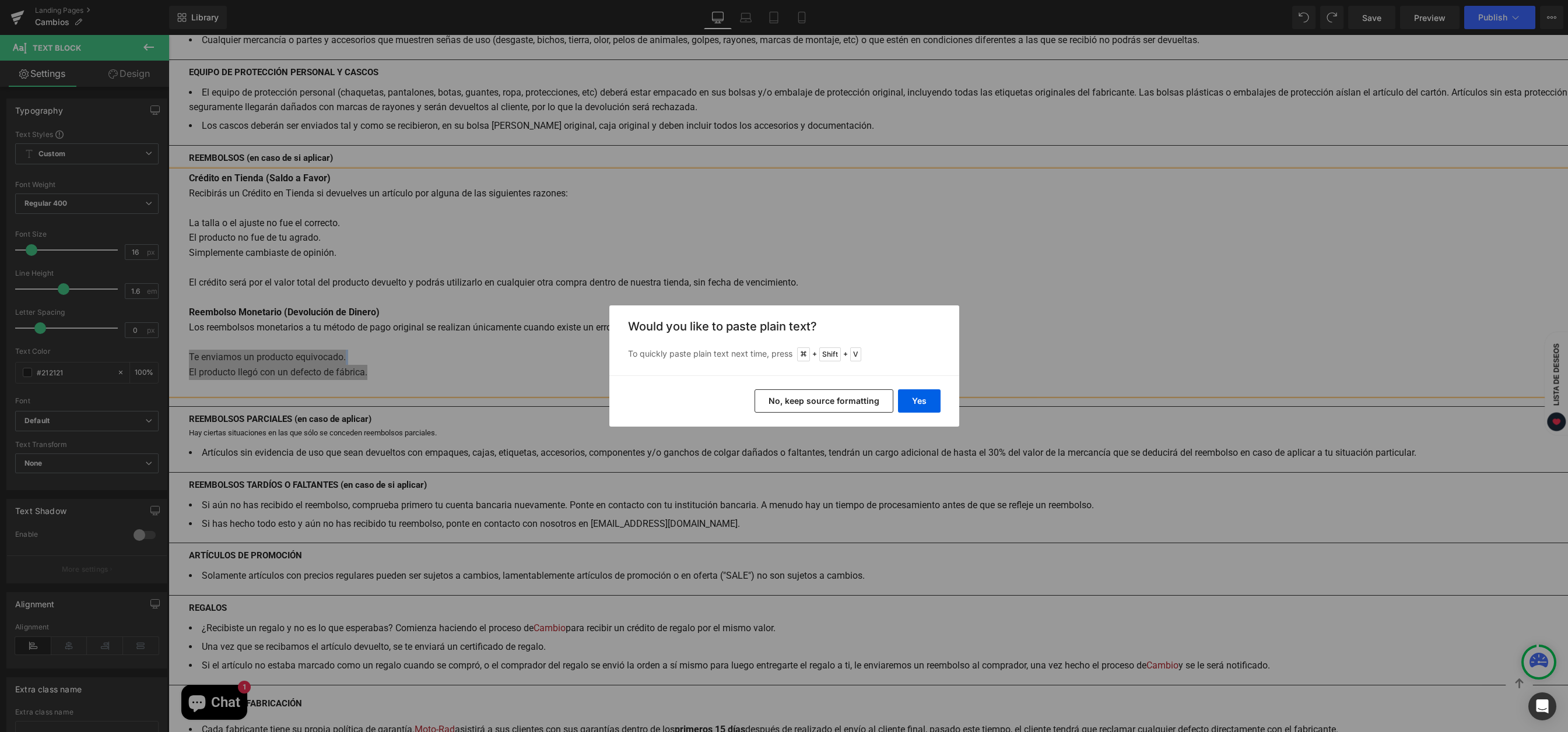
click at [828, 395] on button "No, keep source formatting" at bounding box center [824, 401] width 139 height 23
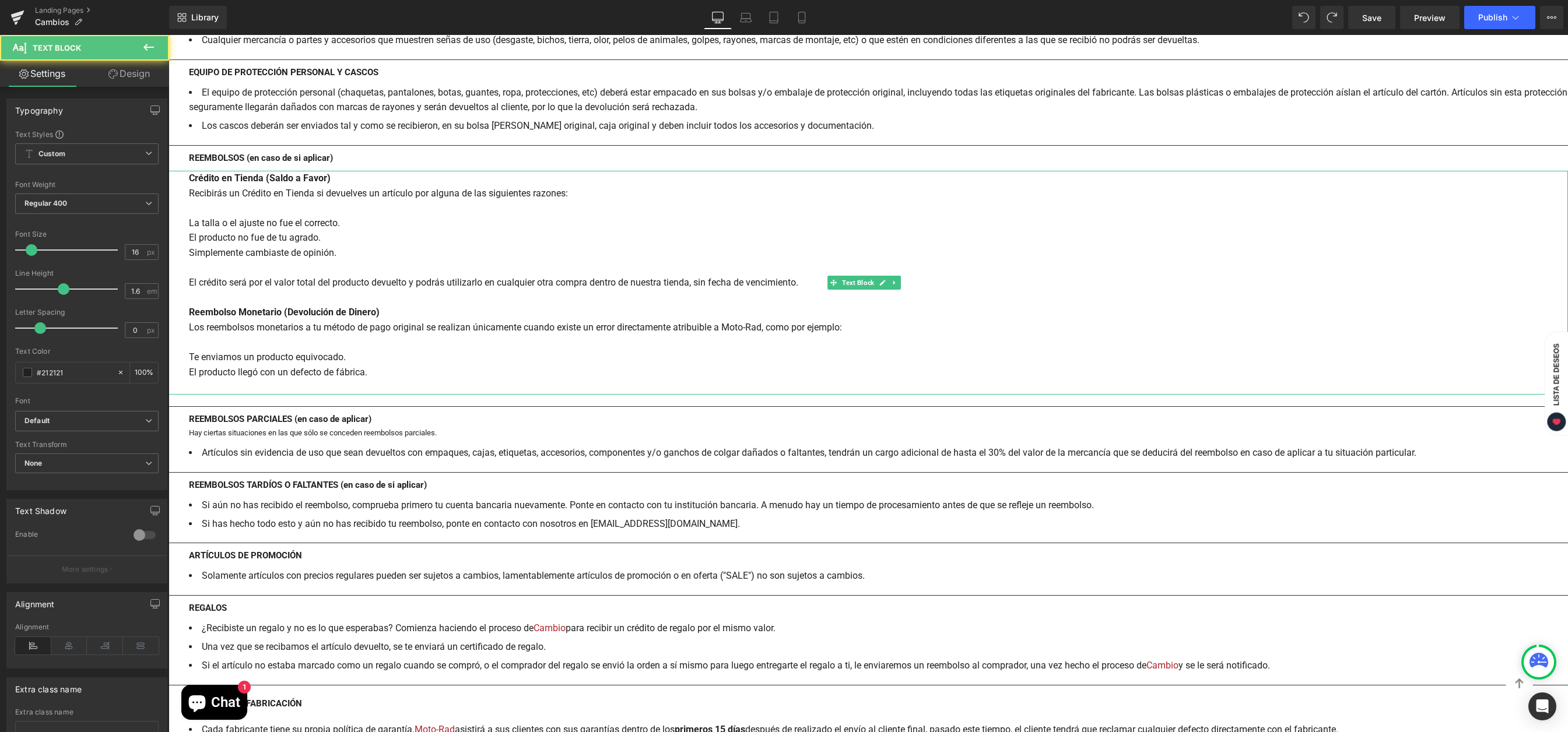
click at [389, 361] on div "Crédito en Tienda (Saldo a Favor) Recibirás un Crédito en Tienda si devuelves u…" at bounding box center [868, 282] width 1399 height 224
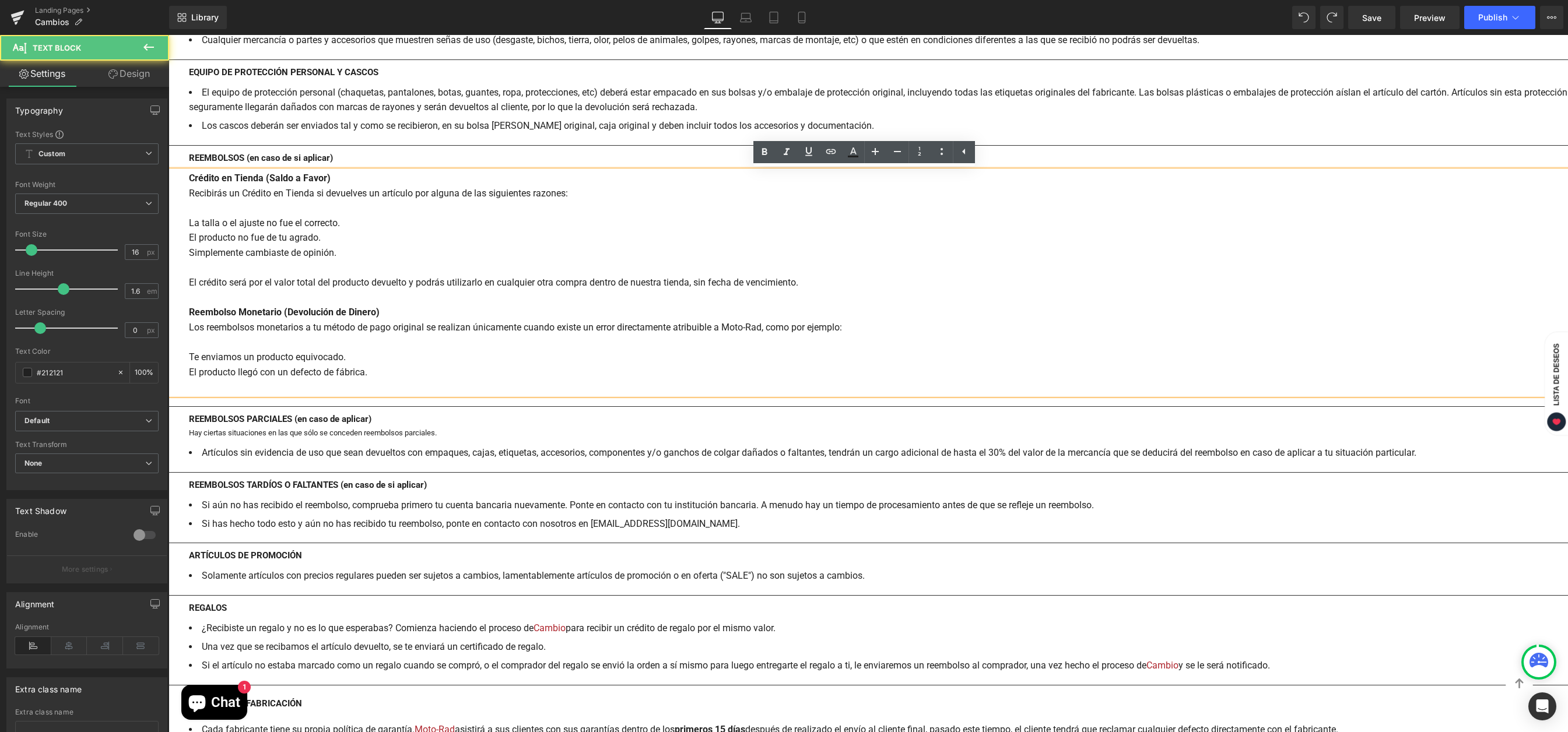
click at [188, 219] on div "Crédito en Tienda (Saldo a Favor) Recibirás un Crédito en Tienda si devuelves u…" at bounding box center [868, 282] width 1399 height 224
click at [203, 449] on li "Artículos sin evidencia de uso que sean devueltos con empaques, cajas, etiqueta…" at bounding box center [878, 453] width 1379 height 15
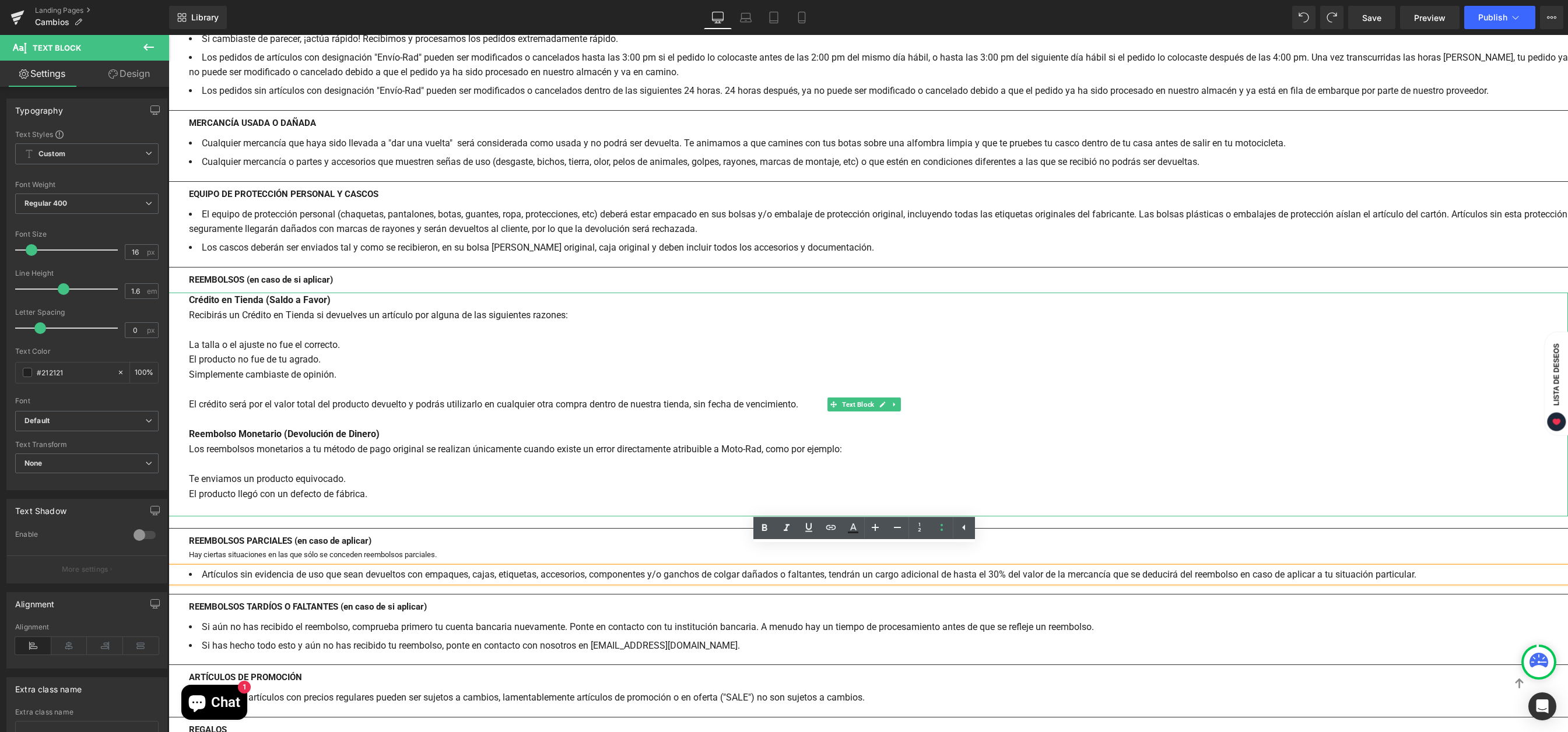
scroll to position [1332, 0]
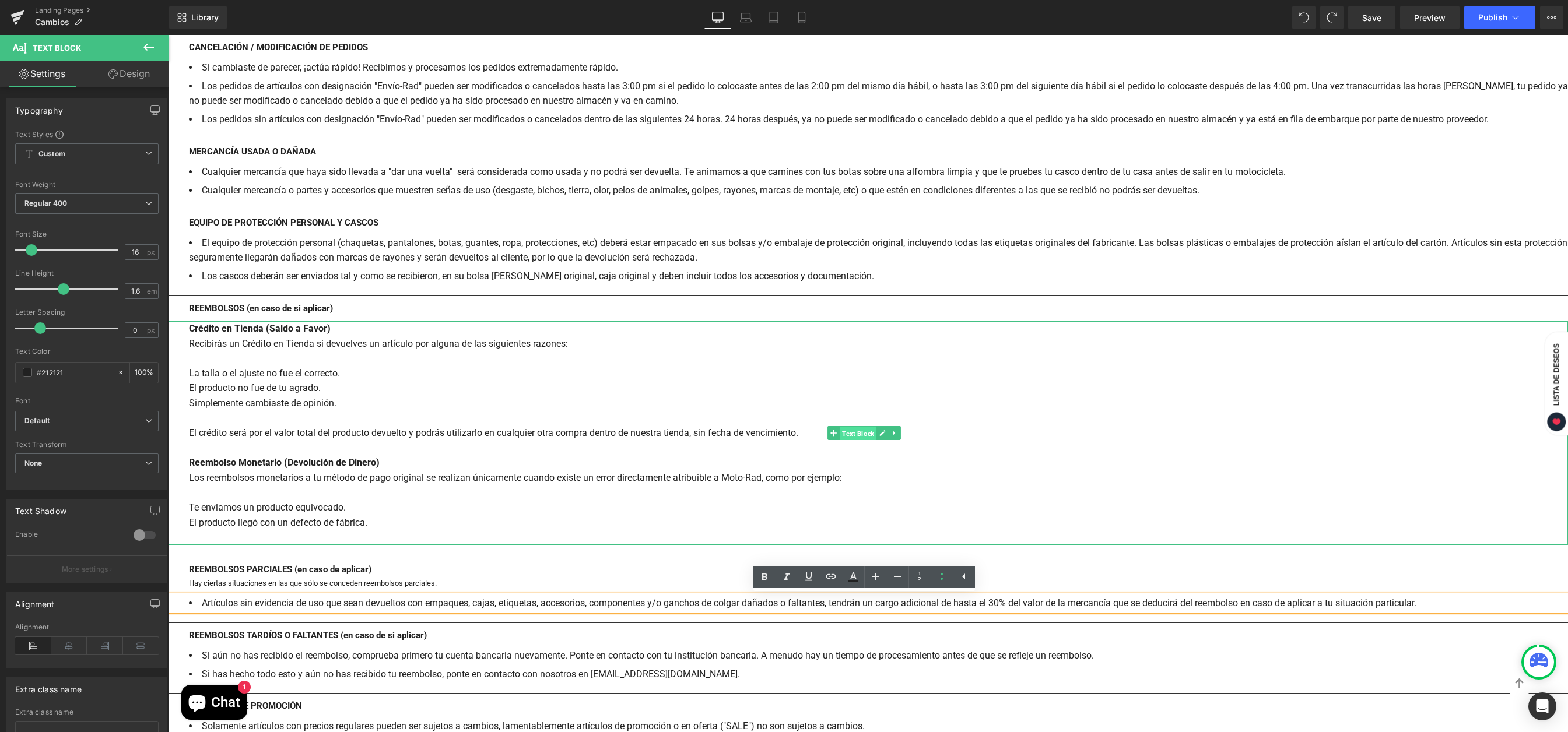
click at [854, 432] on span "Text Block" at bounding box center [857, 433] width 37 height 14
click at [899, 434] on link at bounding box center [894, 432] width 12 height 14
click at [887, 433] on icon at bounding box center [887, 432] width 7 height 7
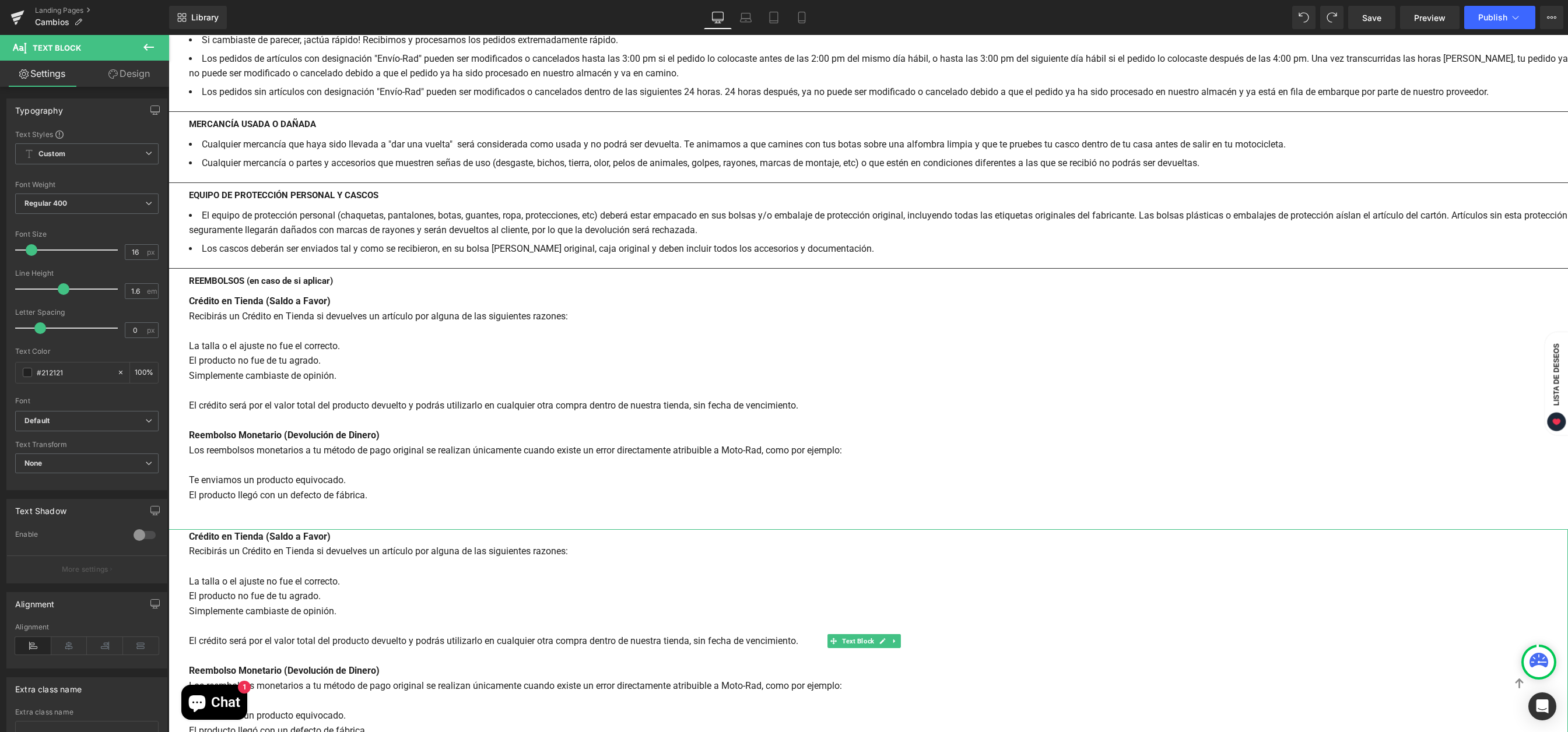
scroll to position [1389, 0]
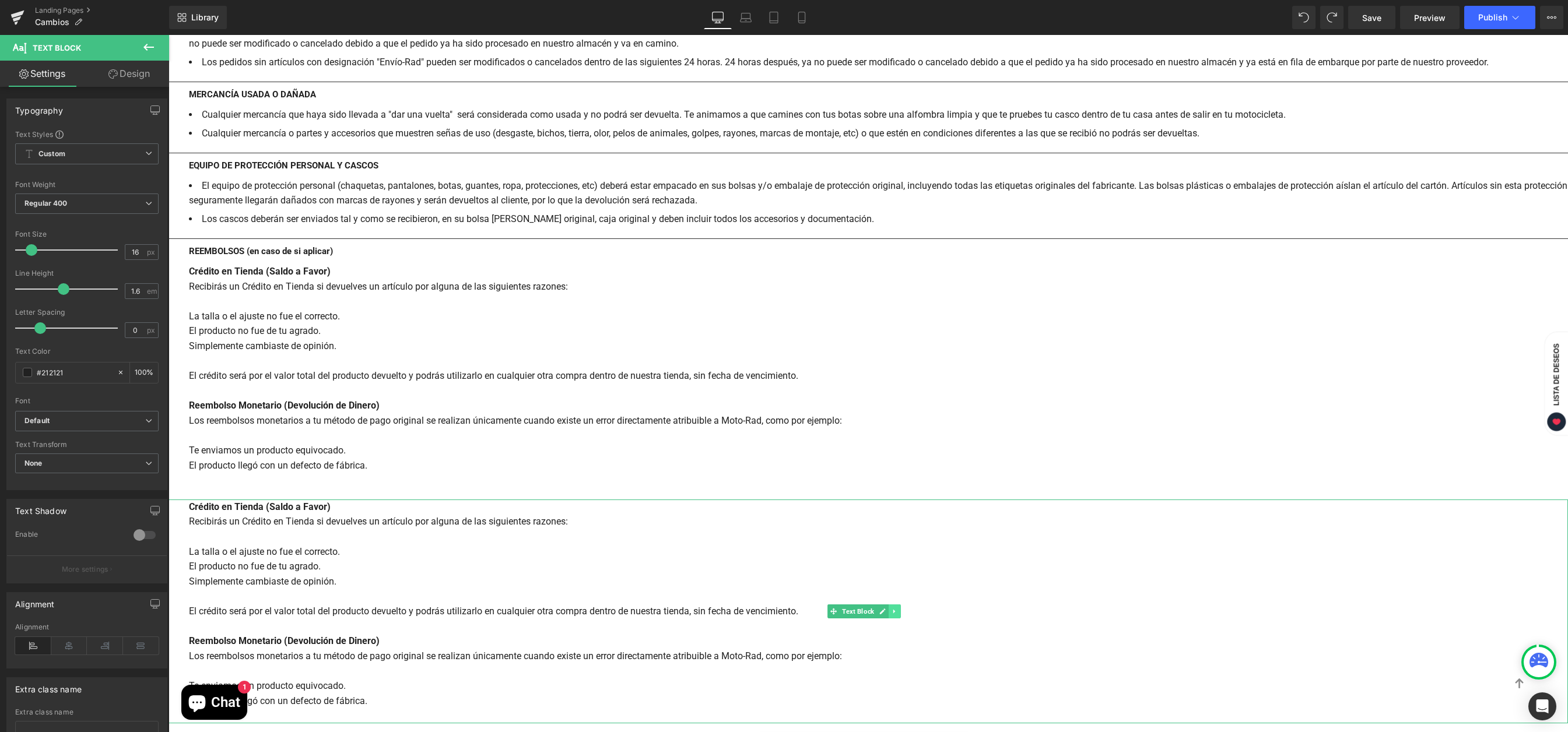
click at [892, 611] on icon at bounding box center [894, 611] width 7 height 7
click at [891, 611] on icon at bounding box center [887, 611] width 7 height 7
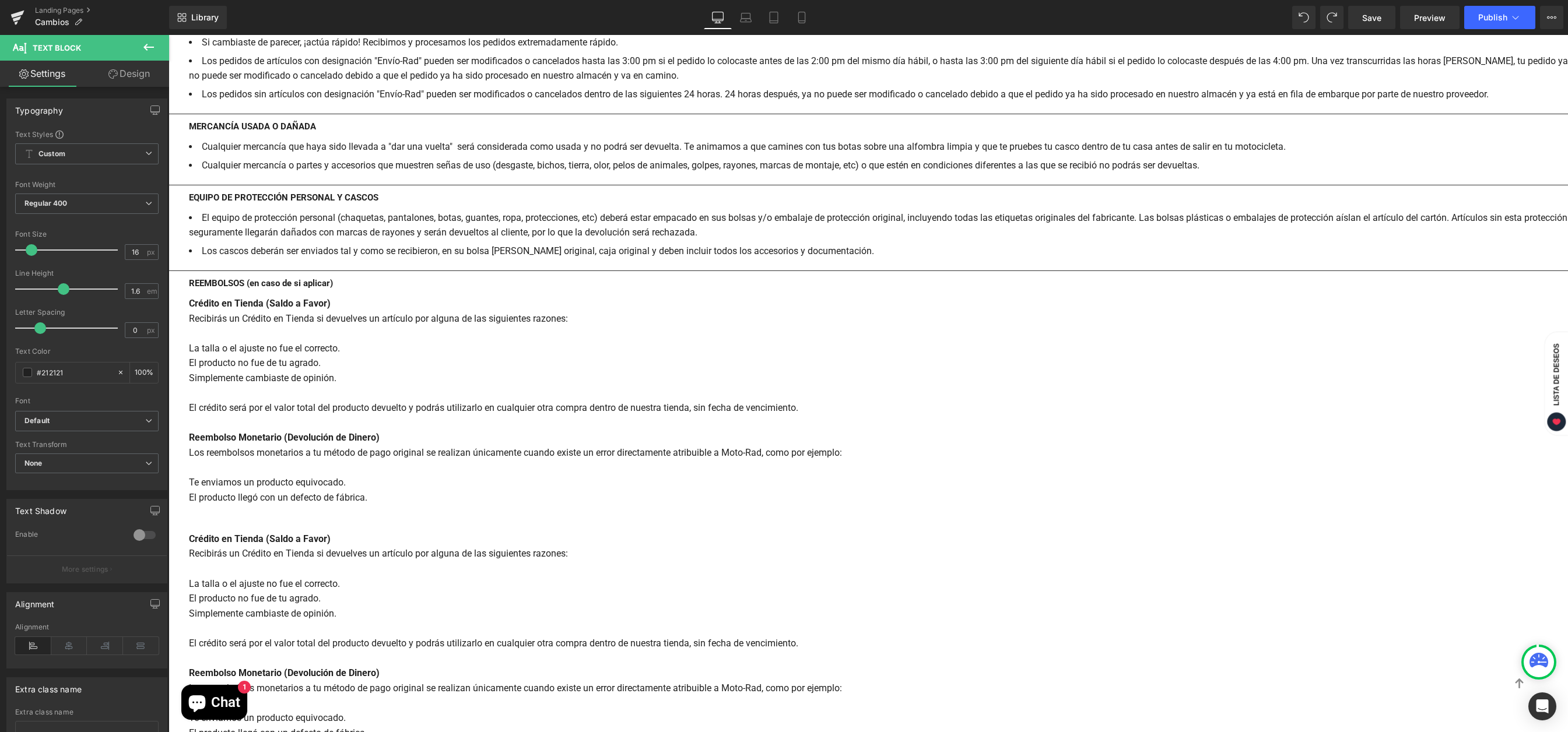
scroll to position [1337, 0]
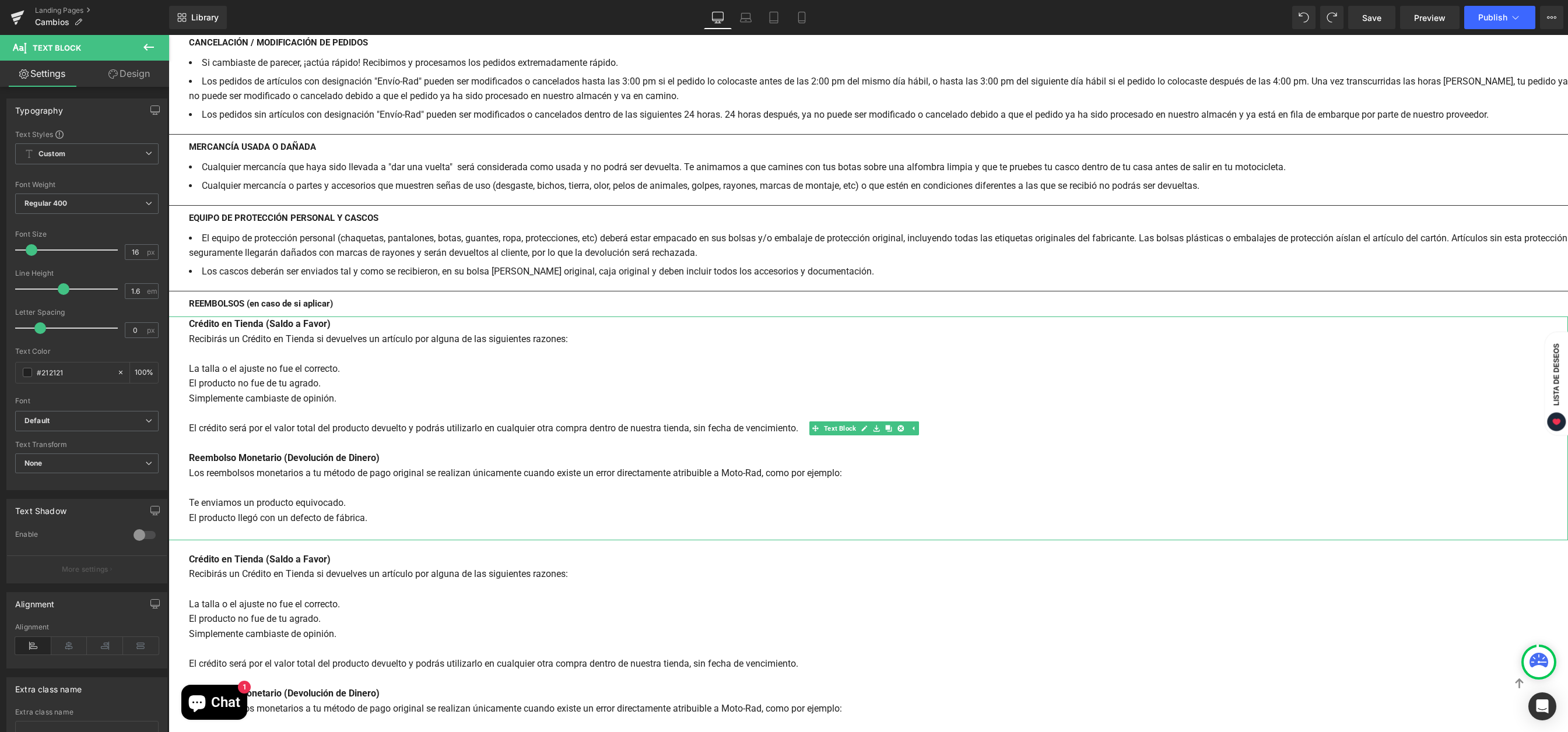
click at [432, 401] on div "Crédito en Tienda (Saldo a Favor) Recibirás un Crédito en Tienda si devuelves u…" at bounding box center [868, 428] width 1399 height 224
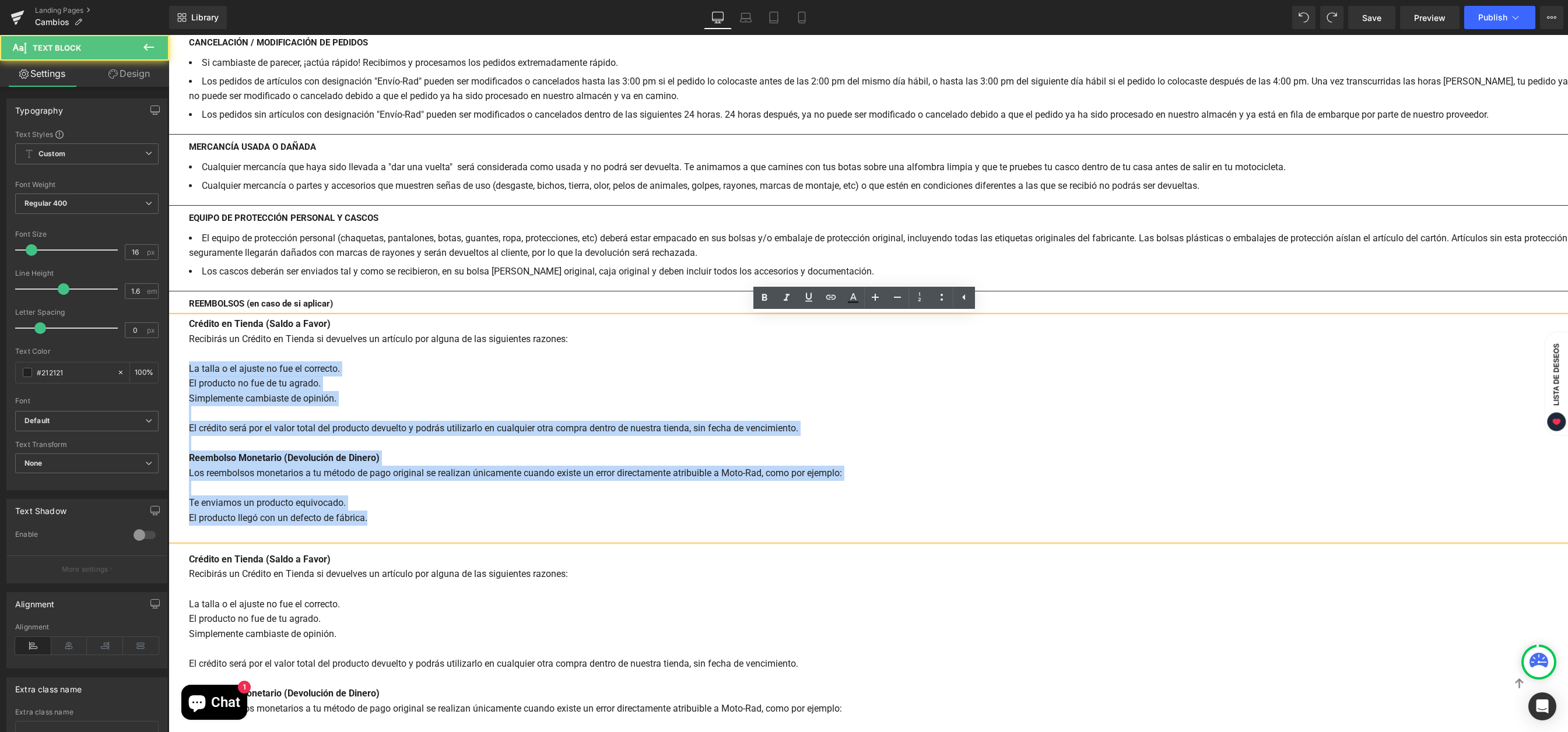
drag, startPoint x: 355, startPoint y: 511, endPoint x: 184, endPoint y: 364, distance: 225.5
click at [184, 364] on div "Crédito en Tienda (Saldo a Favor) Recibirás un Crédito en Tienda si devuelves u…" at bounding box center [868, 428] width 1399 height 224
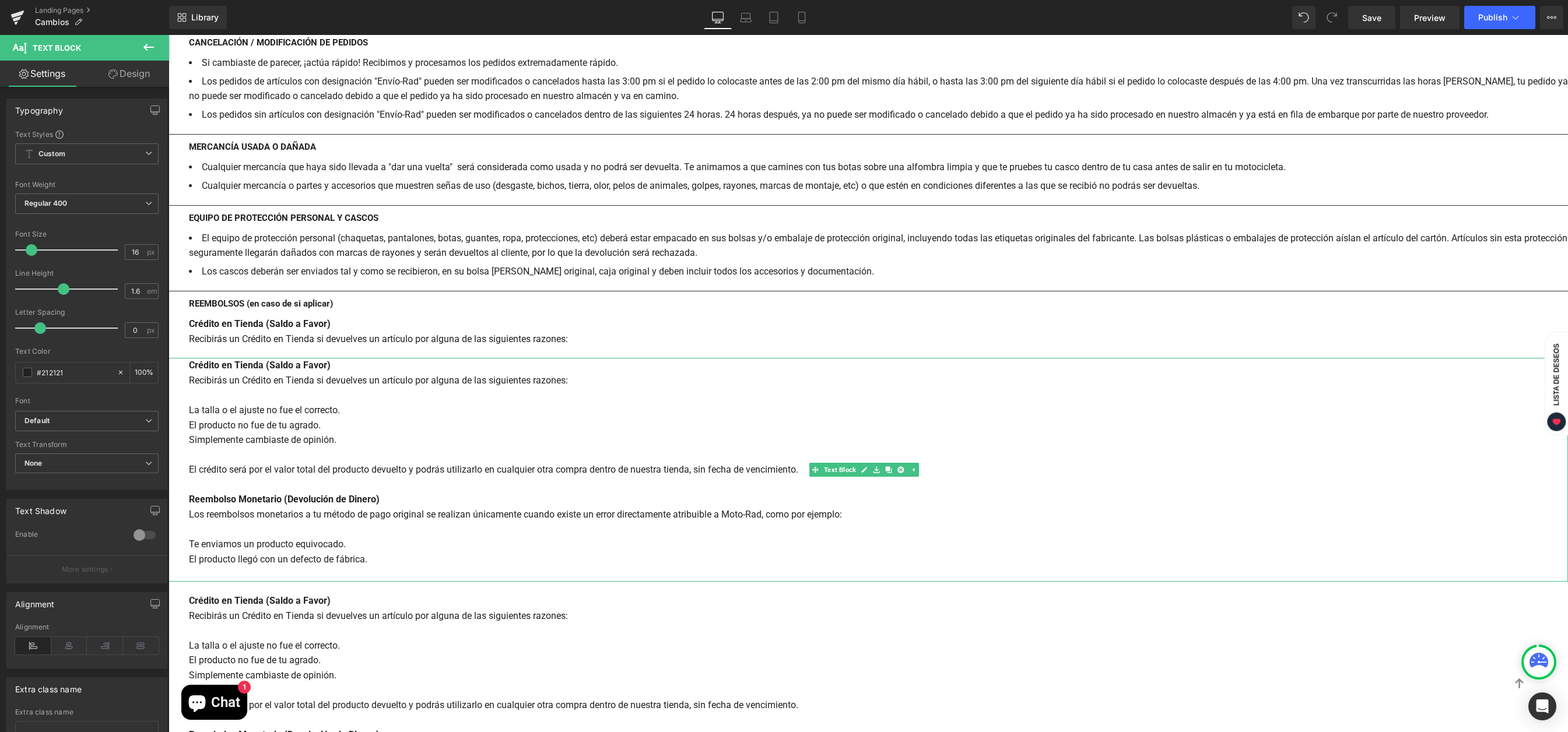
click at [605, 388] on div "Crédito en Tienda (Saldo a Favor) Recibirás un Crédito en Tienda si devuelves u…" at bounding box center [868, 469] width 1399 height 224
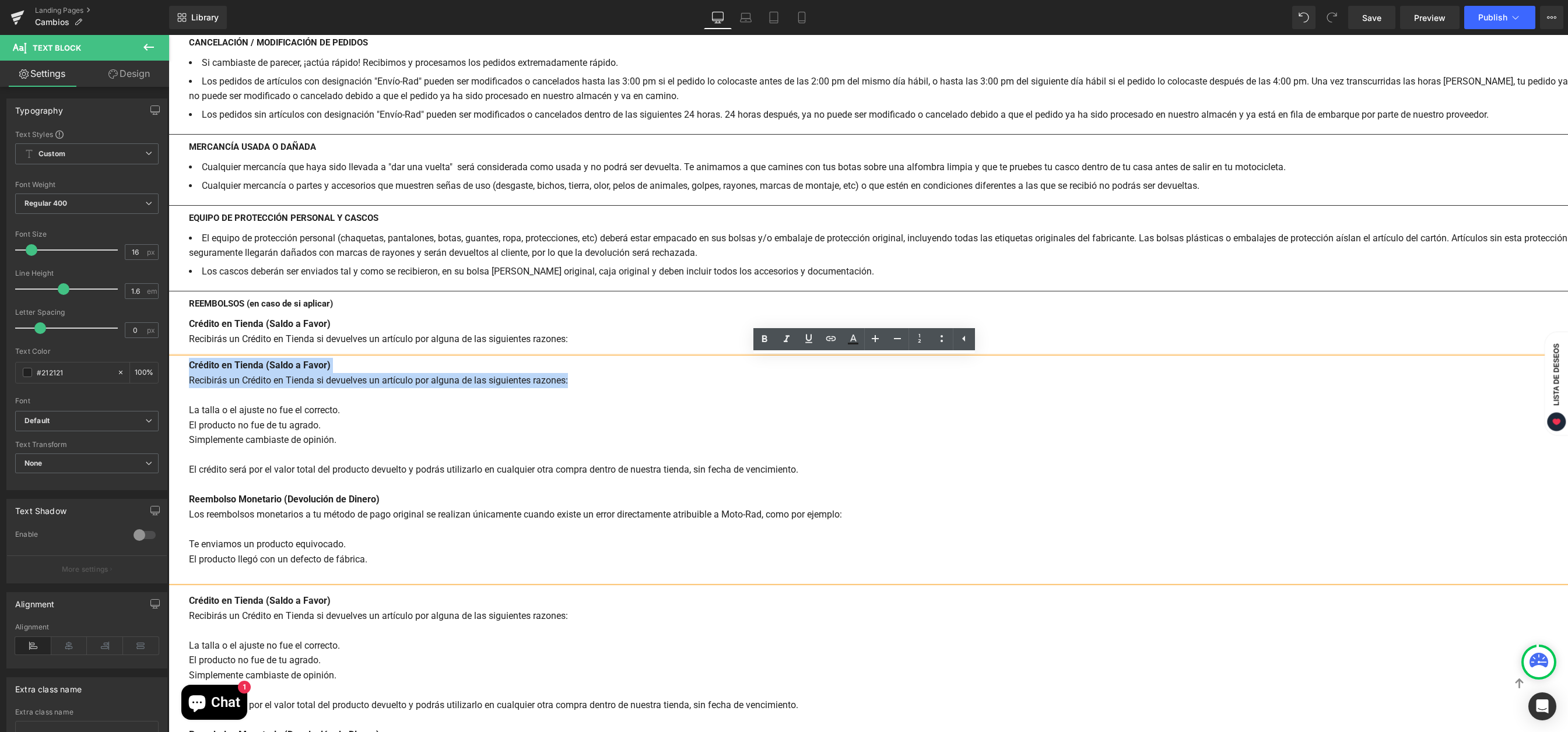
drag, startPoint x: 541, startPoint y: 388, endPoint x: 182, endPoint y: 362, distance: 359.9
click at [182, 362] on div "Crédito en Tienda (Saldo a Favor) Recibirás un Crédito en Tienda si devuelves u…" at bounding box center [868, 469] width 1399 height 224
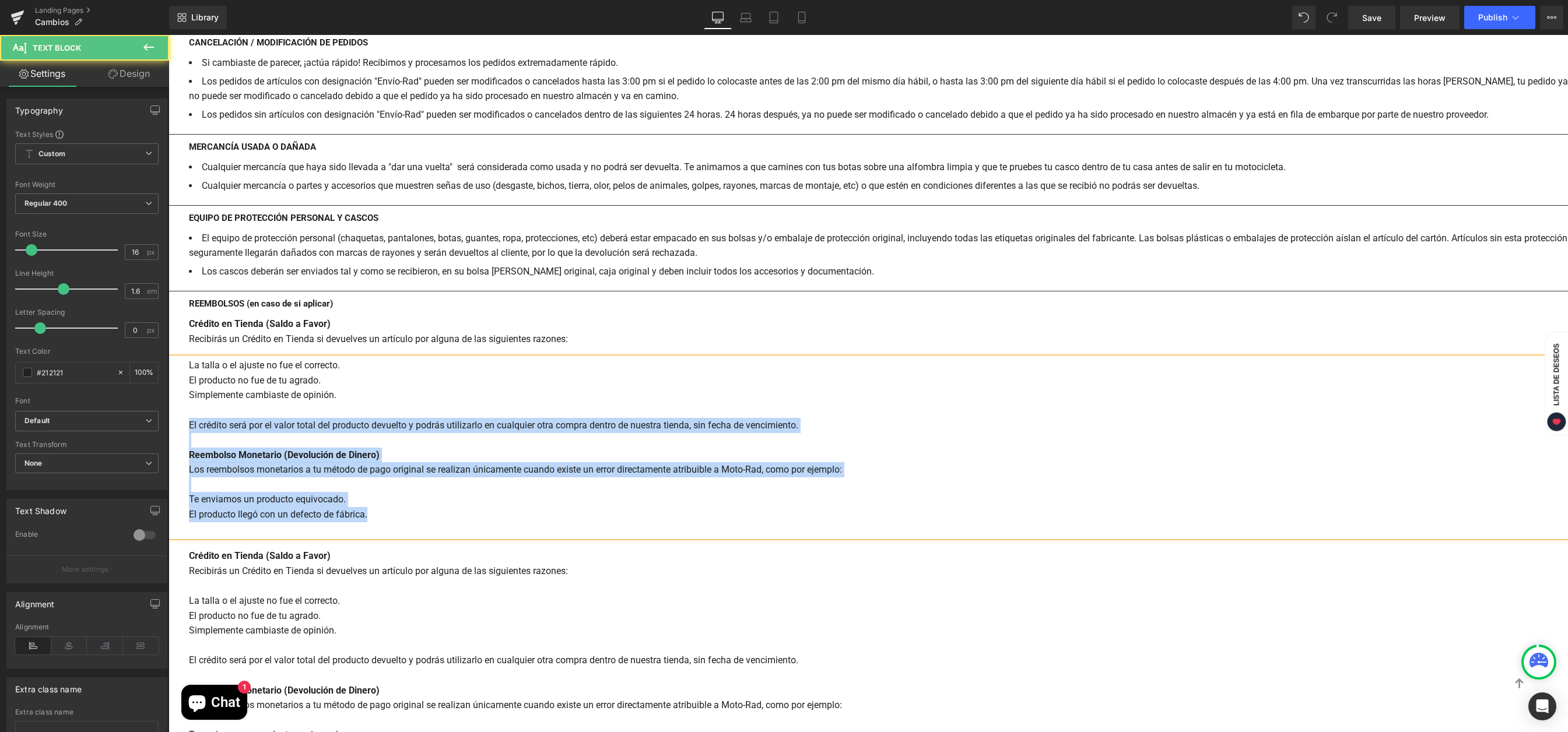
drag, startPoint x: 389, startPoint y: 516, endPoint x: 169, endPoint y: 422, distance: 239.2
click at [169, 422] on div "La talla o el ajuste no fue el correcto. El producto no fue de tu agrado. Simpl…" at bounding box center [868, 447] width 1399 height 179
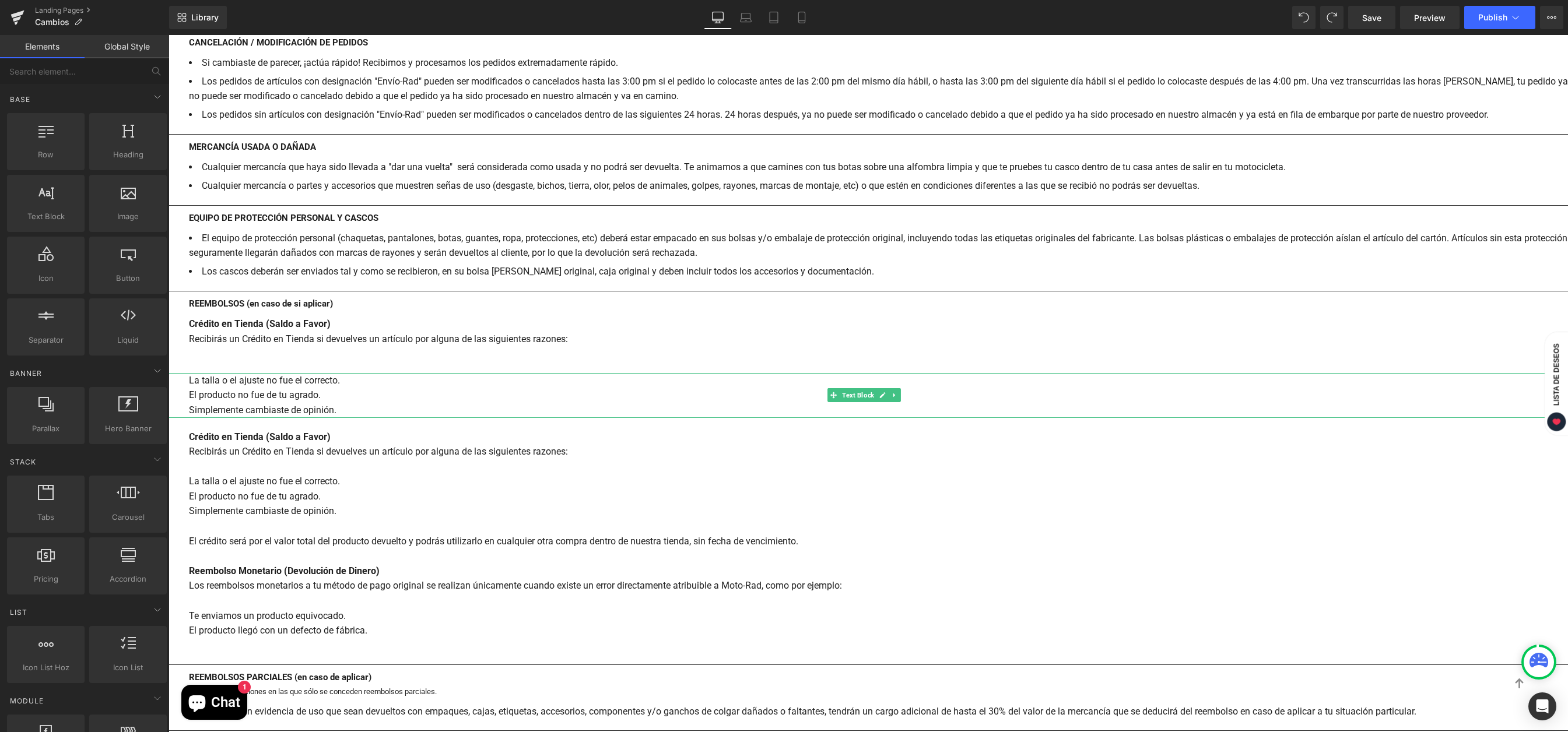
click at [391, 407] on div "La talla o el ajuste no fue el correcto. El producto no fue de tu agrado. Simpl…" at bounding box center [868, 396] width 1399 height 45
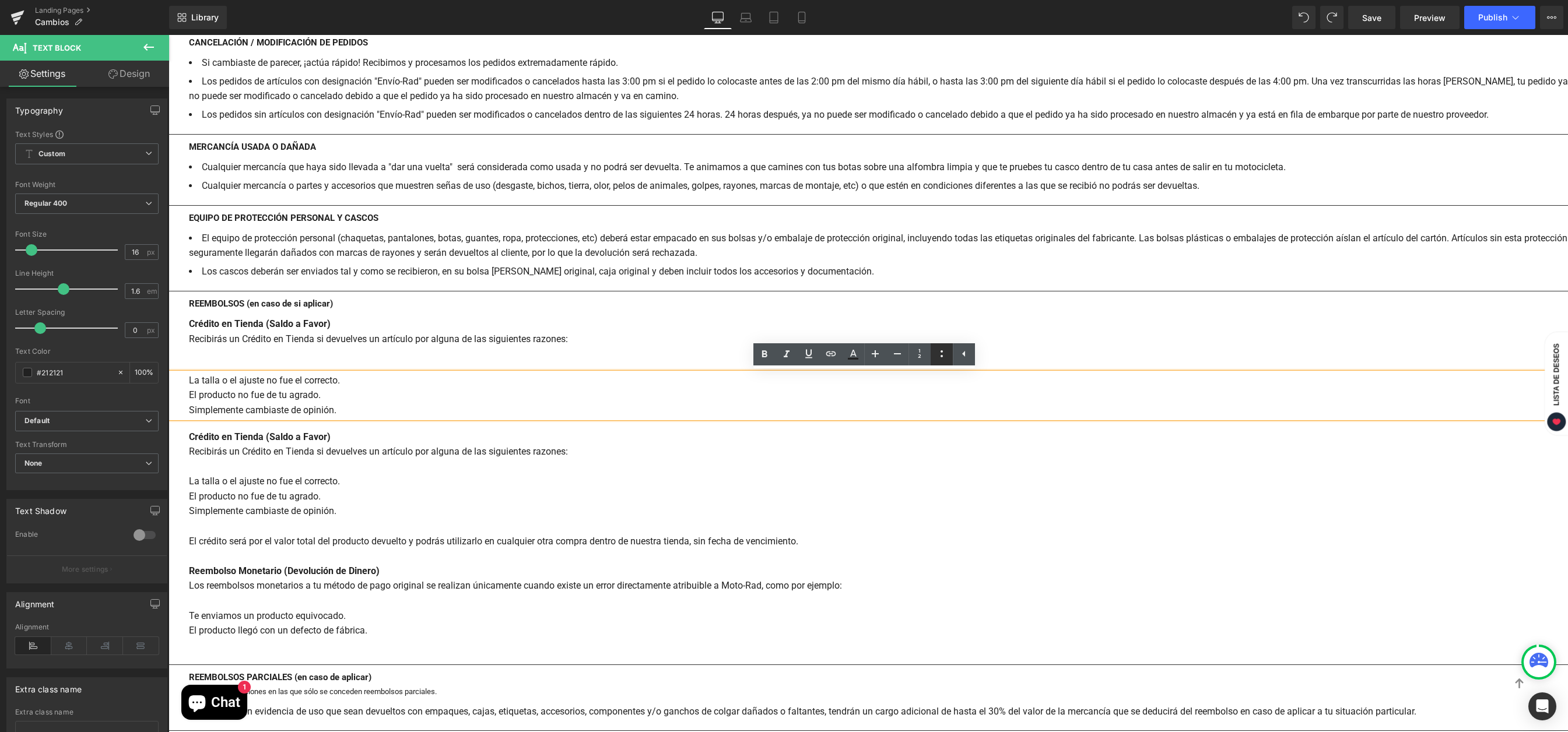
click at [942, 356] on icon at bounding box center [941, 354] width 14 height 14
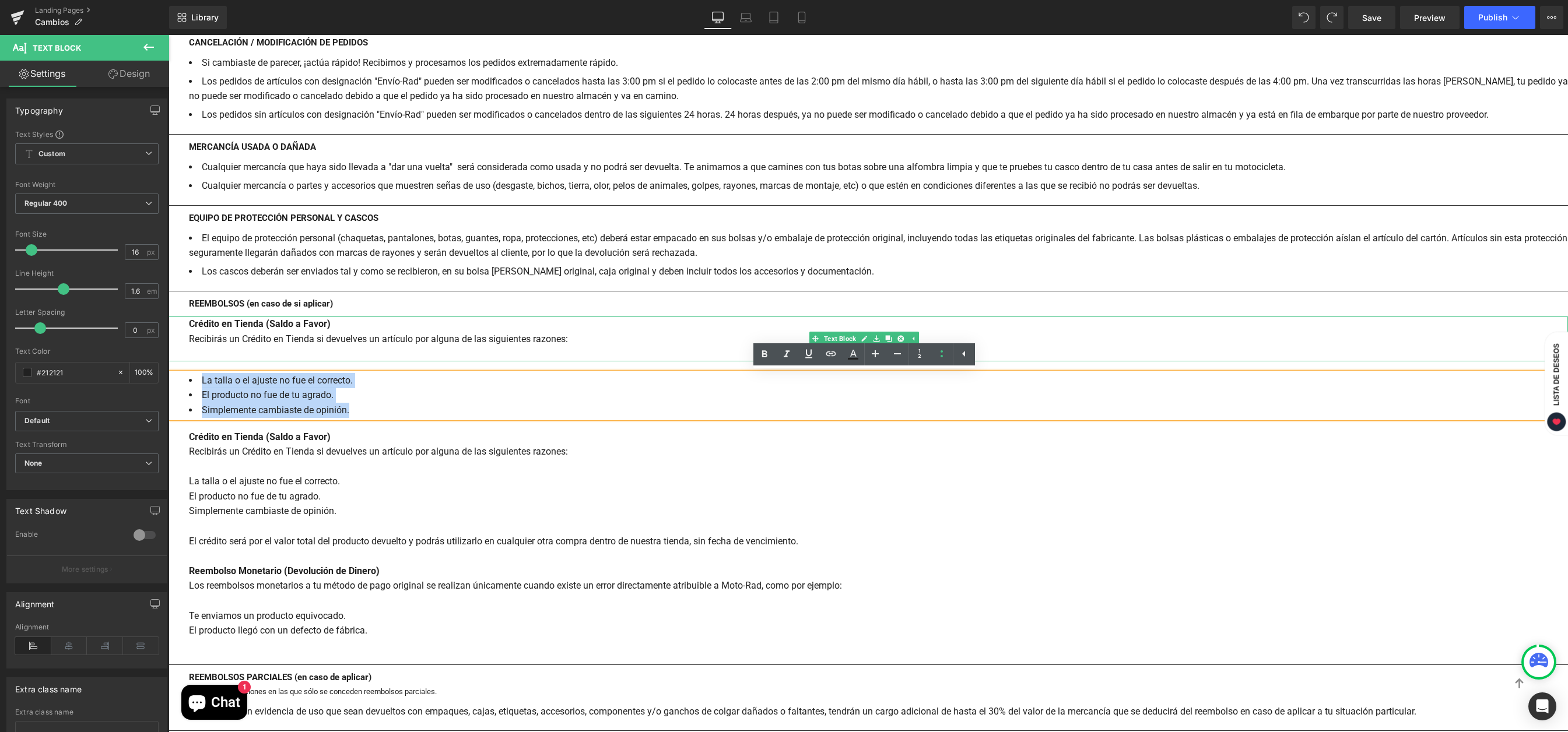
click at [257, 353] on div at bounding box center [878, 354] width 1379 height 15
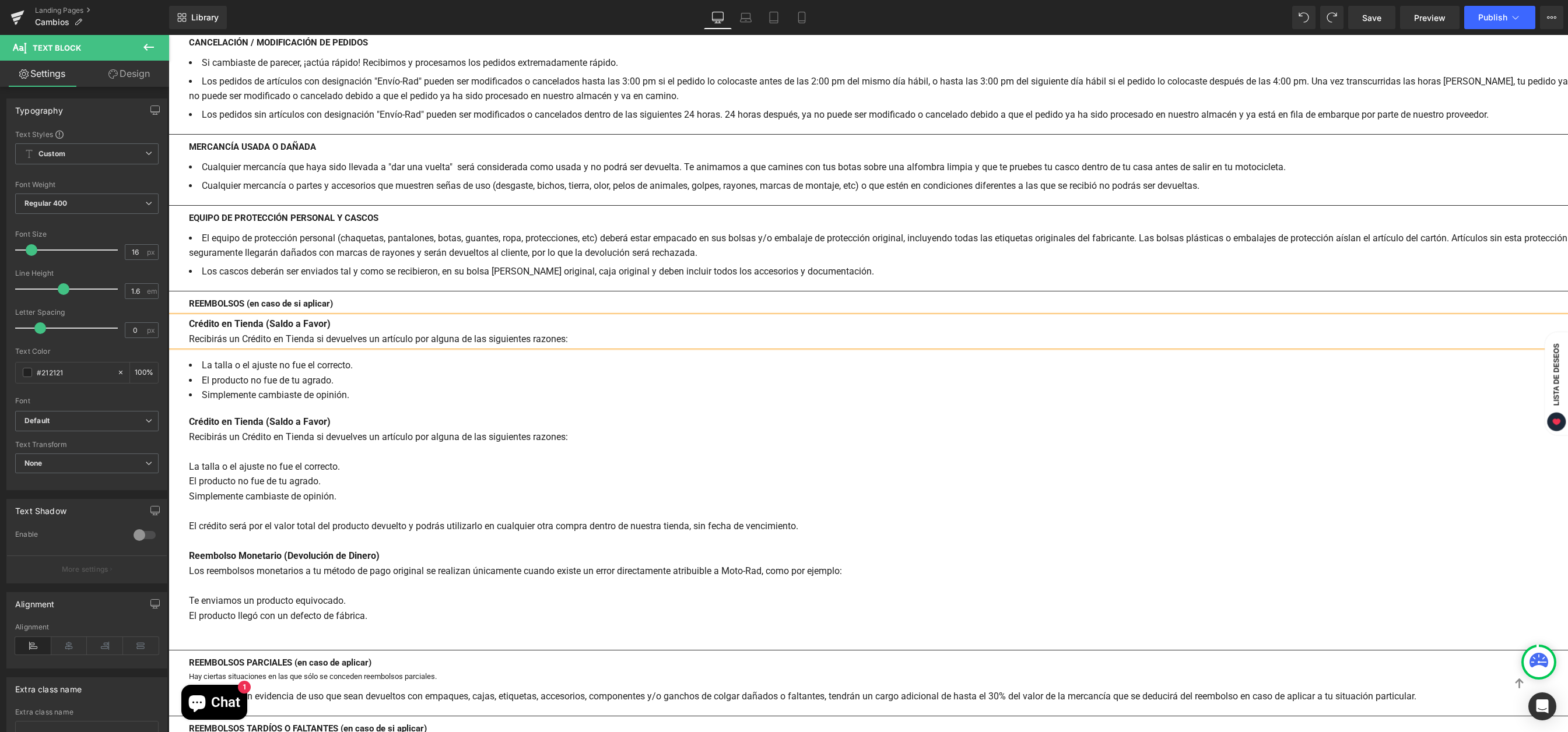
click at [368, 238] on li "El equipo de protección personal (chaquetas, pantalones, botas, guantes, ropa, …" at bounding box center [878, 246] width 1379 height 30
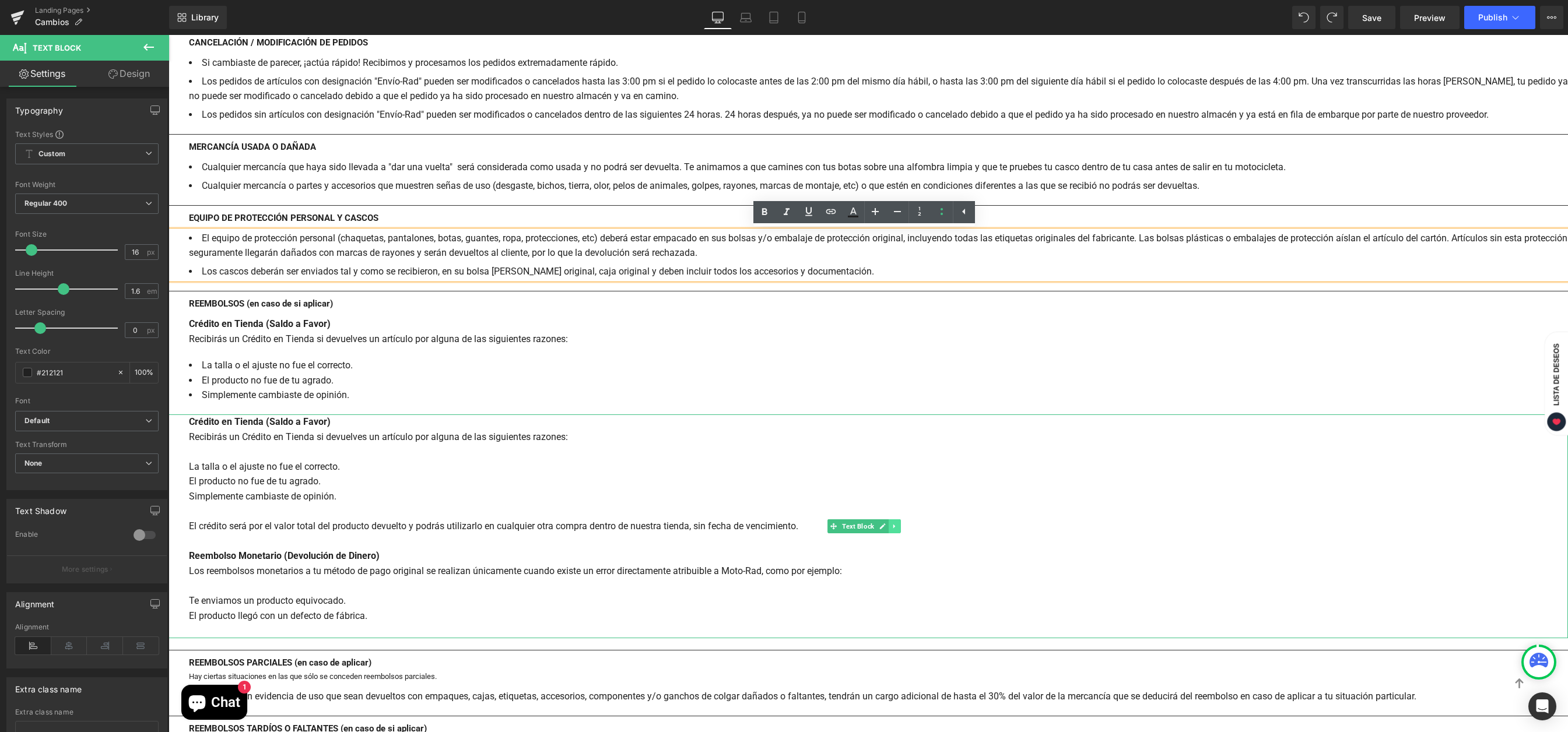
click at [899, 520] on link at bounding box center [894, 526] width 12 height 14
click at [887, 524] on icon at bounding box center [887, 526] width 7 height 7
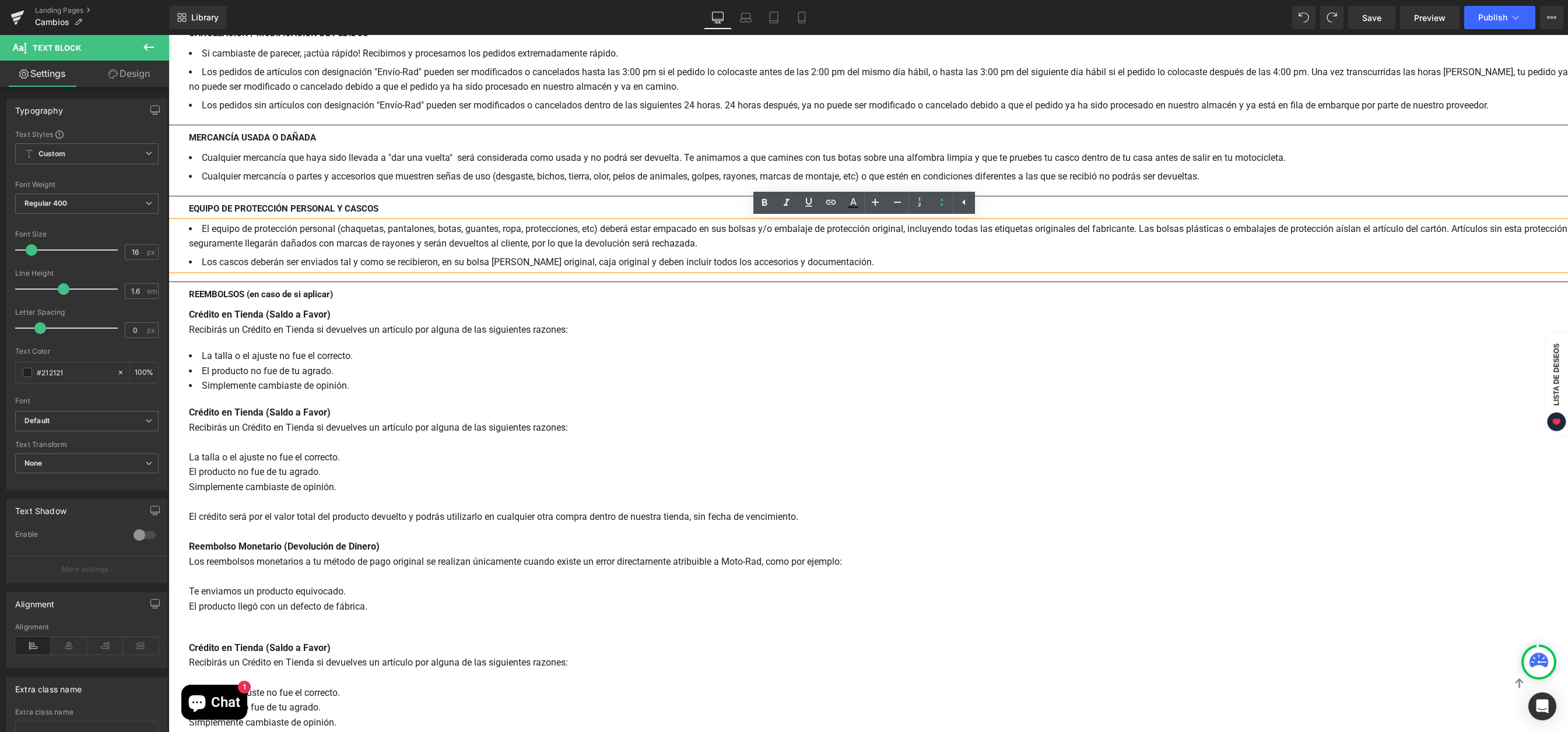
scroll to position [1345, 0]
click at [351, 490] on div "Crédito en Tienda (Saldo a Favor) Recibirás un Crédito en Tienda si devuelves u…" at bounding box center [868, 518] width 1399 height 224
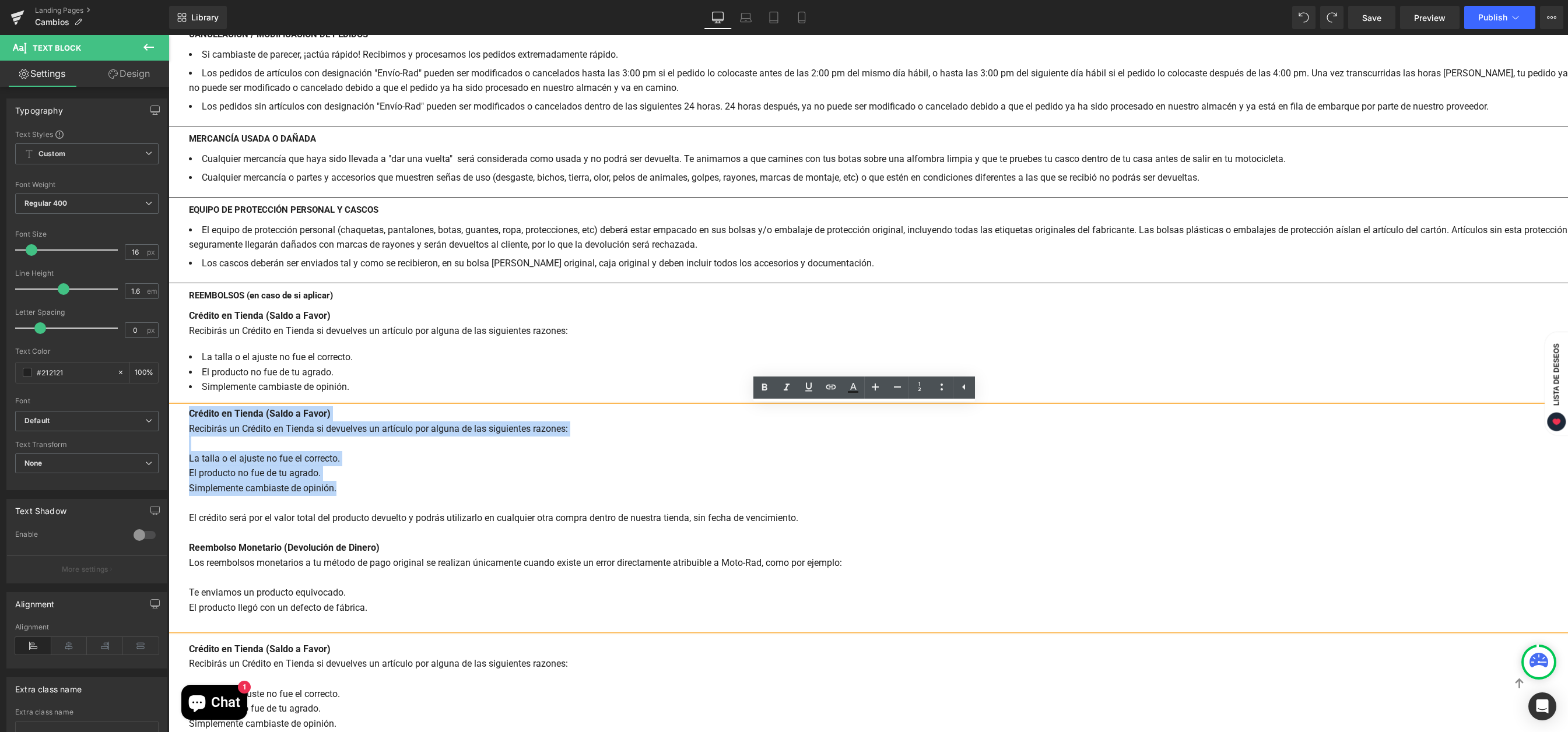
drag, startPoint x: 299, startPoint y: 480, endPoint x: 169, endPoint y: 414, distance: 145.8
click at [169, 414] on div "Crédito en Tienda (Saldo a Favor) Recibirás un Crédito en Tienda si devuelves u…" at bounding box center [868, 518] width 1399 height 224
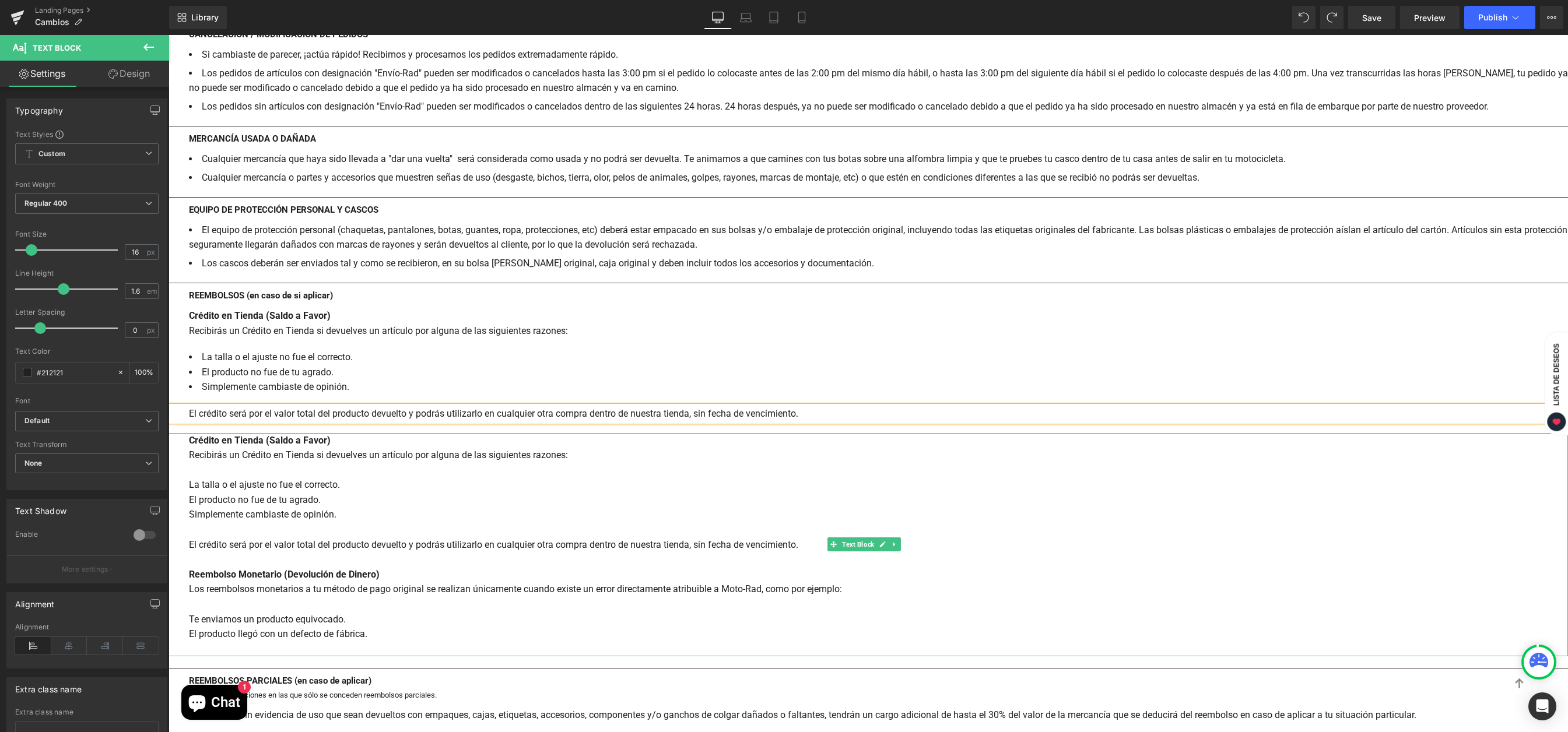
click at [372, 498] on div "Crédito en Tienda (Saldo a Favor) Recibirás un Crédito en Tienda si devuelves u…" at bounding box center [868, 545] width 1399 height 224
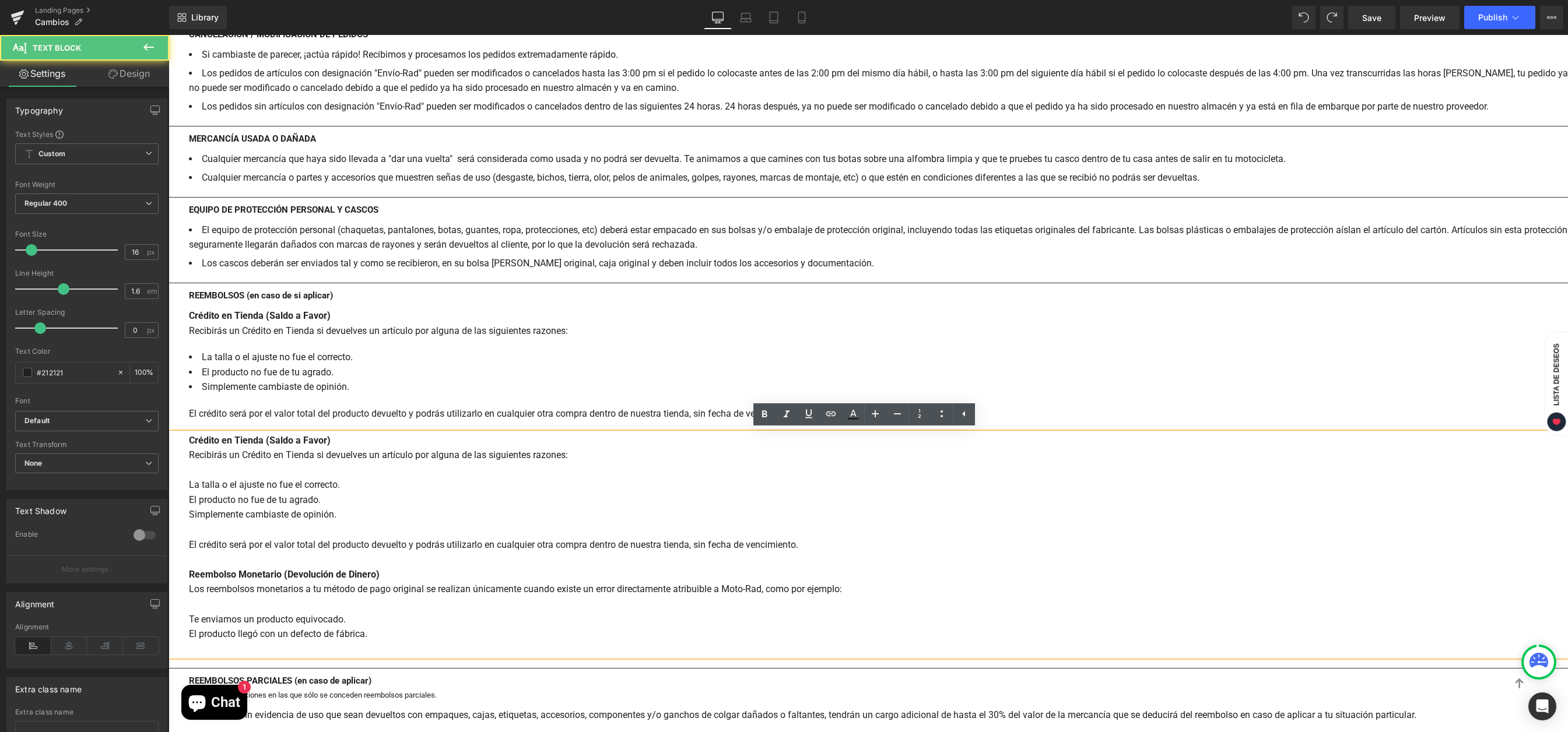
click at [429, 505] on div "Crédito en Tienda (Saldo a Favor) Recibirás un Crédito en Tienda si devuelves u…" at bounding box center [868, 545] width 1399 height 224
click at [543, 403] on div "Servicio al Cliente Text Block CONTACTO MI PEDIDO FAQs Heading Separator CAMBIO…" at bounding box center [868, 487] width 1399 height 3093
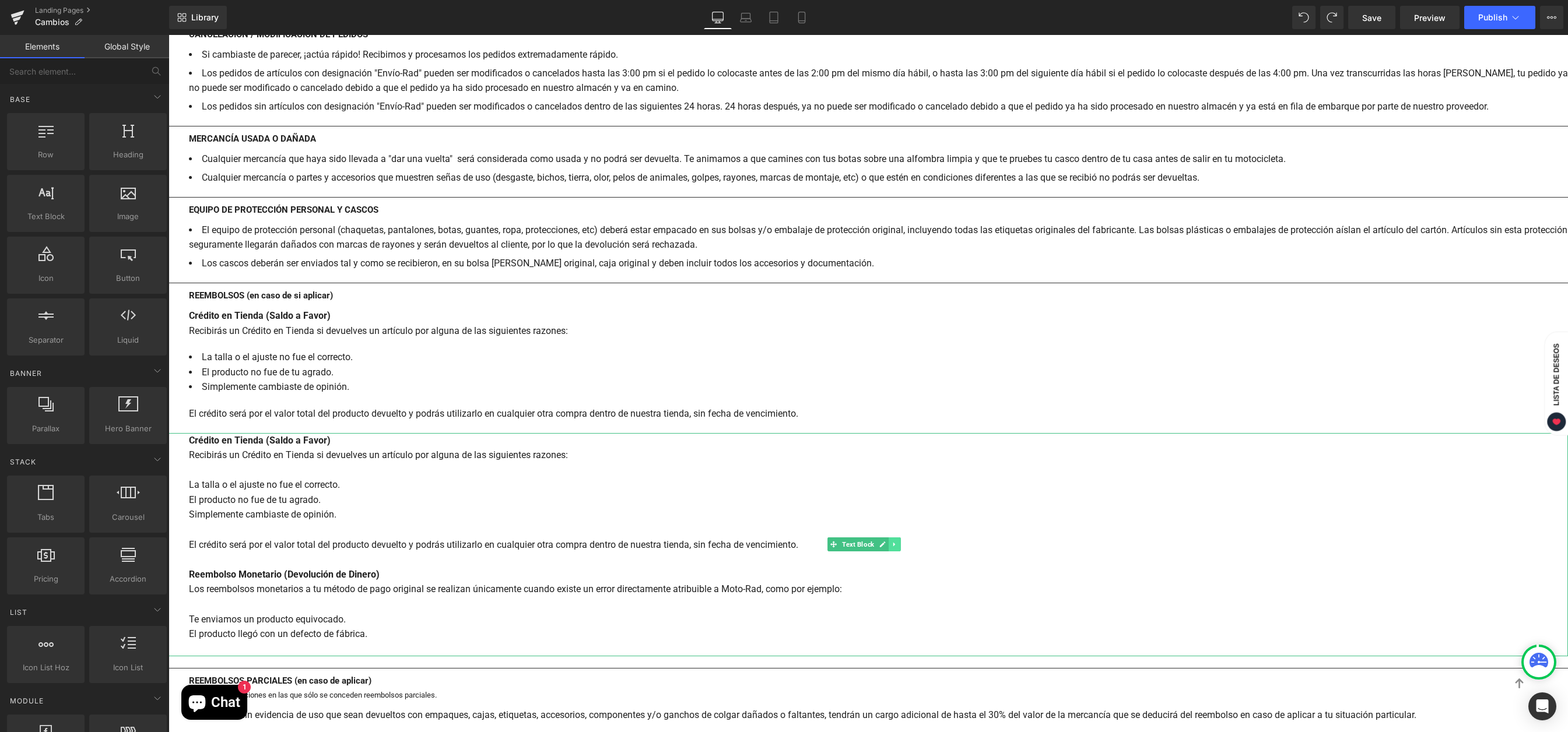
click at [894, 545] on icon at bounding box center [893, 545] width 2 height 4
click at [890, 545] on icon at bounding box center [887, 545] width 7 height 7
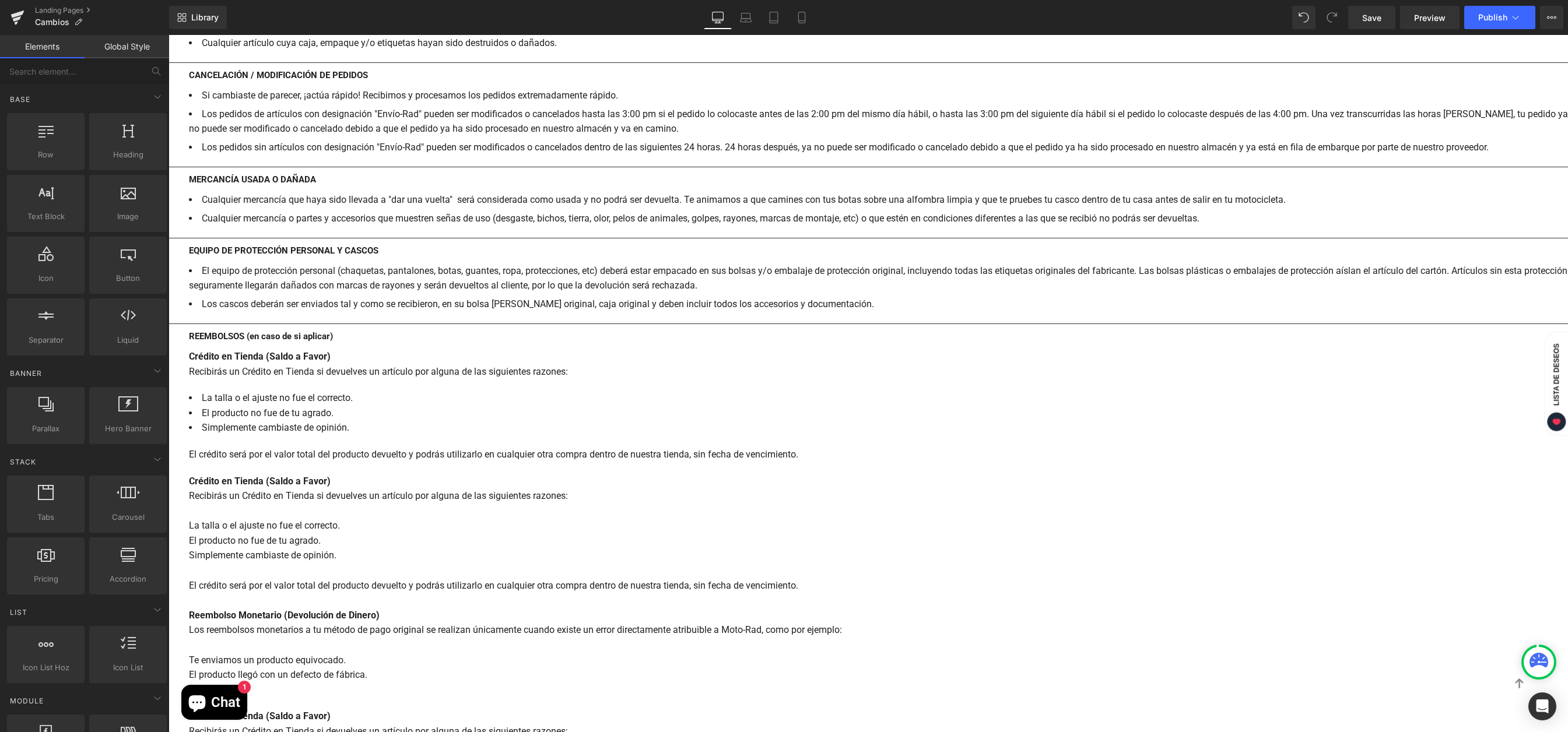
scroll to position [1321, 0]
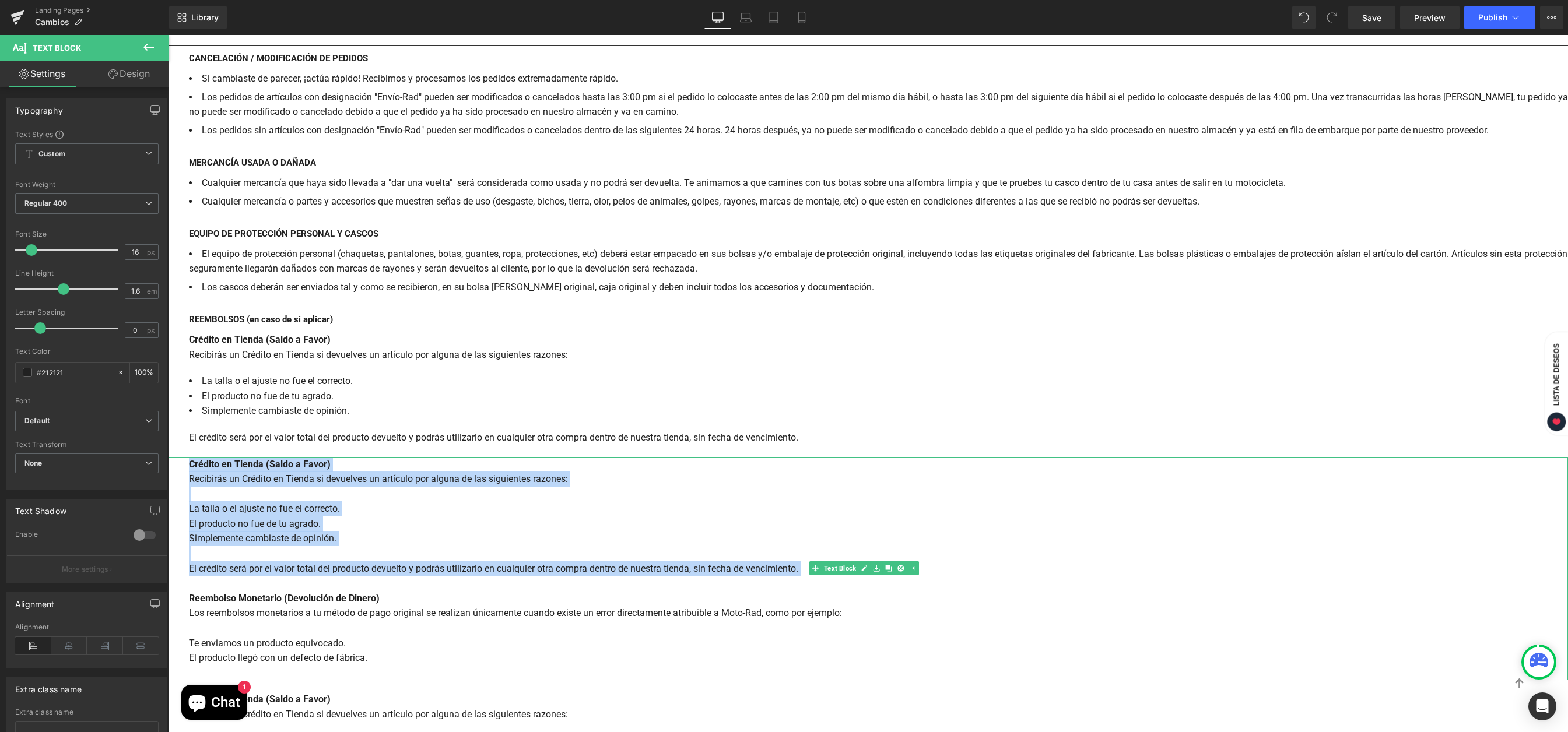
drag, startPoint x: 189, startPoint y: 468, endPoint x: 423, endPoint y: 580, distance: 259.4
click at [423, 580] on div "Crédito en Tienda (Saldo a Favor) Recibirás un Crédito en Tienda si devuelves u…" at bounding box center [868, 568] width 1399 height 224
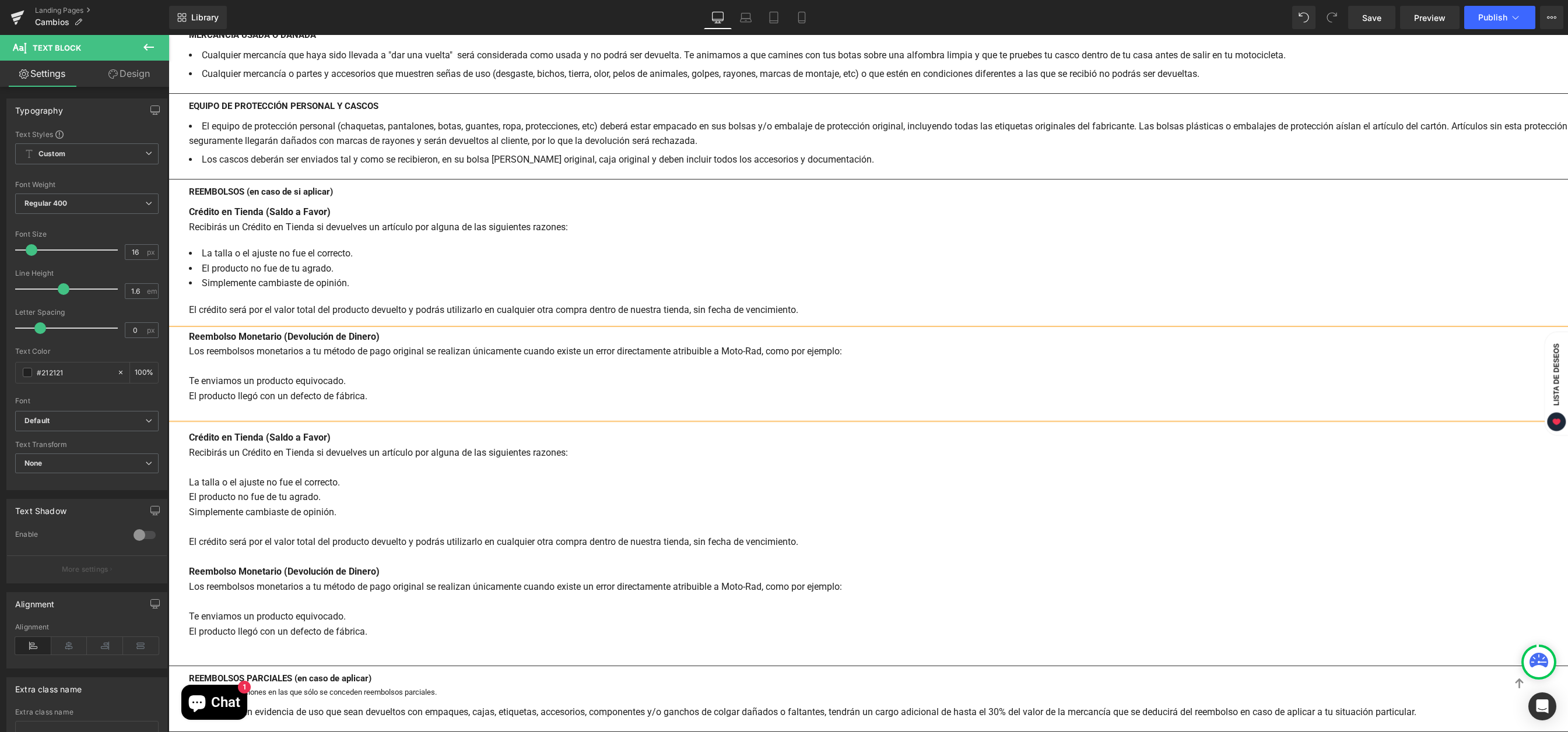
scroll to position [1506, 0]
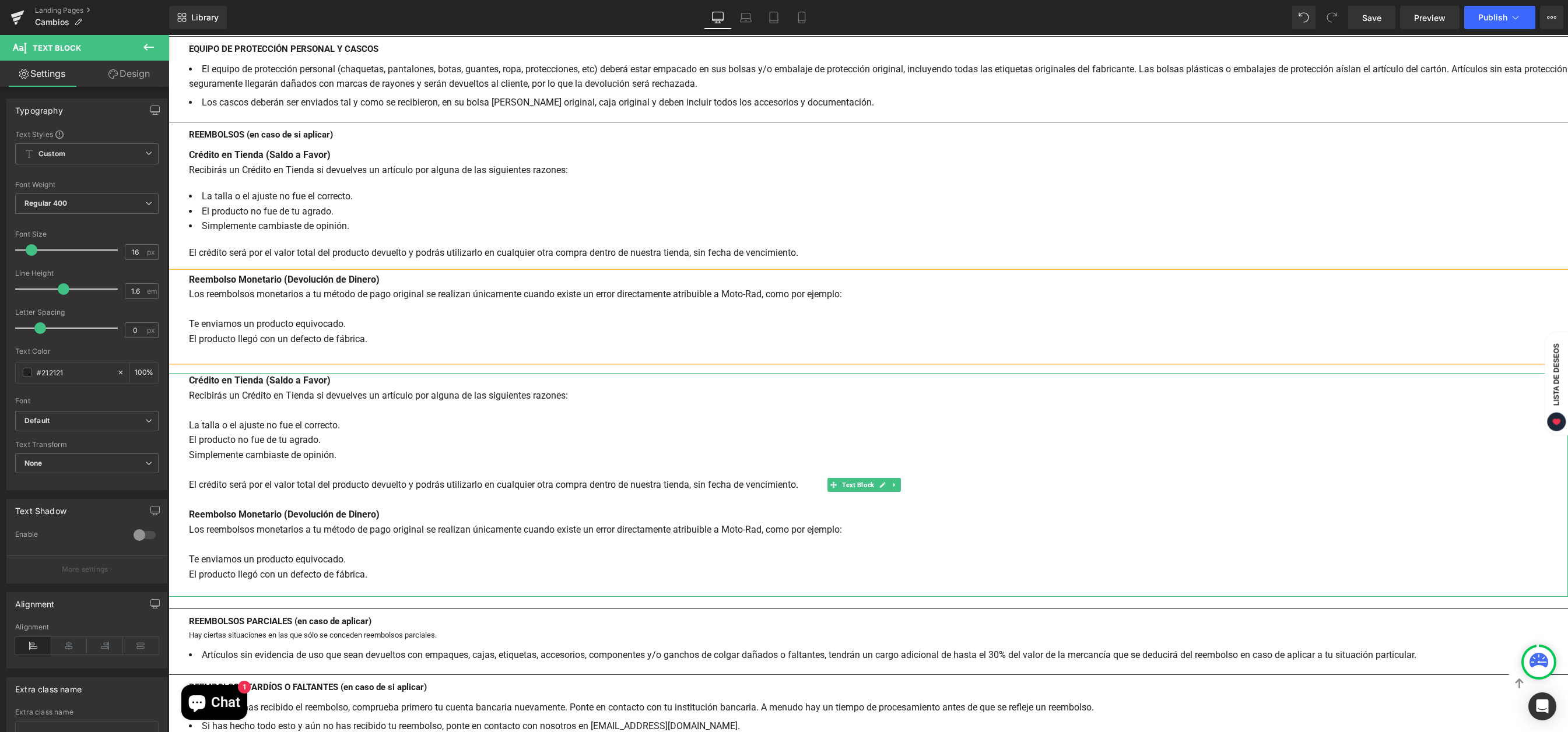
click at [192, 544] on div "Crédito en Tienda (Saldo a Favor) Recibirás un Crédito en Tienda si devuelves u…" at bounding box center [868, 485] width 1399 height 224
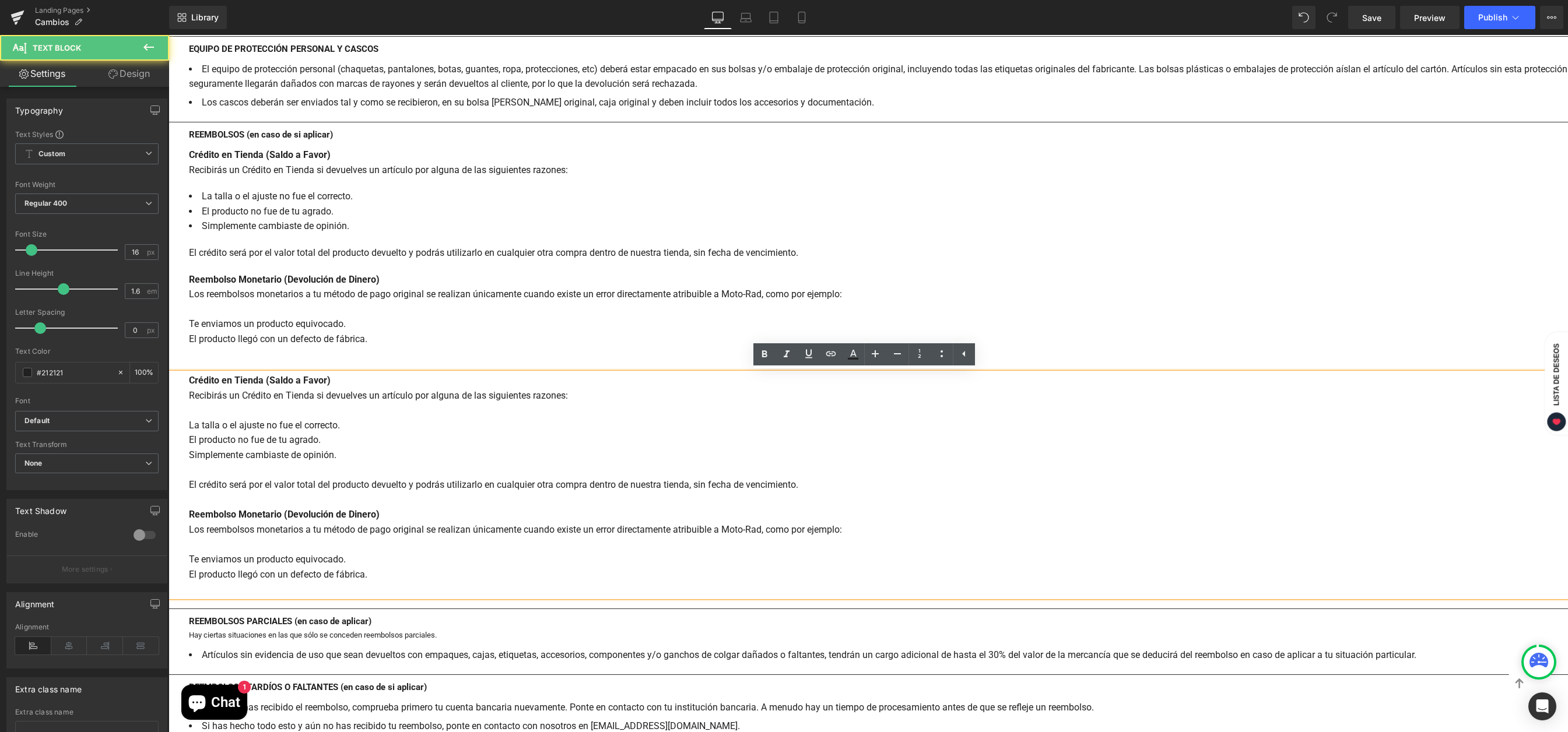
click at [196, 543] on div "Crédito en Tienda (Saldo a Favor) Recibirás un Crédito en Tienda si devuelves u…" at bounding box center [868, 485] width 1399 height 224
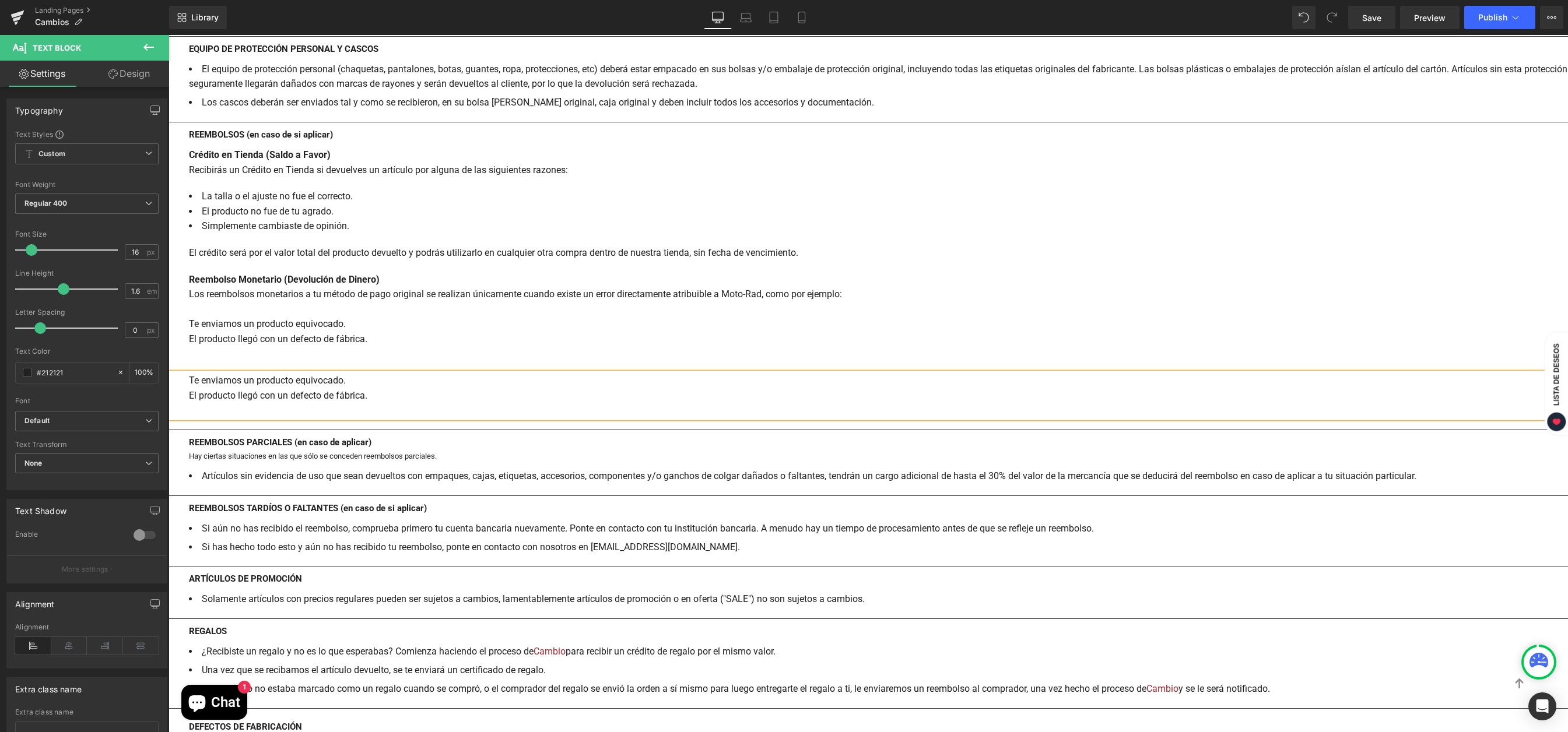
click at [443, 405] on div at bounding box center [878, 410] width 1379 height 15
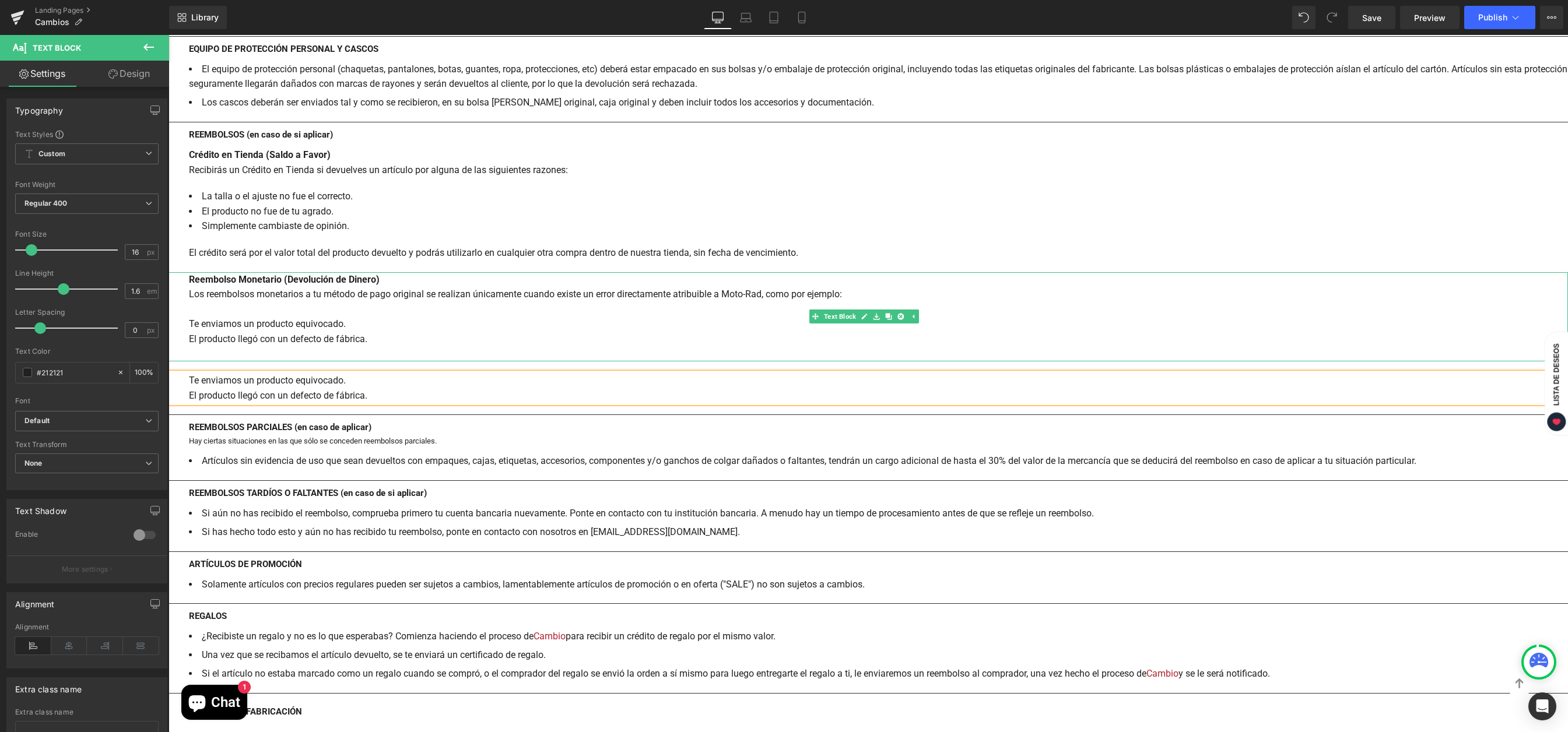
click at [229, 329] on div "Reembolso Monetario (Devolución de Dinero) Los reembolsos monetarios a tu métod…" at bounding box center [868, 317] width 1399 height 90
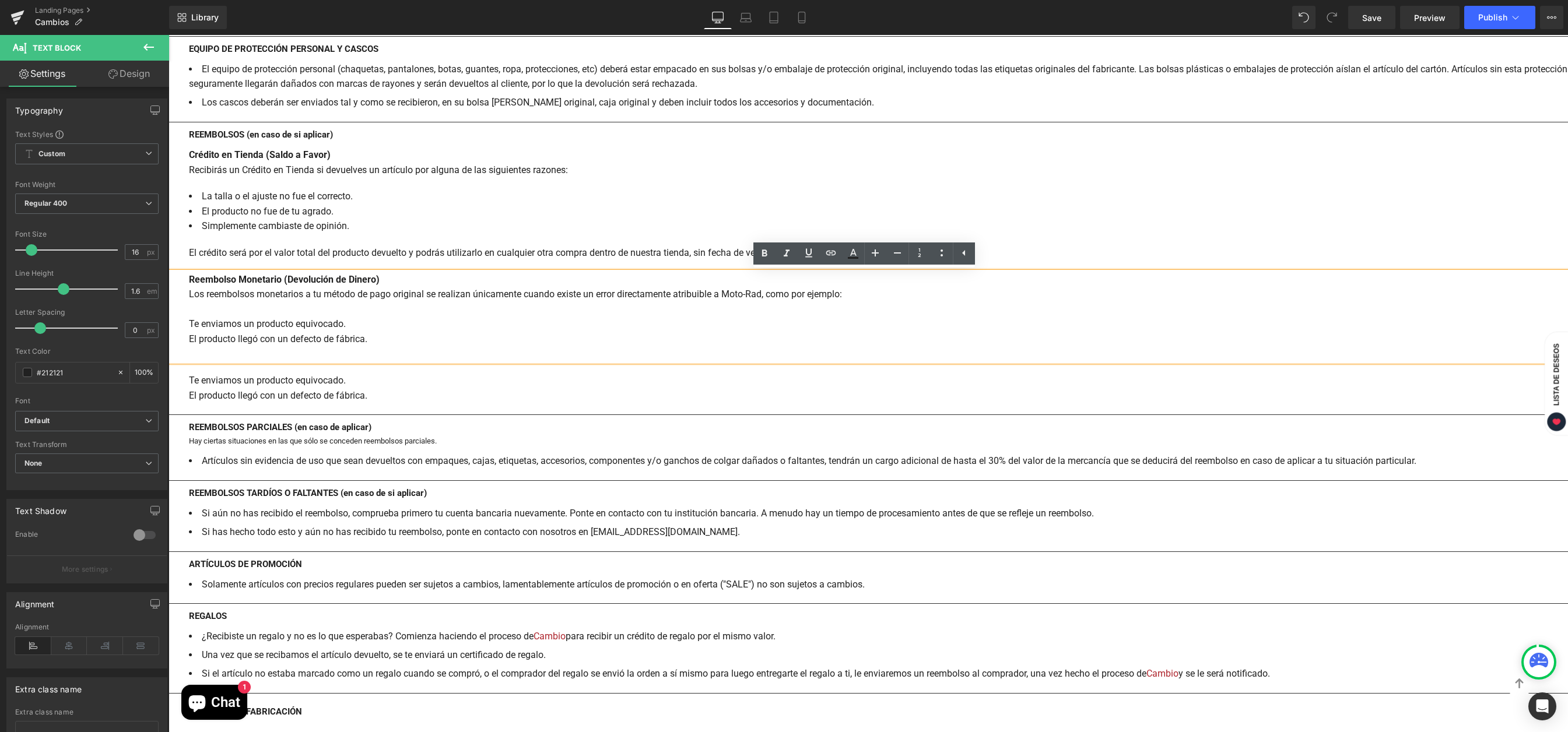
click at [400, 340] on div "Reembolso Monetario (Devolución de Dinero) Los reembolsos monetarios a tu métod…" at bounding box center [868, 317] width 1399 height 90
drag, startPoint x: 393, startPoint y: 344, endPoint x: 185, endPoint y: 315, distance: 210.0
click at [185, 315] on div "Reembolso Monetario (Devolución de Dinero) Los reembolsos monetarios a tu métod…" at bounding box center [868, 317] width 1399 height 90
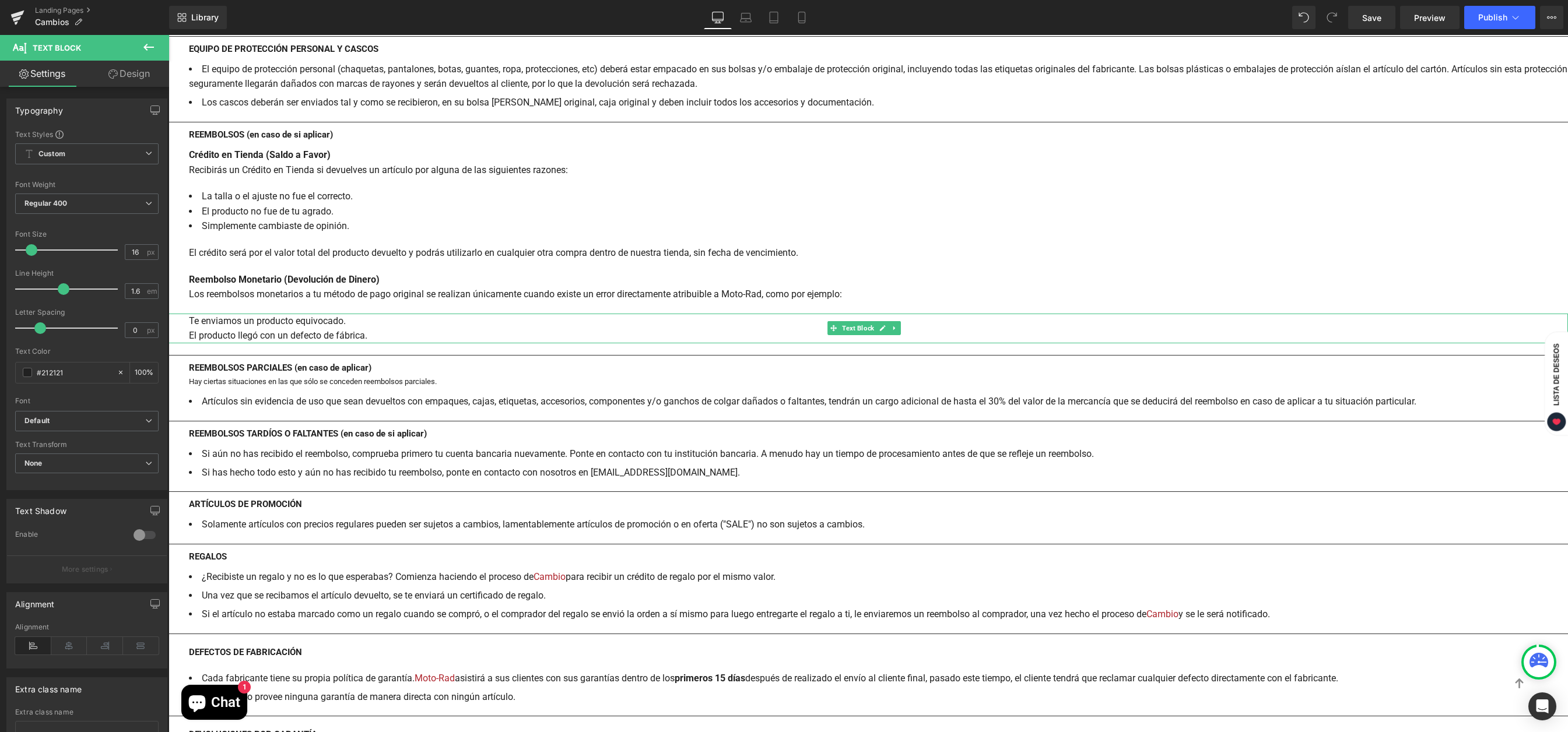
click at [386, 336] on div "Te enviamos un producto equivocado. El producto llegó con un defecto de fábrica." at bounding box center [868, 329] width 1399 height 30
click at [944, 302] on link at bounding box center [942, 295] width 22 height 22
click at [457, 329] on li "El producto llegó con un defecto de fábrica." at bounding box center [878, 336] width 1379 height 15
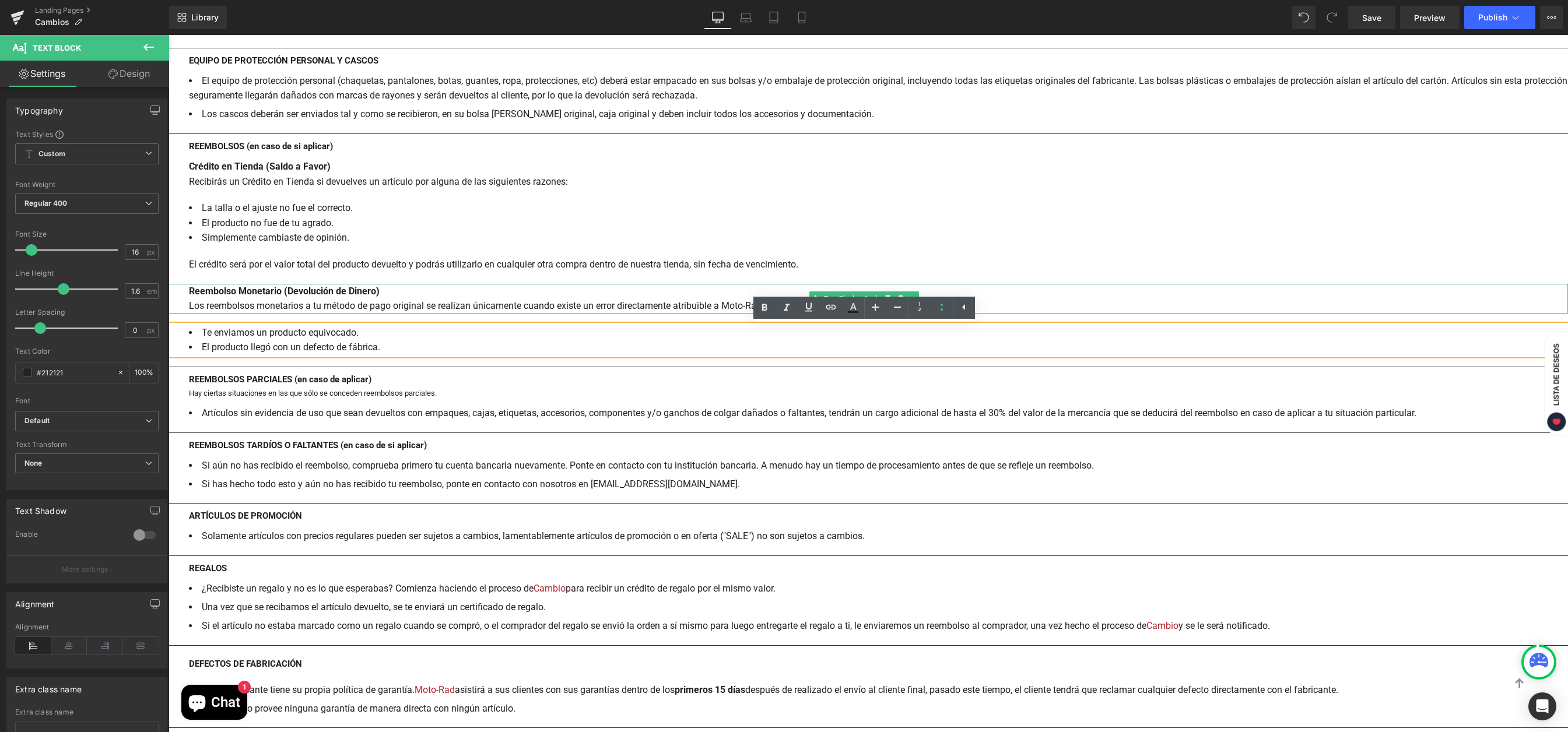
scroll to position [1493, 0]
click at [1371, 14] on span "Save" at bounding box center [1371, 17] width 20 height 12
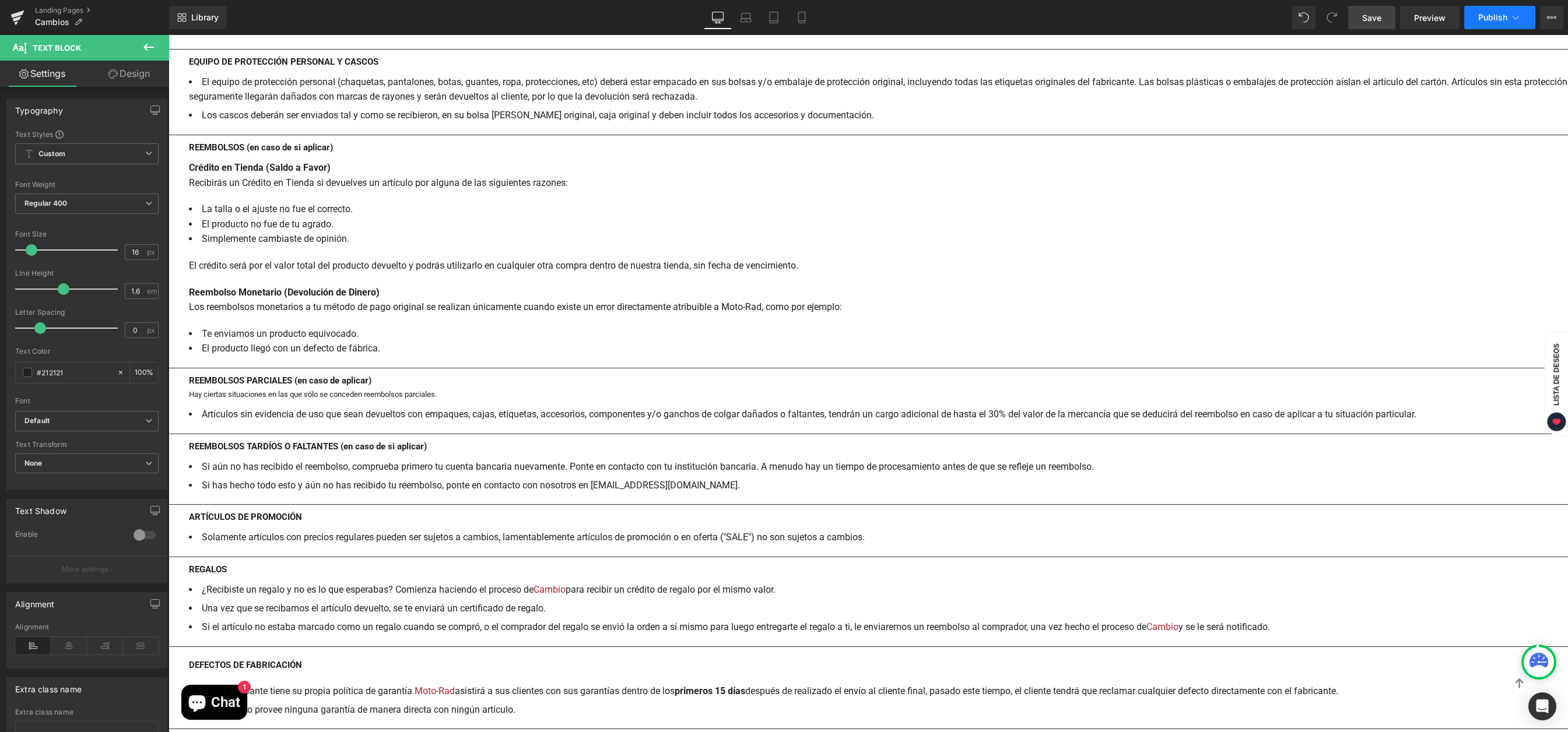
click at [1486, 18] on span "Publish" at bounding box center [1492, 18] width 29 height 9
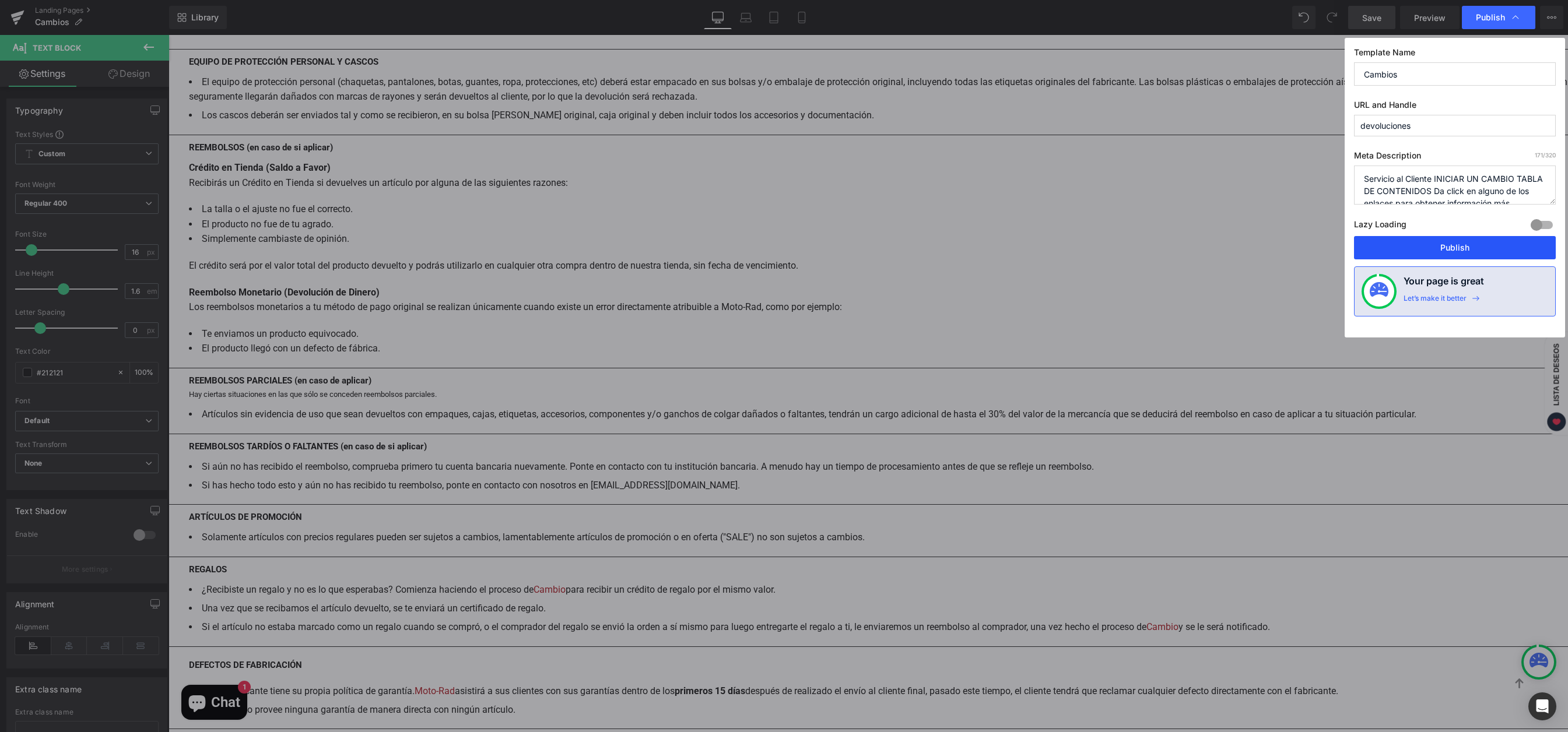
click at [1423, 251] on button "Publish" at bounding box center [1454, 247] width 201 height 23
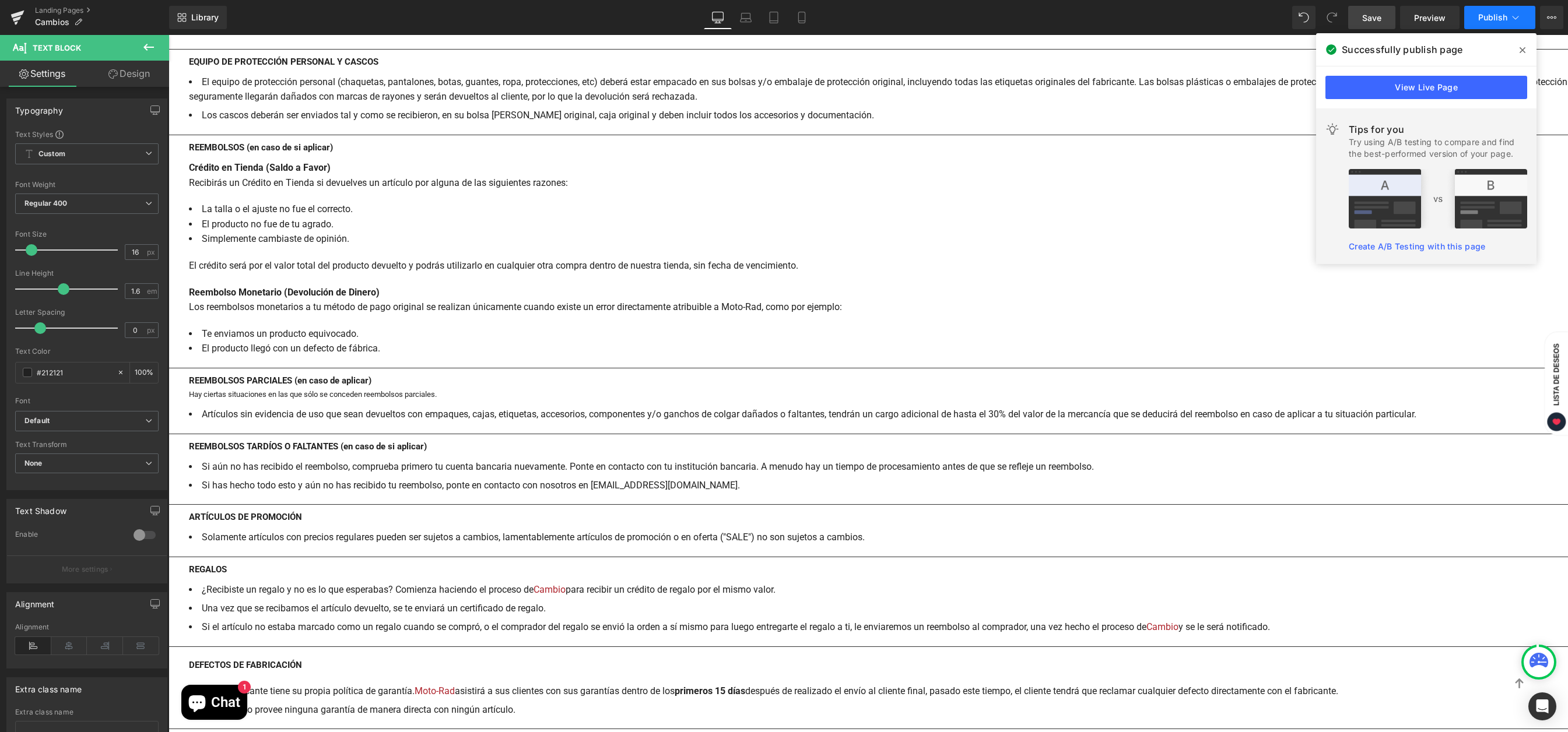
click at [1502, 13] on span "Publish" at bounding box center [1492, 18] width 29 height 9
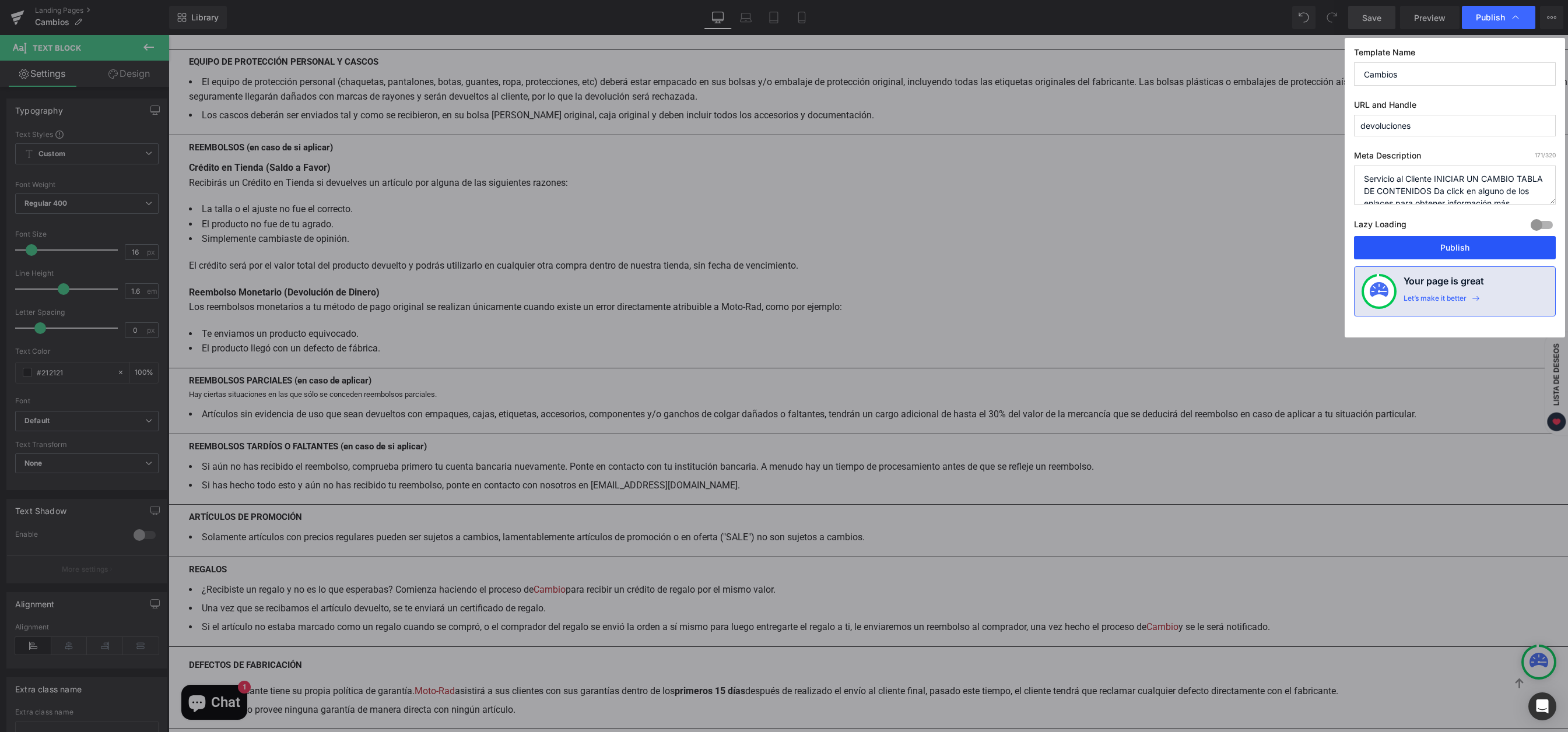
click at [1424, 248] on button "Publish" at bounding box center [1454, 247] width 201 height 23
